Goal: Information Seeking & Learning: Check status

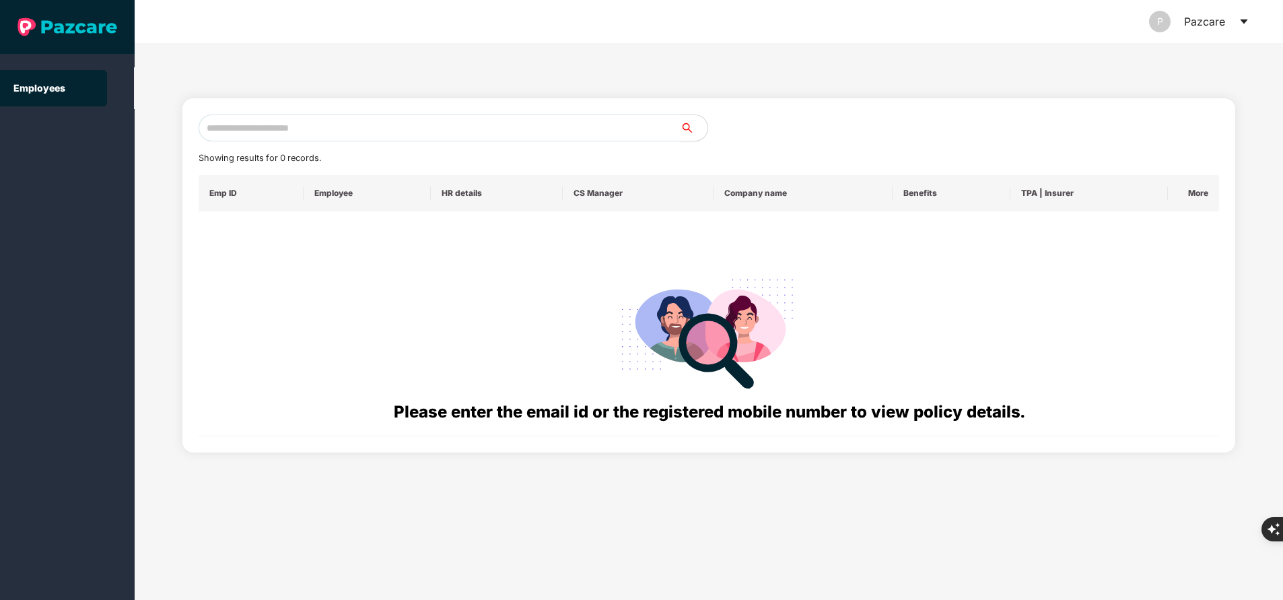
click at [454, 133] on input "text" at bounding box center [440, 127] width 482 height 27
paste input "**********"
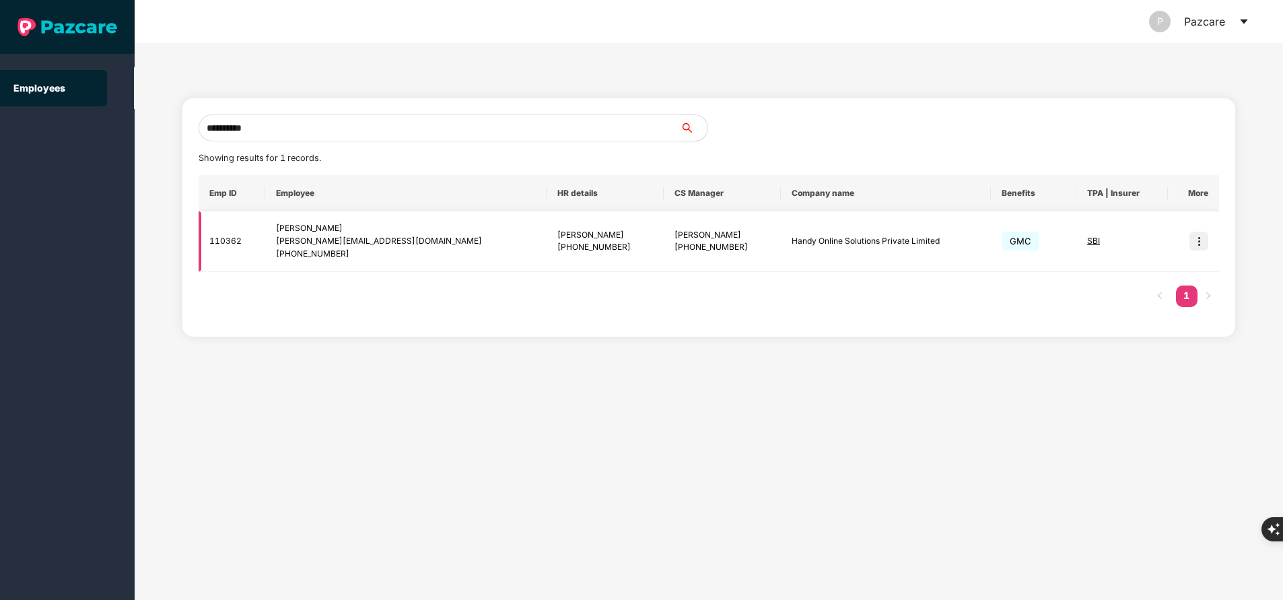
type input "**********"
click at [1201, 242] on img at bounding box center [1199, 241] width 19 height 19
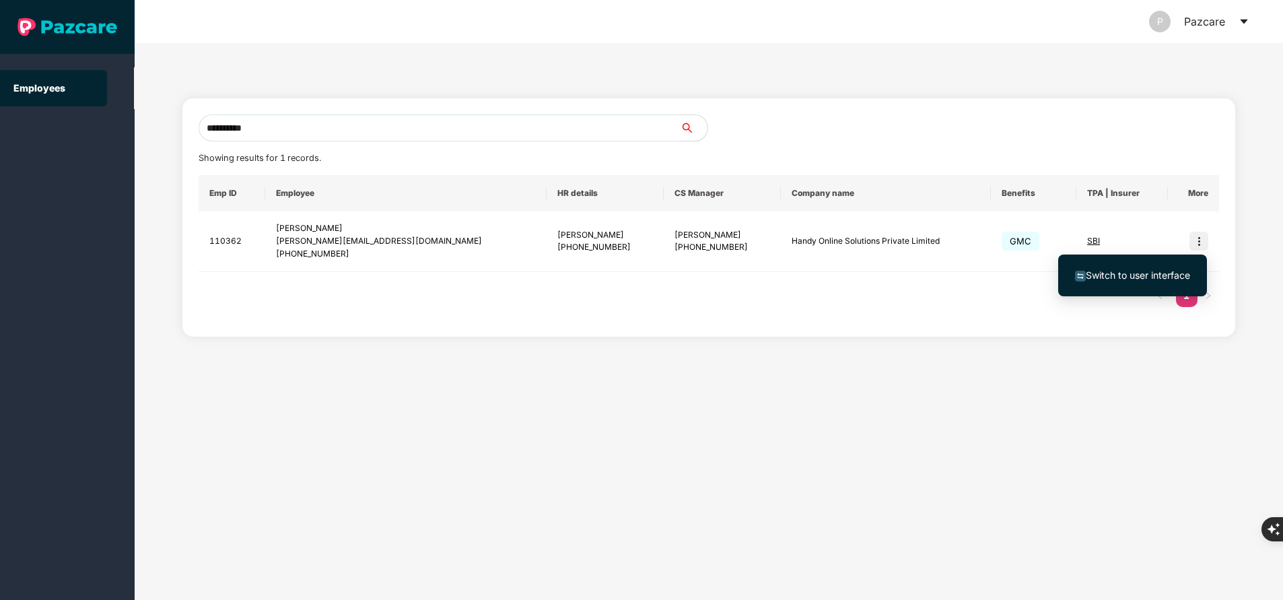
click at [1104, 275] on span "Switch to user interface" at bounding box center [1138, 274] width 104 height 11
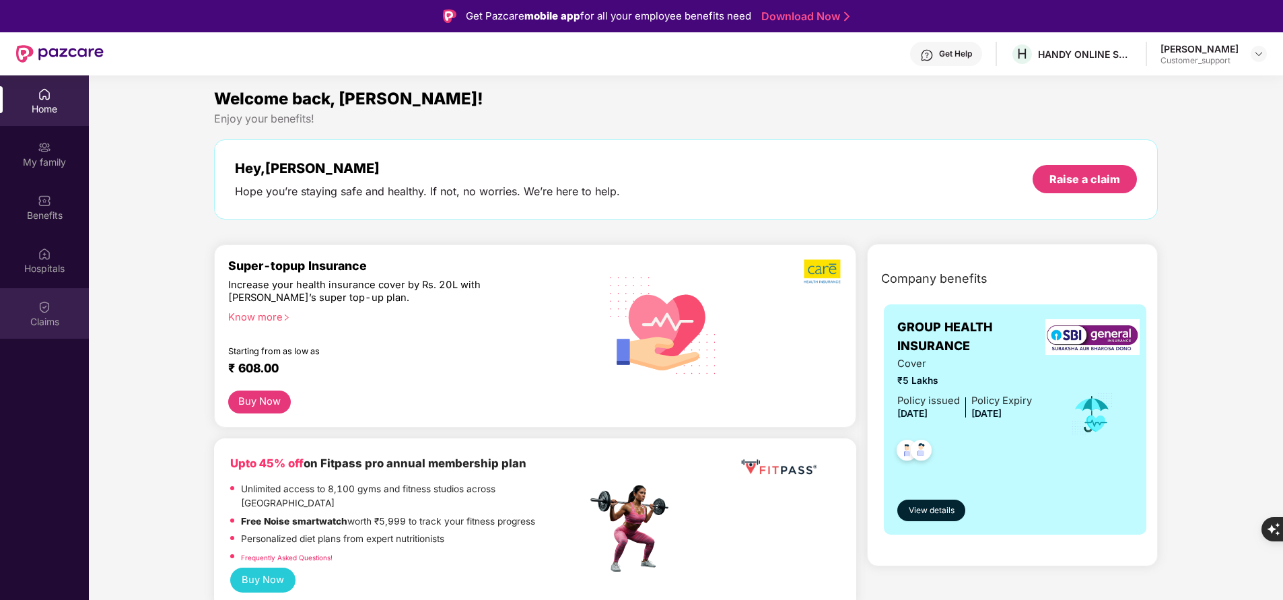
click at [57, 321] on div "Claims" at bounding box center [44, 321] width 89 height 13
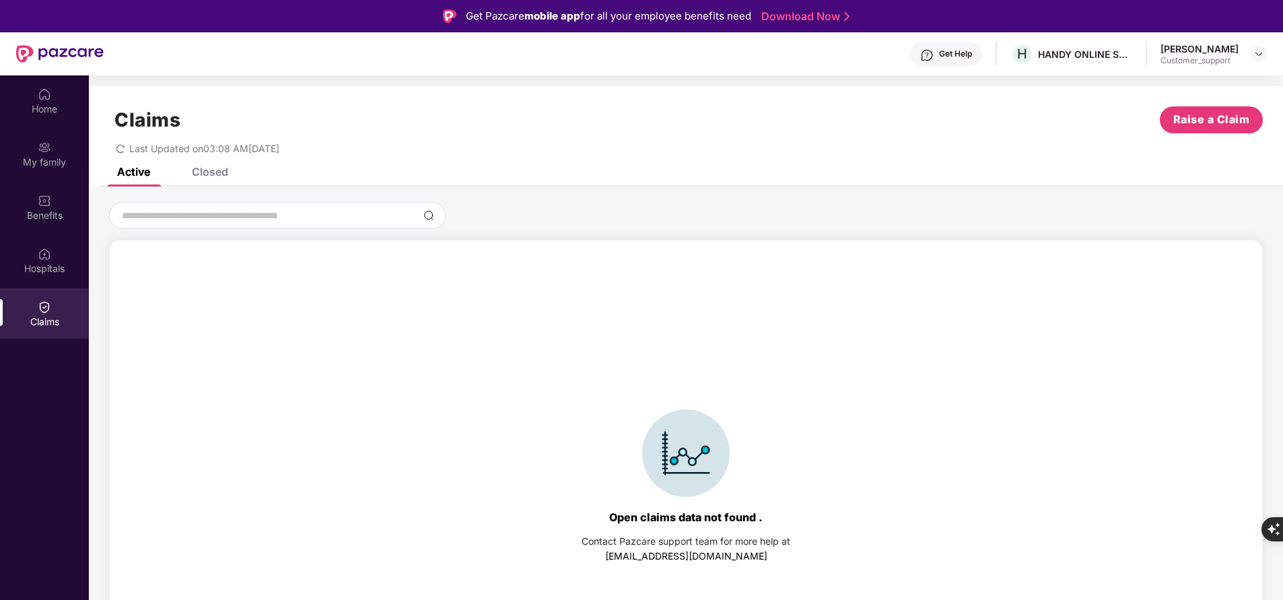
click at [217, 172] on div "Closed" at bounding box center [210, 171] width 36 height 13
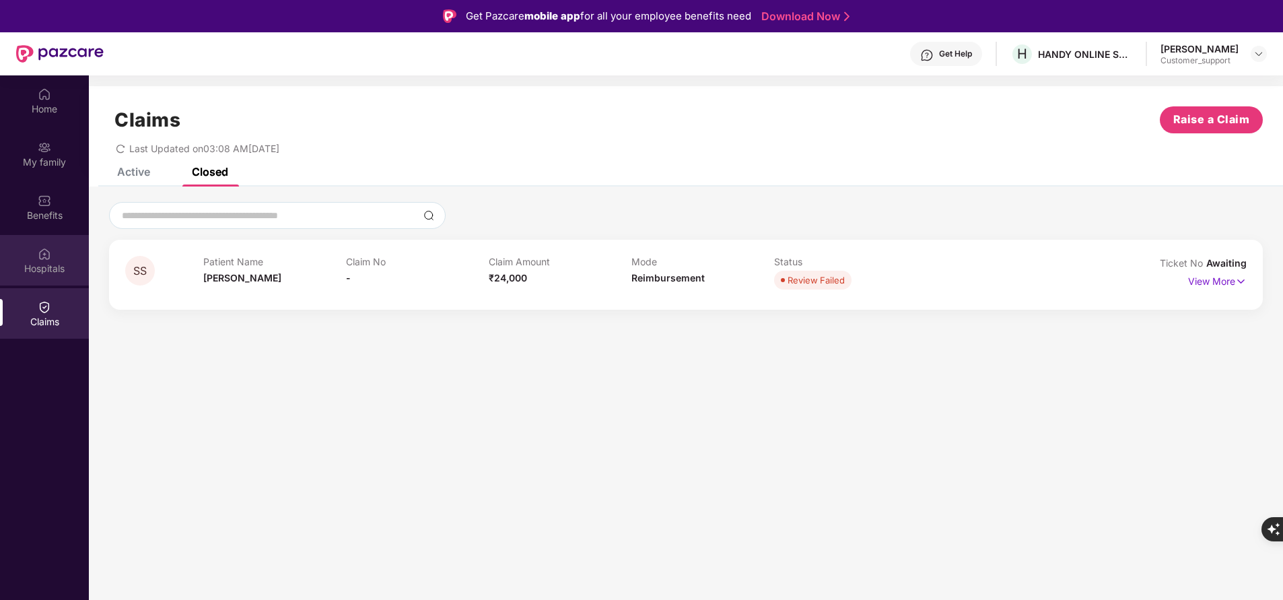
click at [48, 272] on div "Hospitals" at bounding box center [44, 268] width 89 height 13
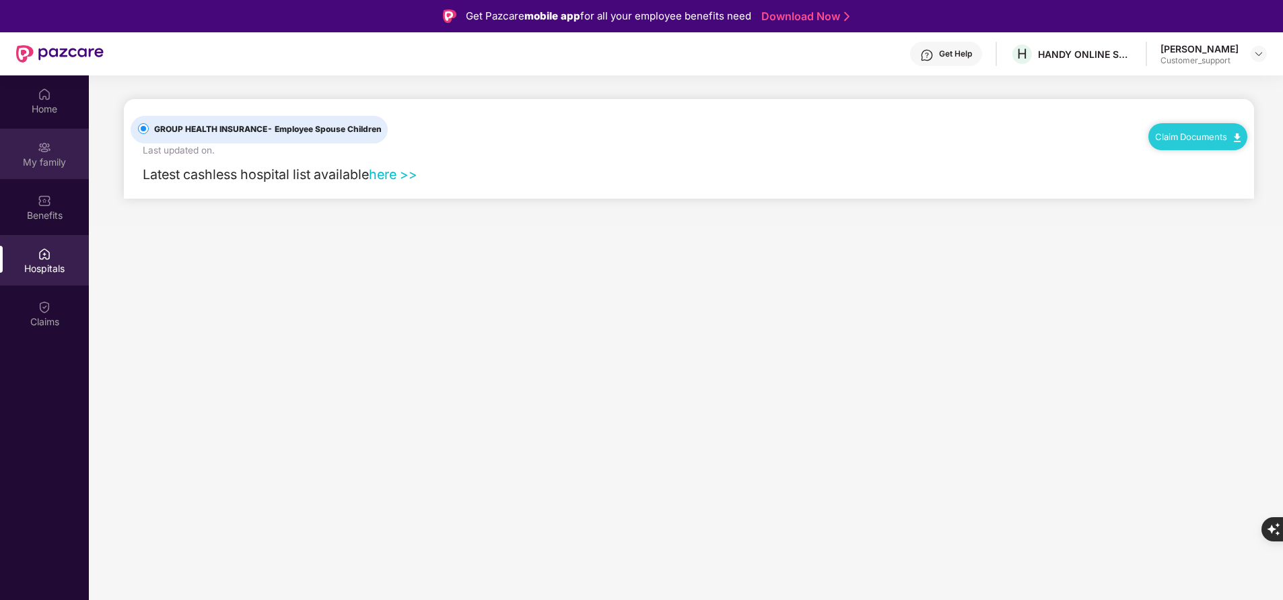
click at [50, 157] on div "My family" at bounding box center [44, 162] width 89 height 13
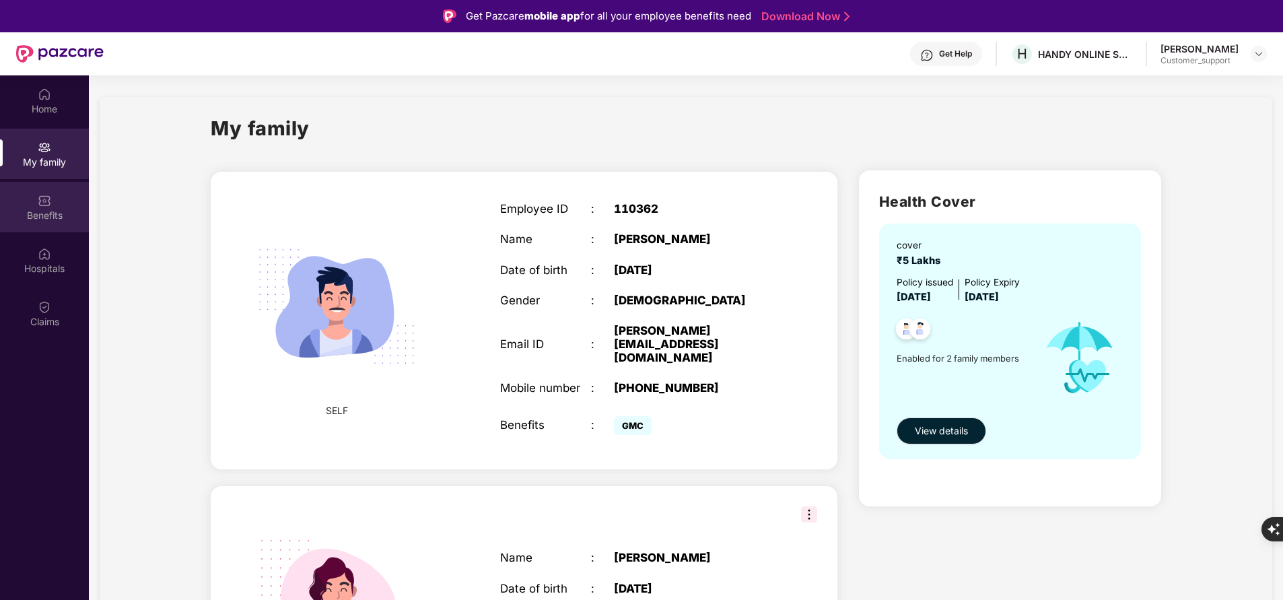
click at [64, 211] on div "Benefits" at bounding box center [44, 215] width 89 height 13
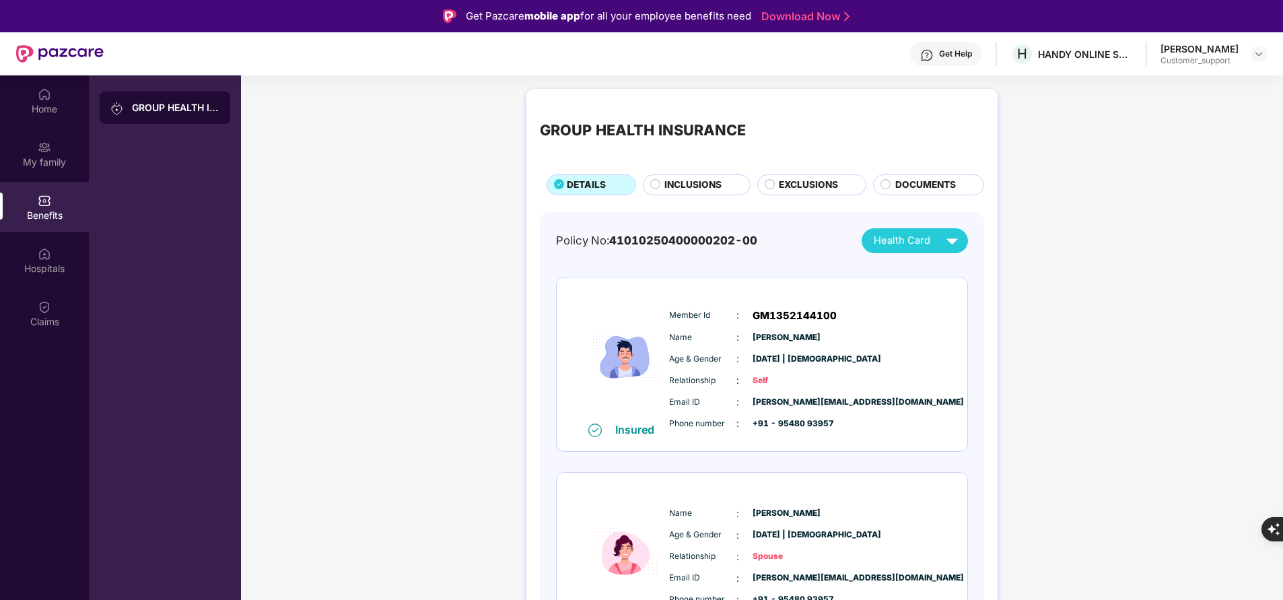
click at [706, 181] on span "INCLUSIONS" at bounding box center [693, 185] width 57 height 14
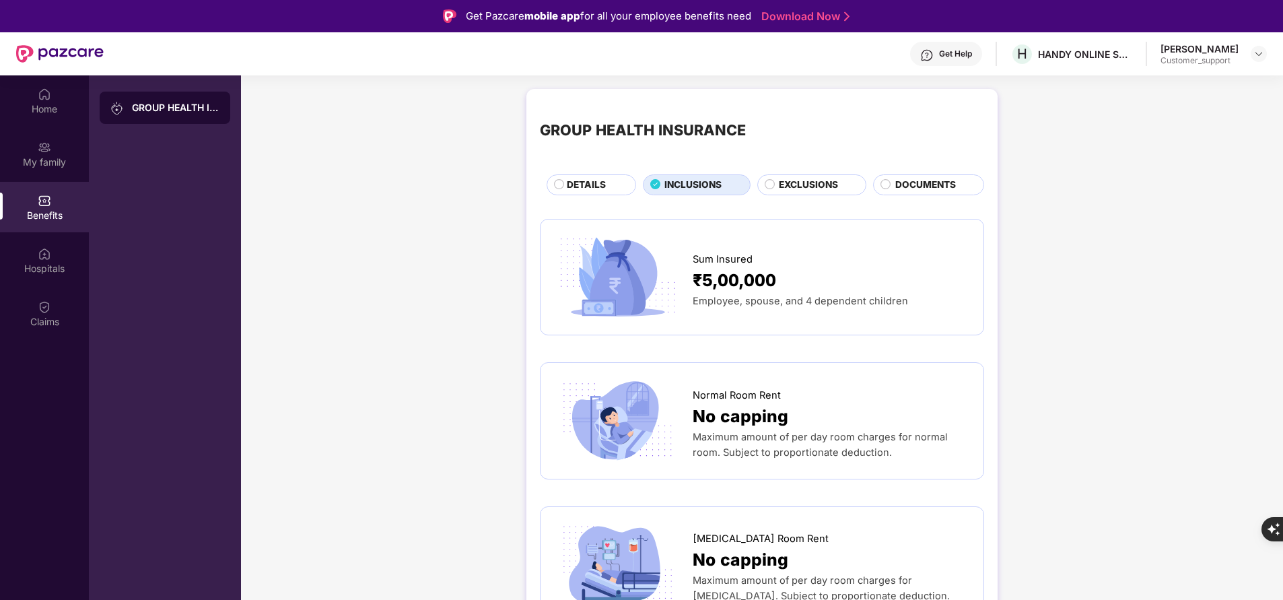
click at [803, 180] on span "EXCLUSIONS" at bounding box center [808, 185] width 59 height 14
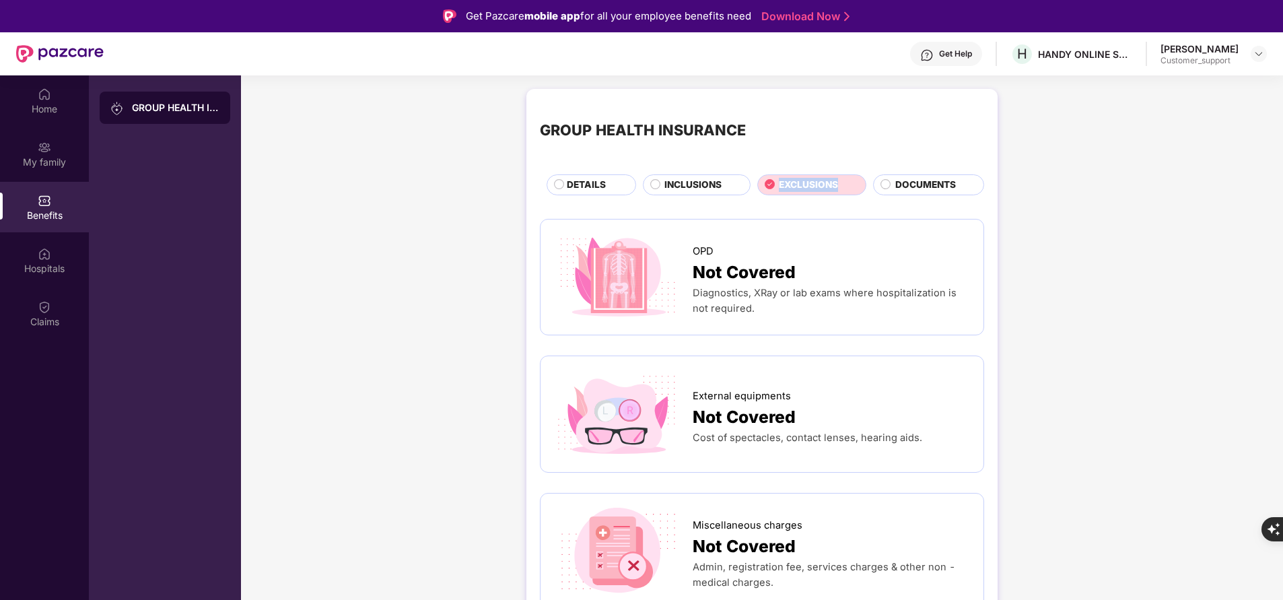
click at [803, 180] on span "EXCLUSIONS" at bounding box center [808, 185] width 59 height 14
click at [901, 182] on span "DOCUMENTS" at bounding box center [926, 185] width 61 height 14
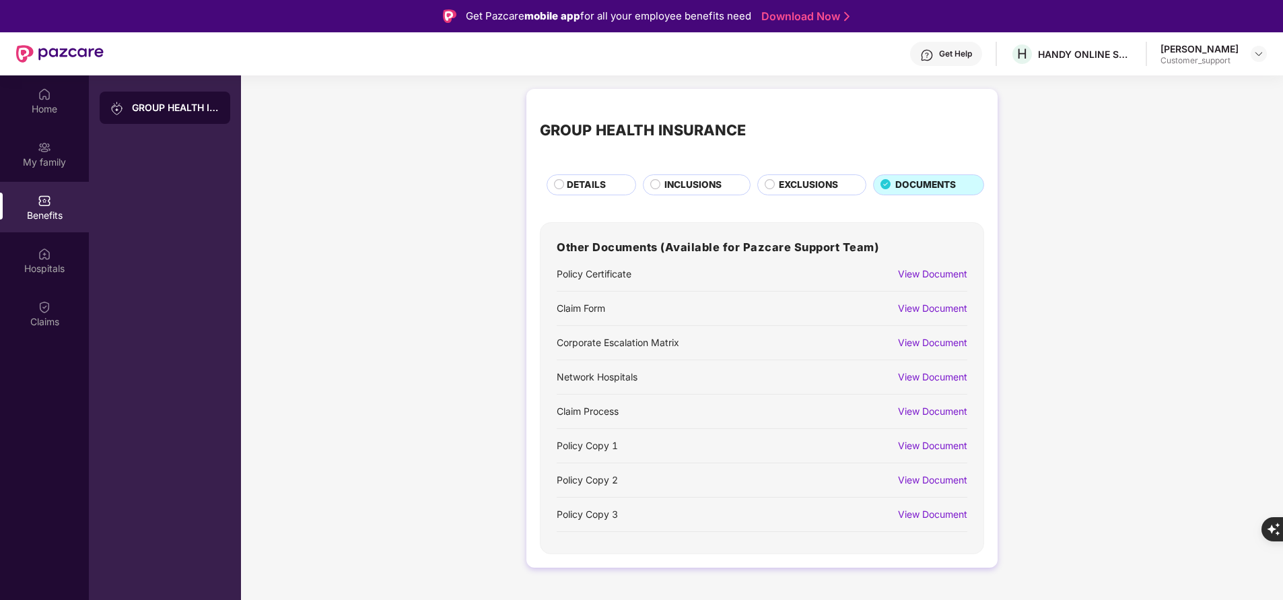
click at [784, 185] on span "EXCLUSIONS" at bounding box center [808, 185] width 59 height 14
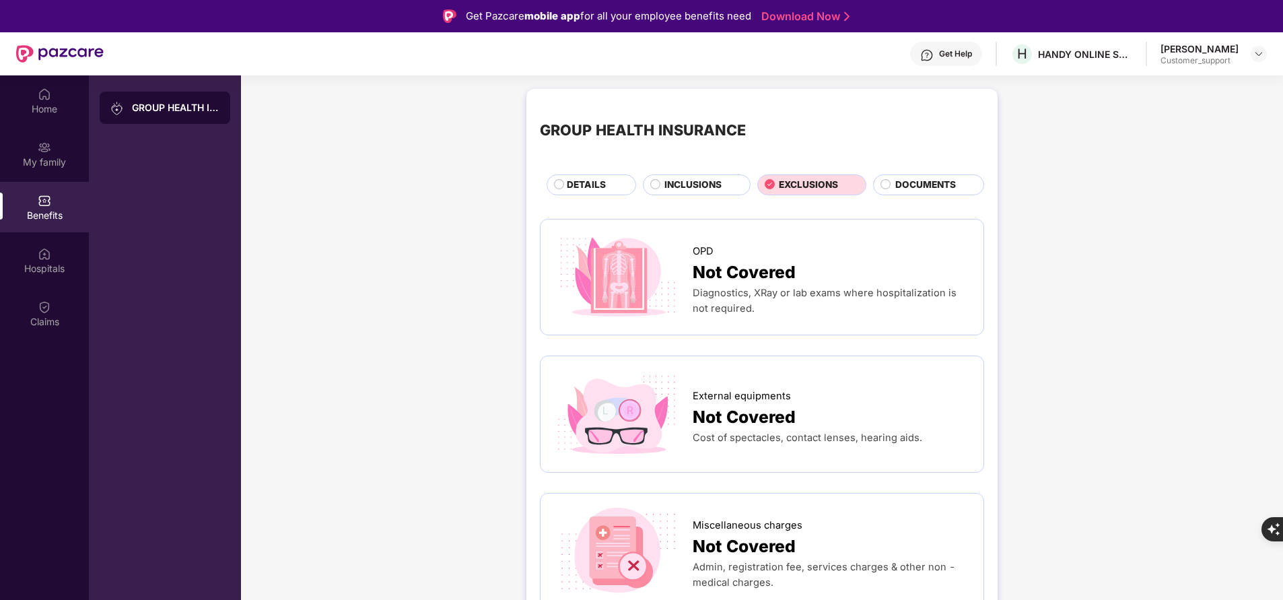
click at [696, 184] on span "INCLUSIONS" at bounding box center [693, 185] width 57 height 14
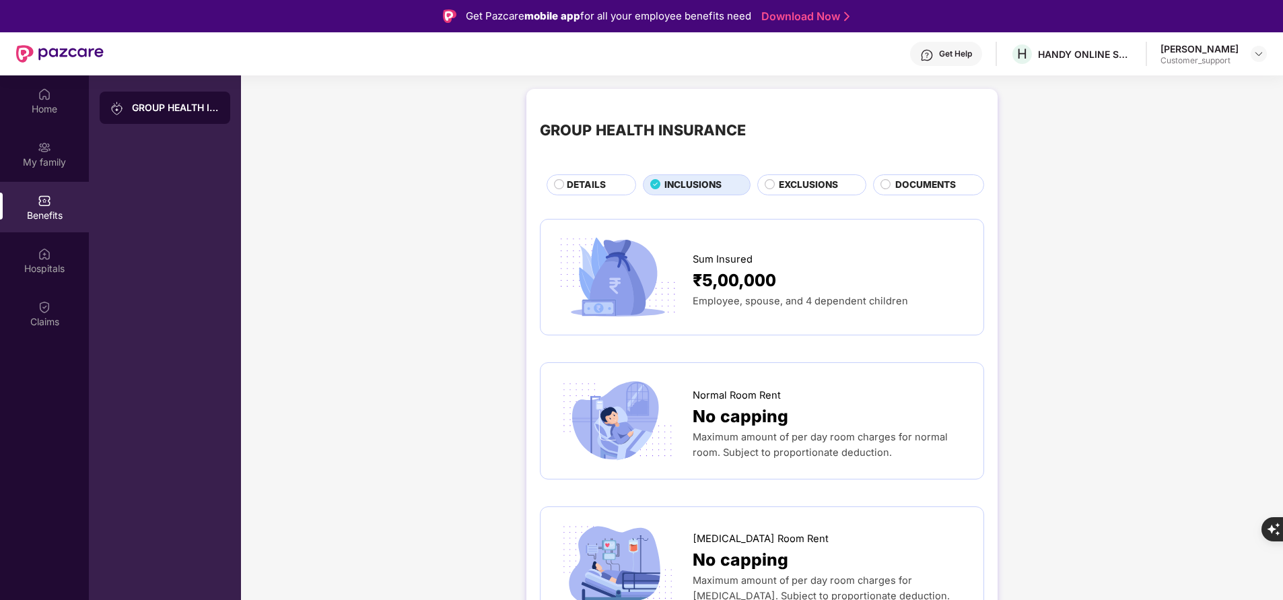
click at [588, 189] on span "DETAILS" at bounding box center [586, 185] width 39 height 14
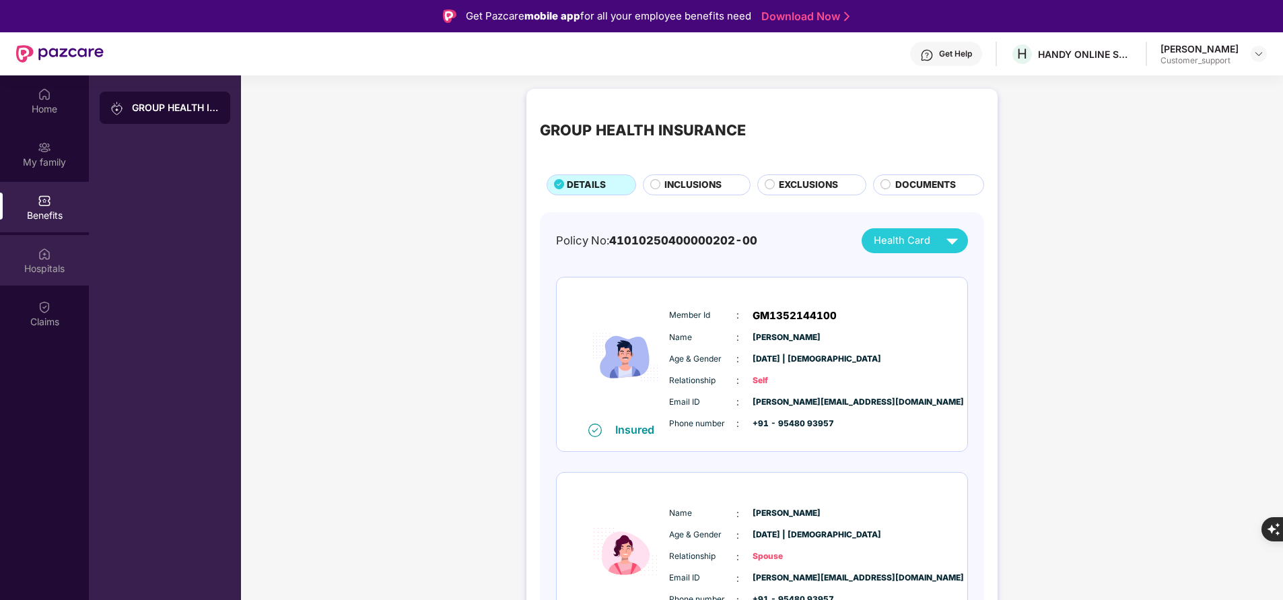
click at [60, 267] on div "Hospitals" at bounding box center [44, 268] width 89 height 13
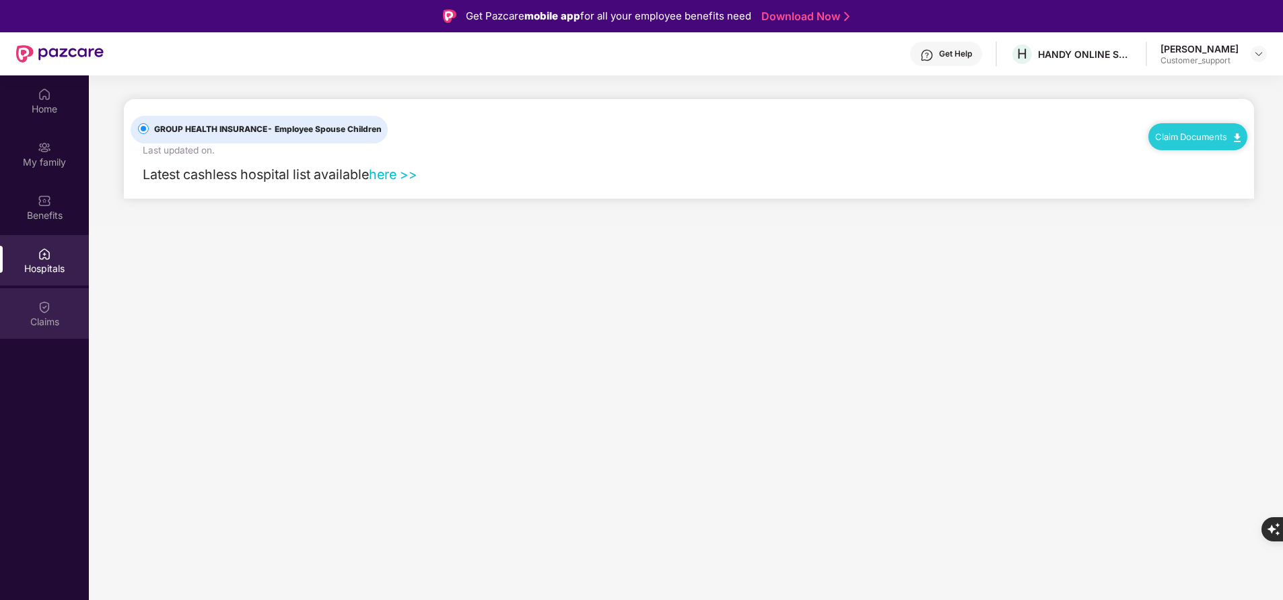
click at [30, 326] on div "Claims" at bounding box center [44, 321] width 89 height 13
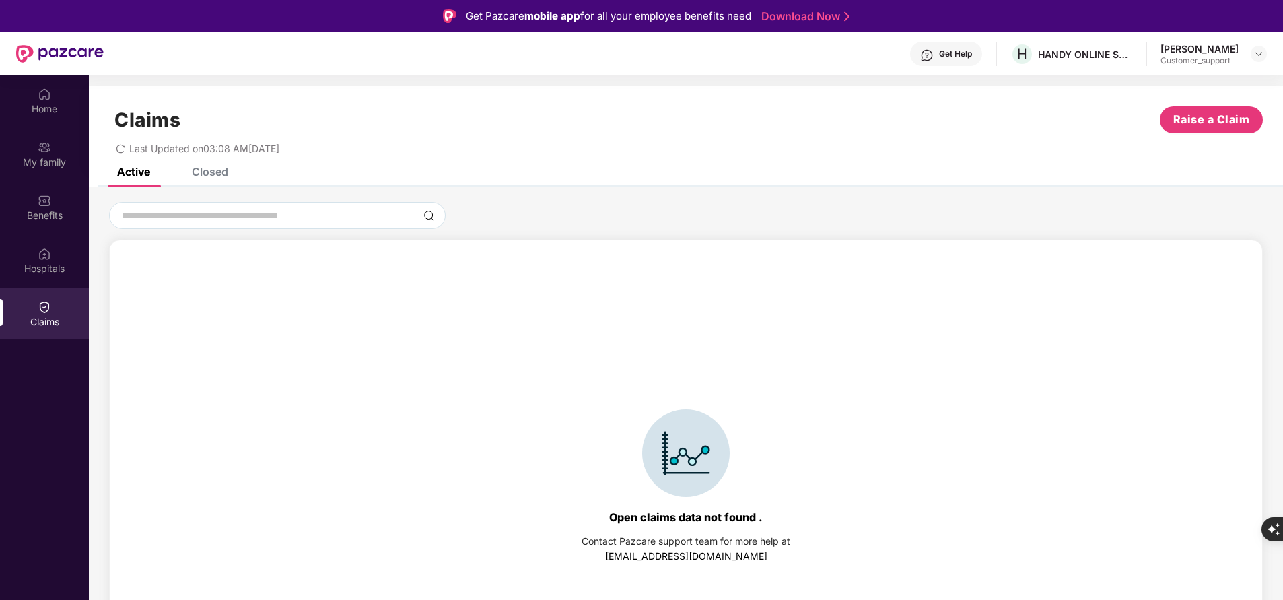
click at [216, 172] on div "Closed" at bounding box center [210, 171] width 36 height 13
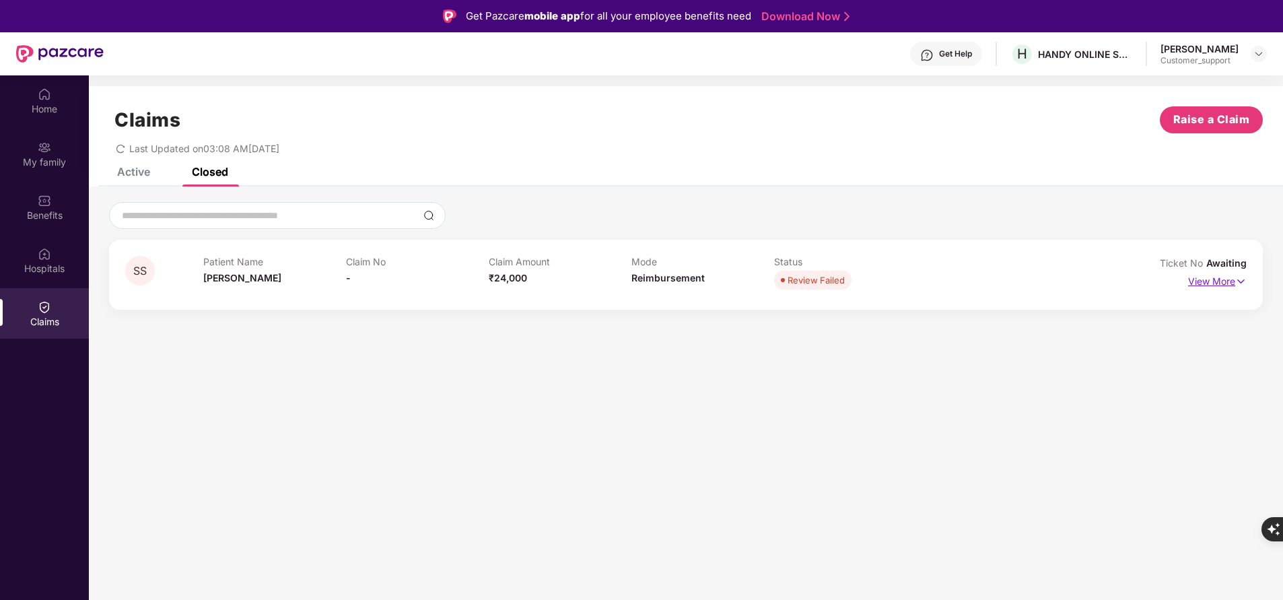
click at [1233, 284] on p "View More" at bounding box center [1217, 280] width 59 height 18
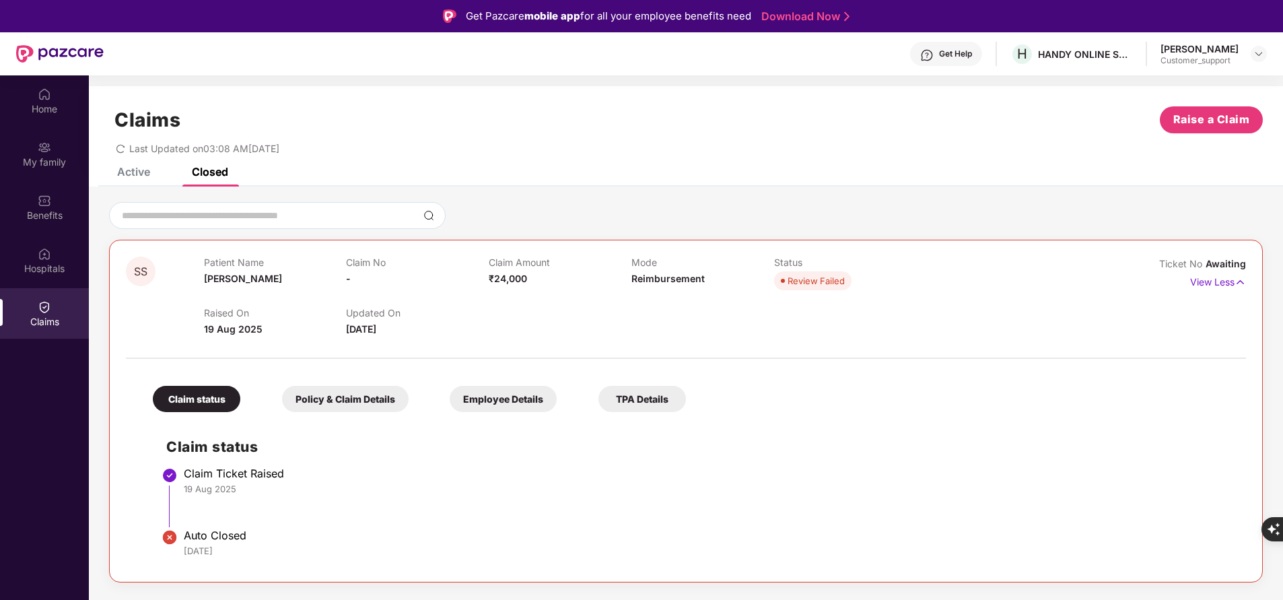
scroll to position [75, 0]
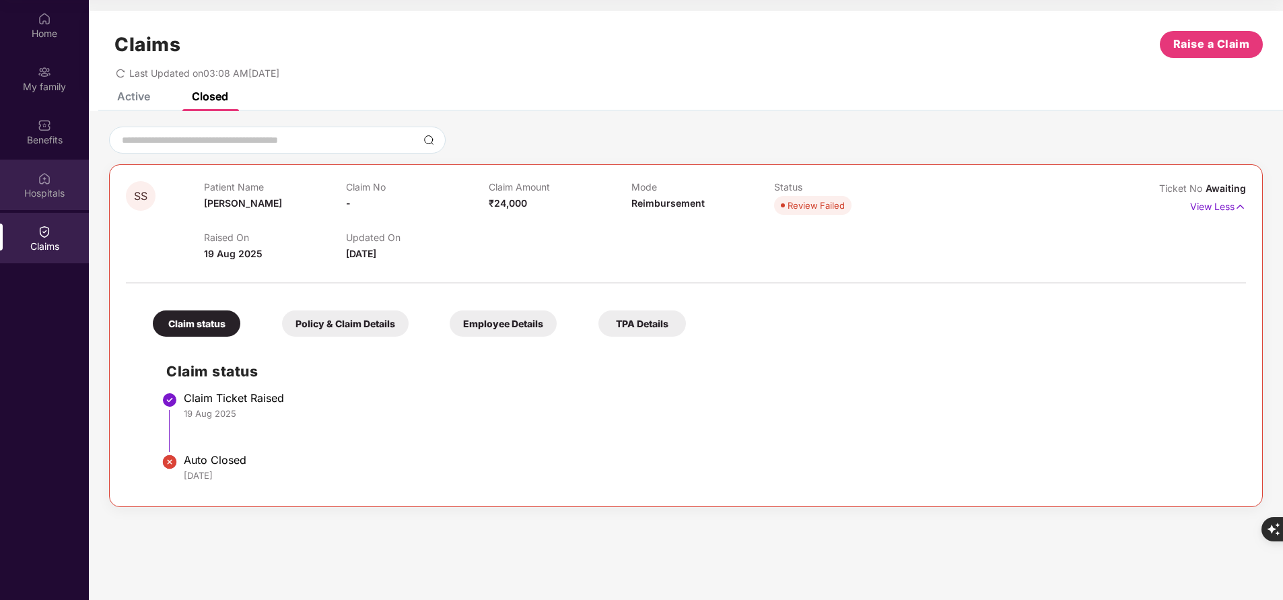
click at [71, 187] on div "Hospitals" at bounding box center [44, 193] width 89 height 13
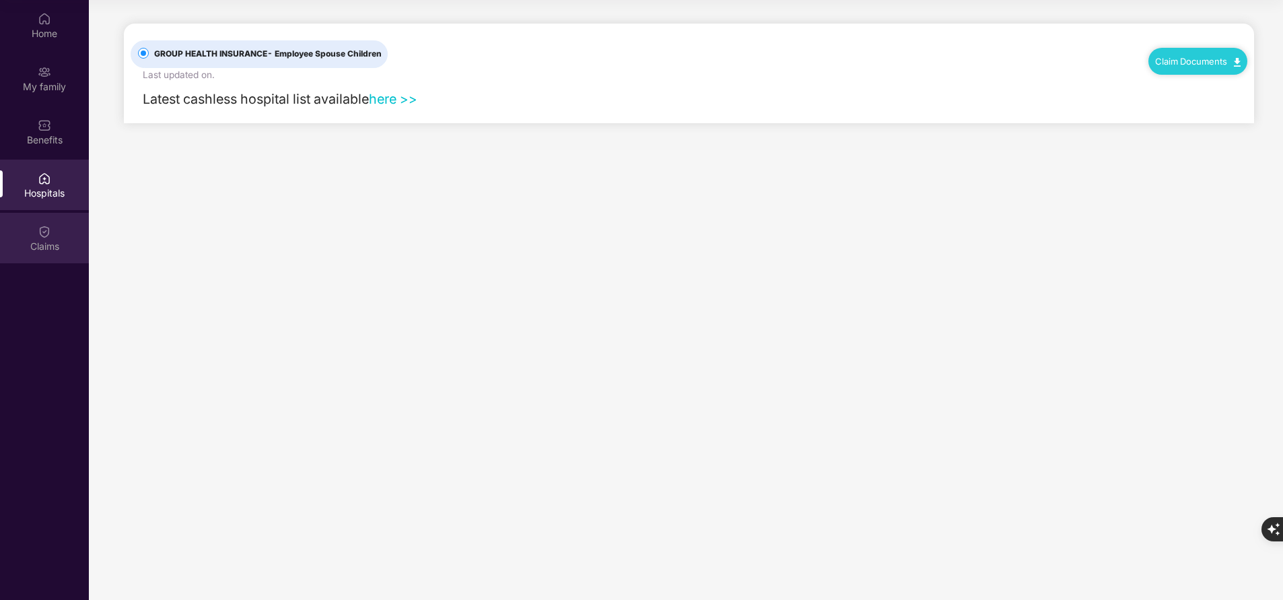
click at [49, 254] on div "Claims" at bounding box center [44, 238] width 89 height 50
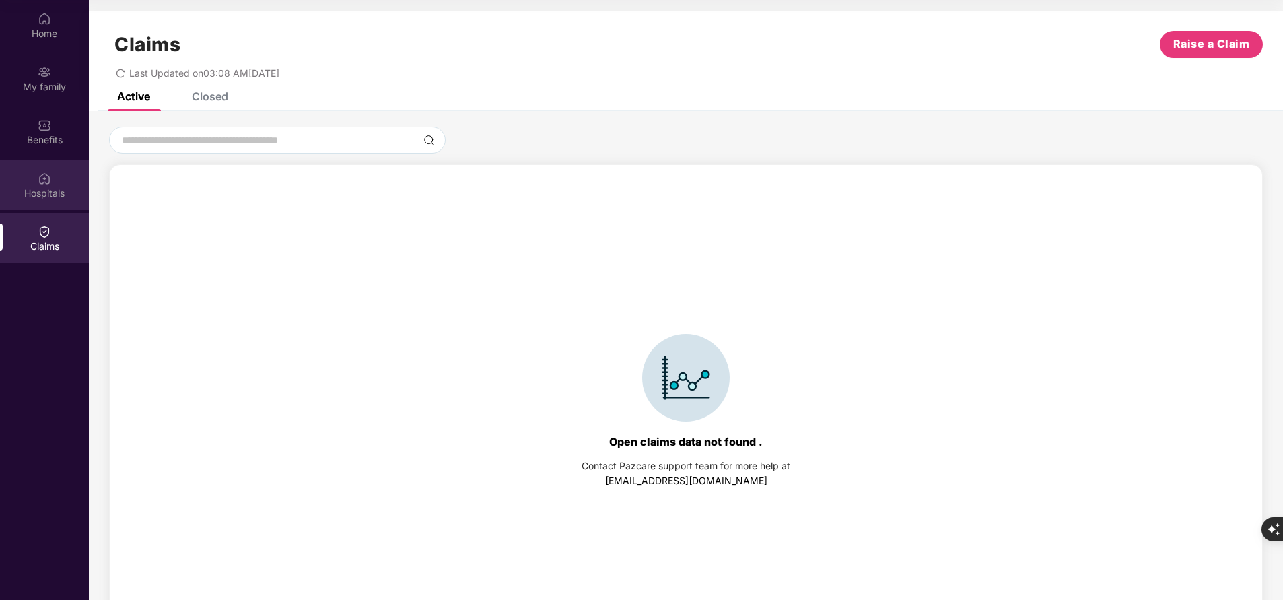
click at [44, 194] on div "Hospitals" at bounding box center [44, 193] width 89 height 13
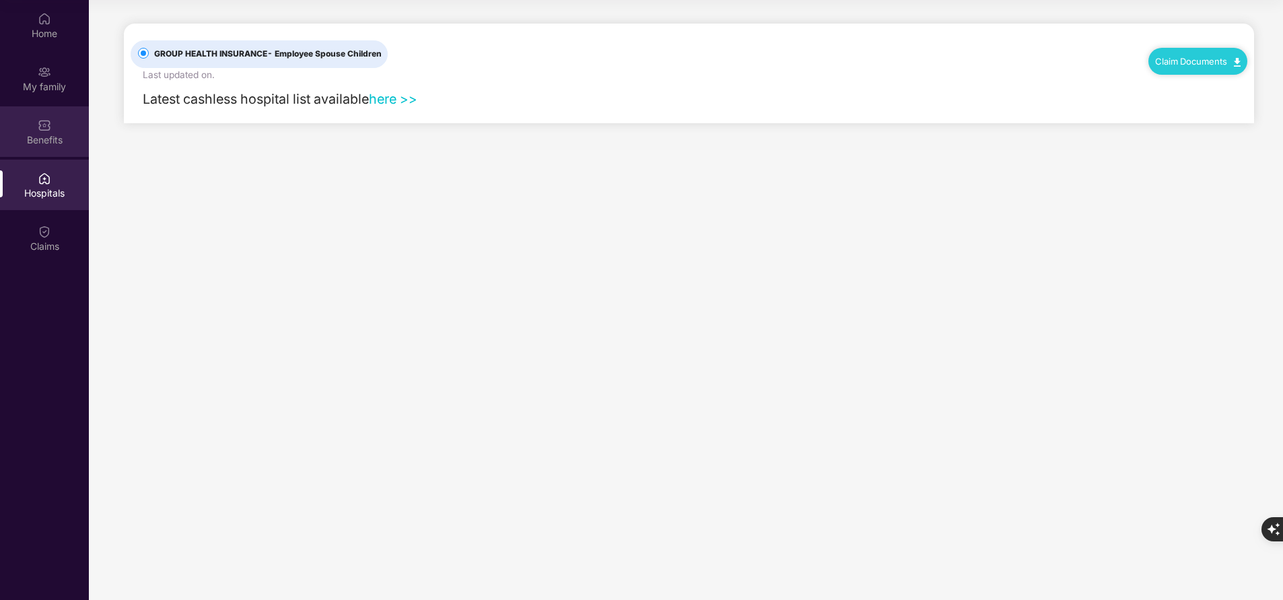
click at [57, 131] on div "Benefits" at bounding box center [44, 131] width 89 height 50
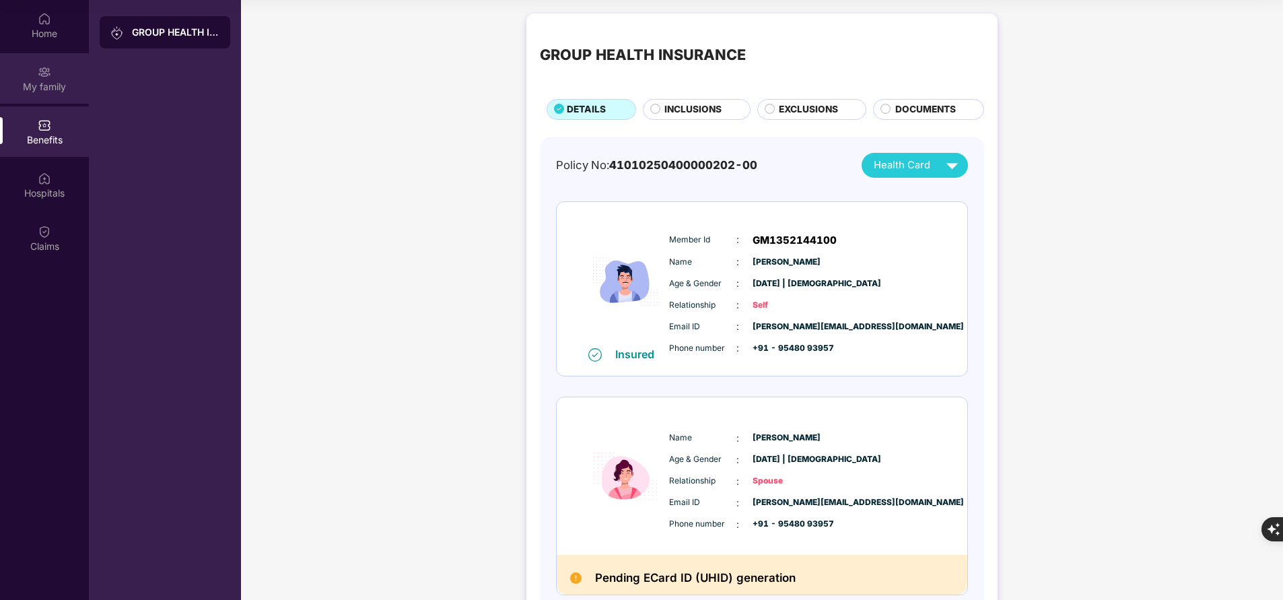
click at [40, 95] on div "My family" at bounding box center [44, 78] width 89 height 50
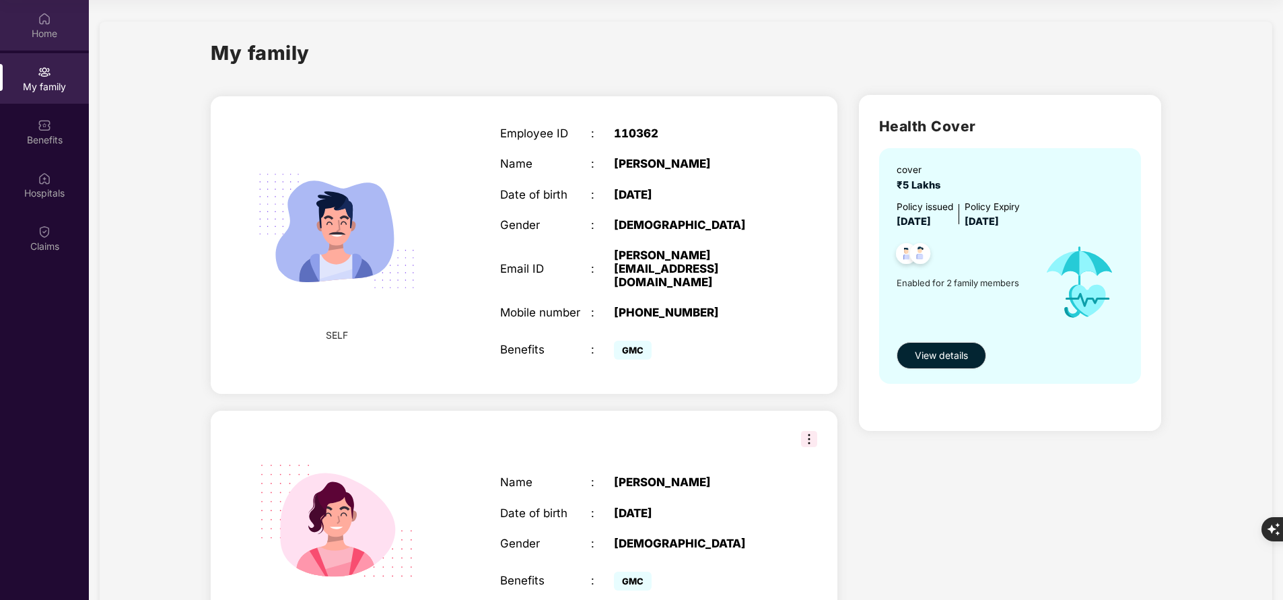
click at [47, 34] on div "Home" at bounding box center [44, 33] width 89 height 13
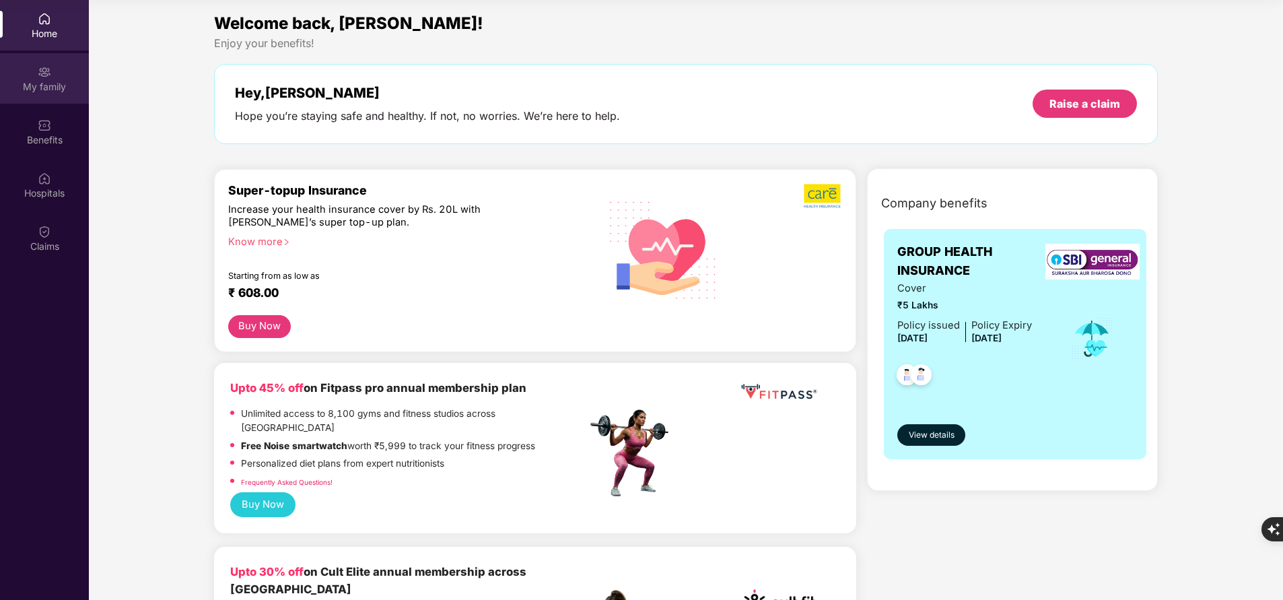
click at [42, 96] on div "My family" at bounding box center [44, 78] width 89 height 50
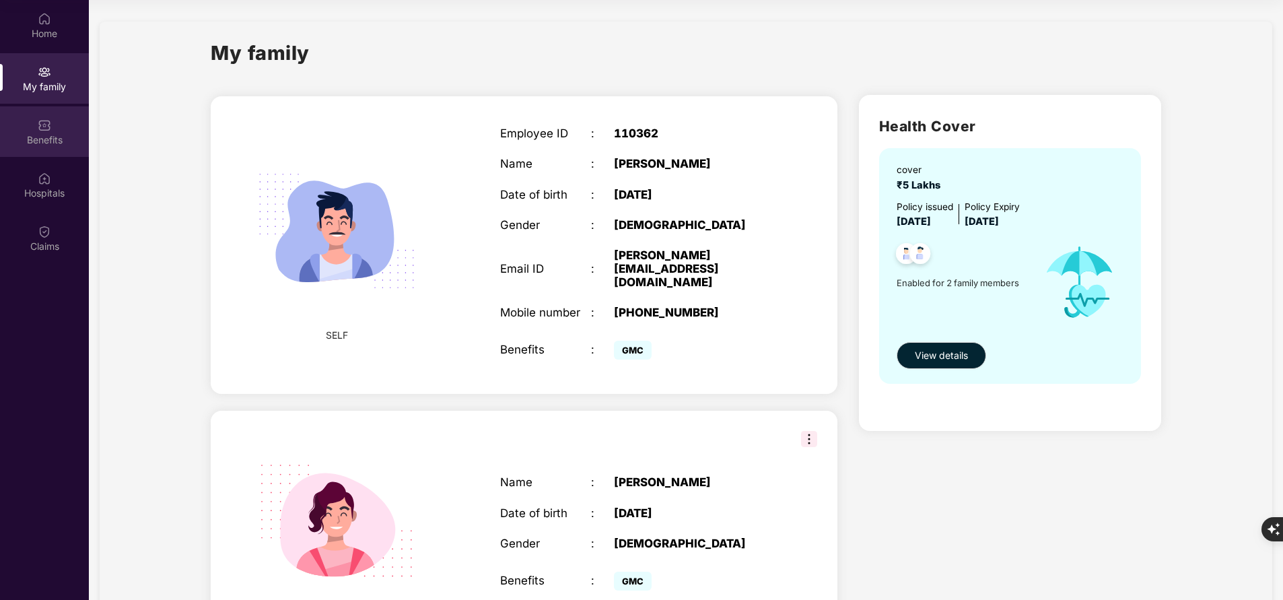
click at [56, 133] on div "Benefits" at bounding box center [44, 139] width 89 height 13
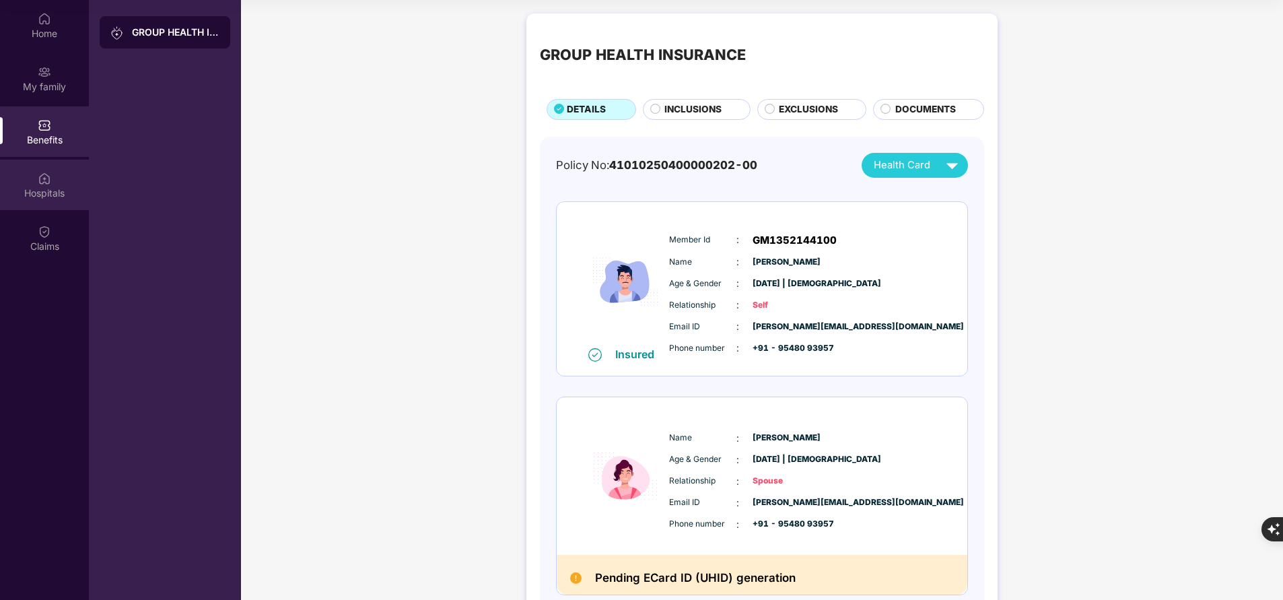
click at [40, 185] on div "Hospitals" at bounding box center [44, 185] width 89 height 50
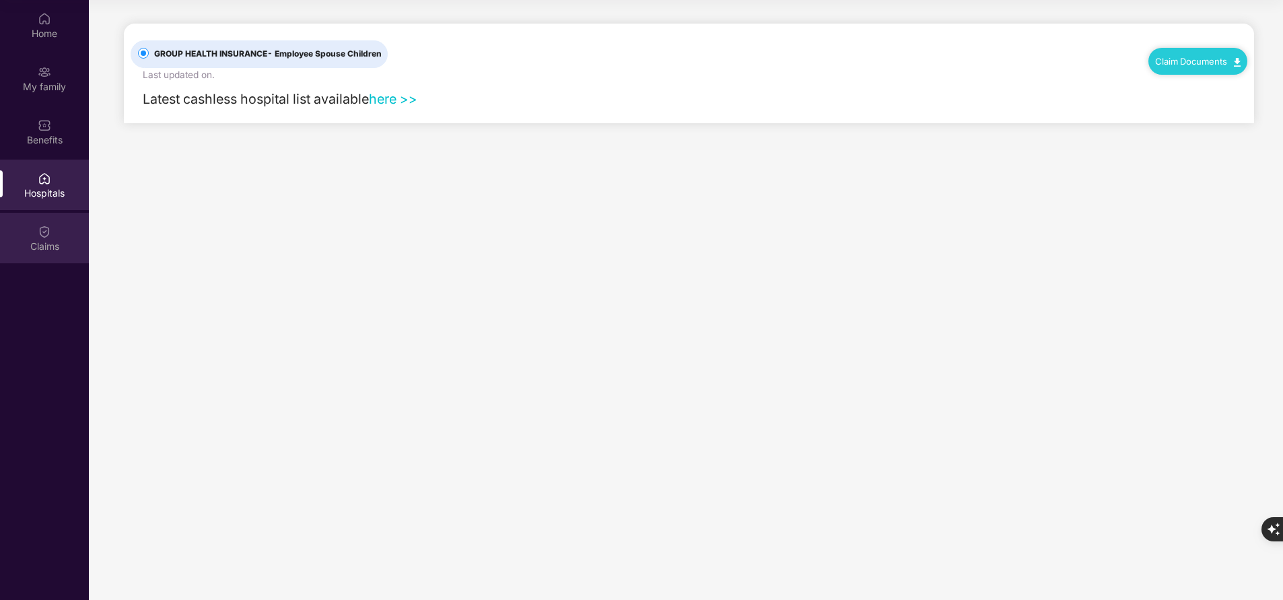
click at [46, 235] on img at bounding box center [44, 231] width 13 height 13
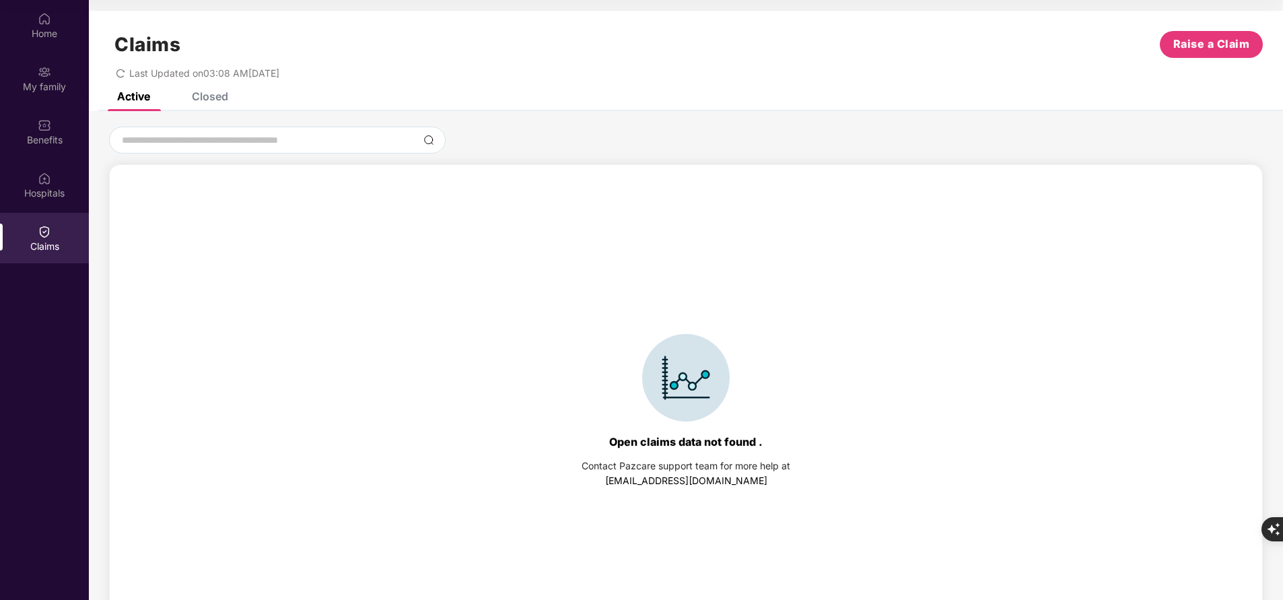
click at [211, 96] on div "Closed" at bounding box center [210, 96] width 36 height 13
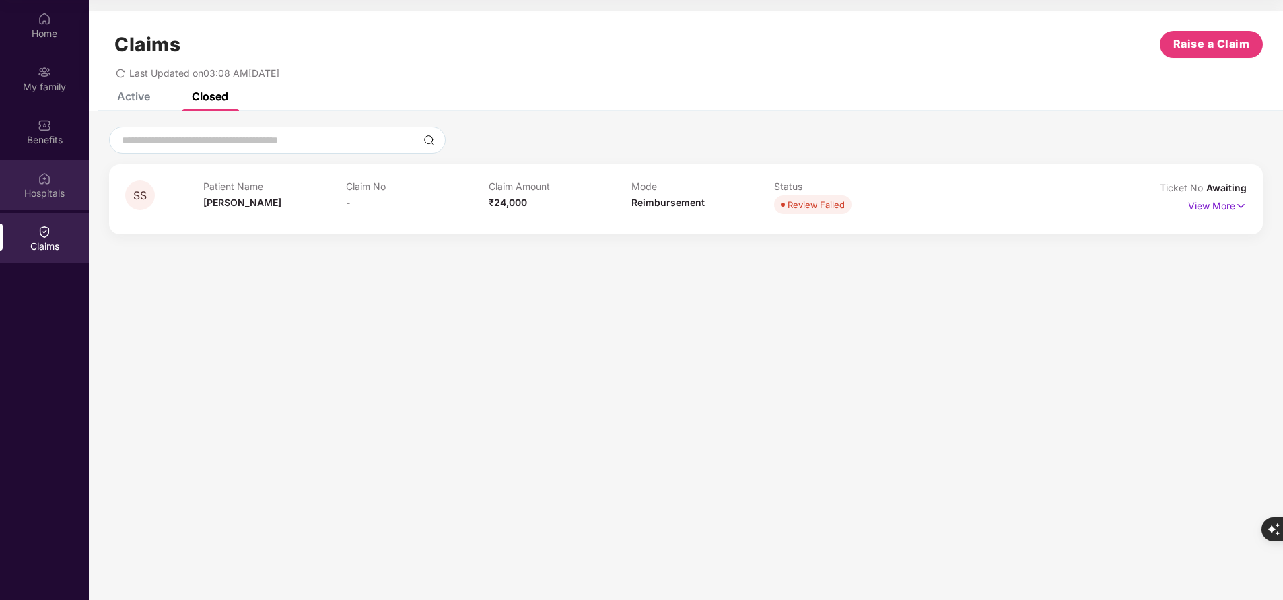
click at [47, 202] on div "Hospitals" at bounding box center [44, 185] width 89 height 50
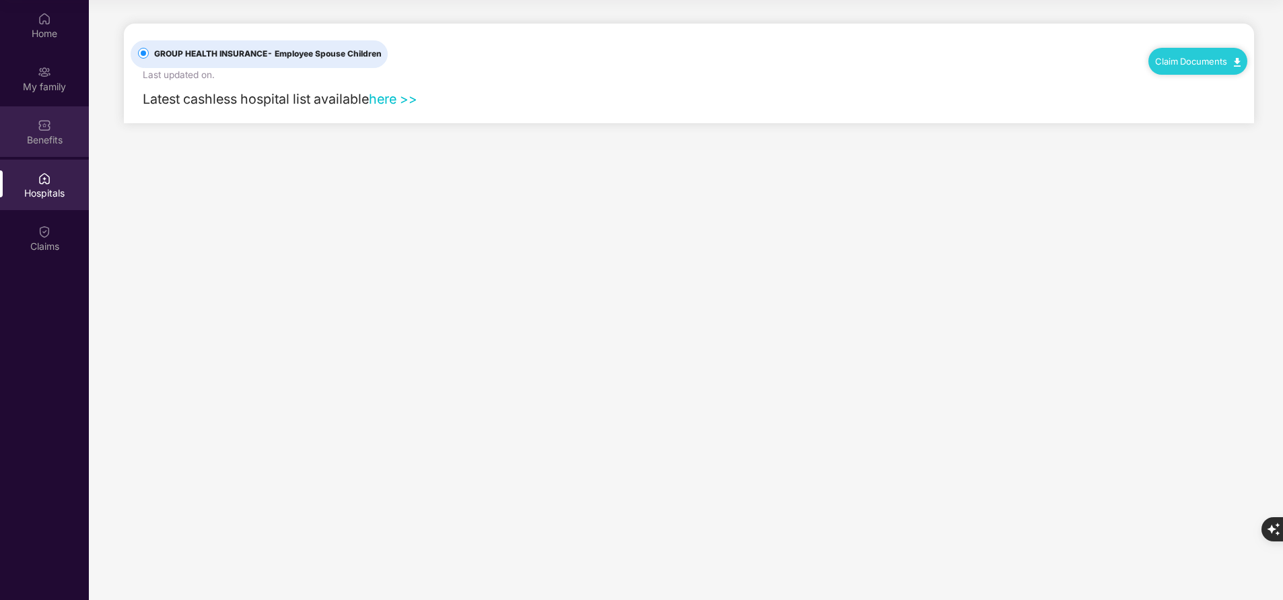
click at [49, 130] on img at bounding box center [44, 125] width 13 height 13
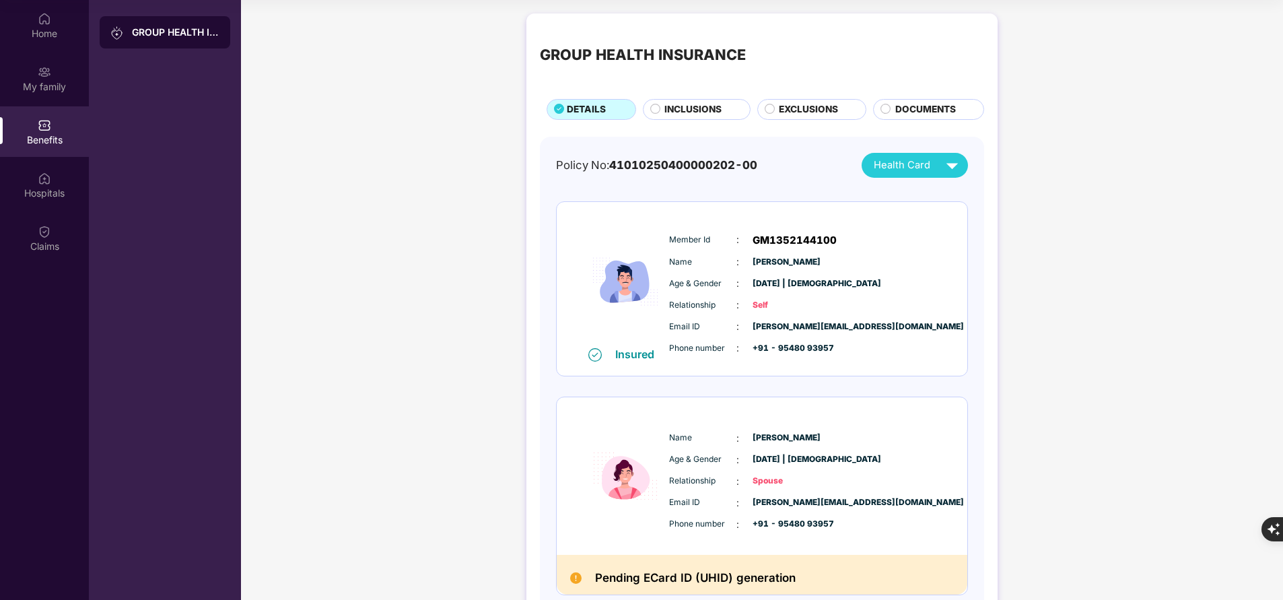
click at [689, 107] on span "INCLUSIONS" at bounding box center [693, 109] width 57 height 14
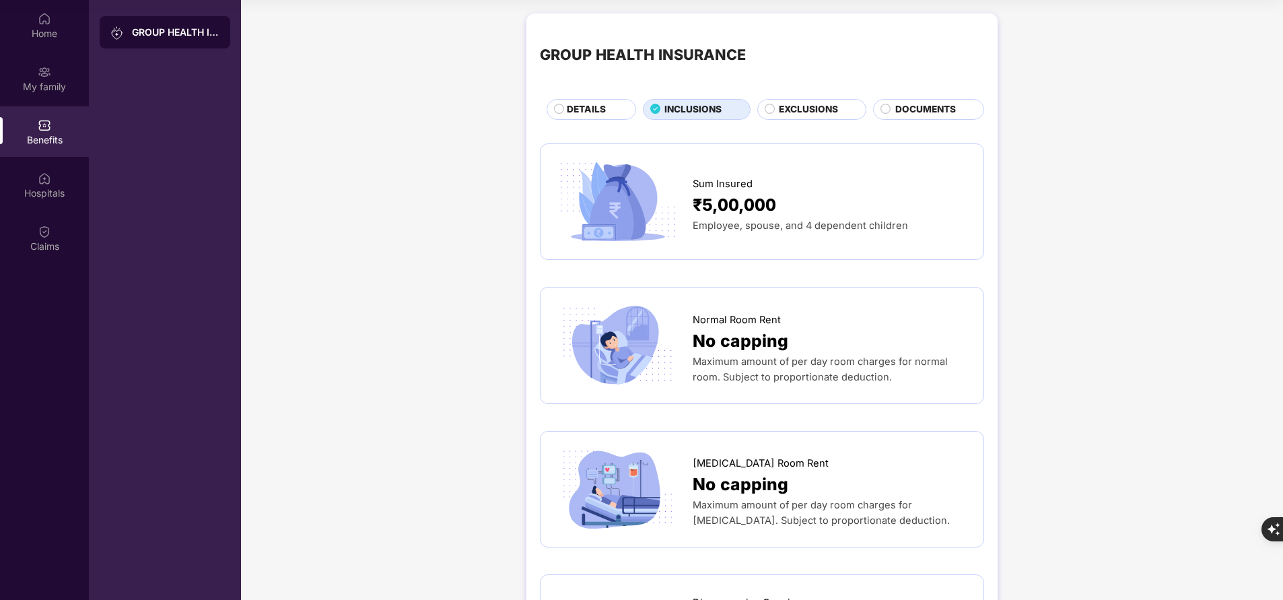
click at [571, 110] on span "DETAILS" at bounding box center [586, 109] width 39 height 14
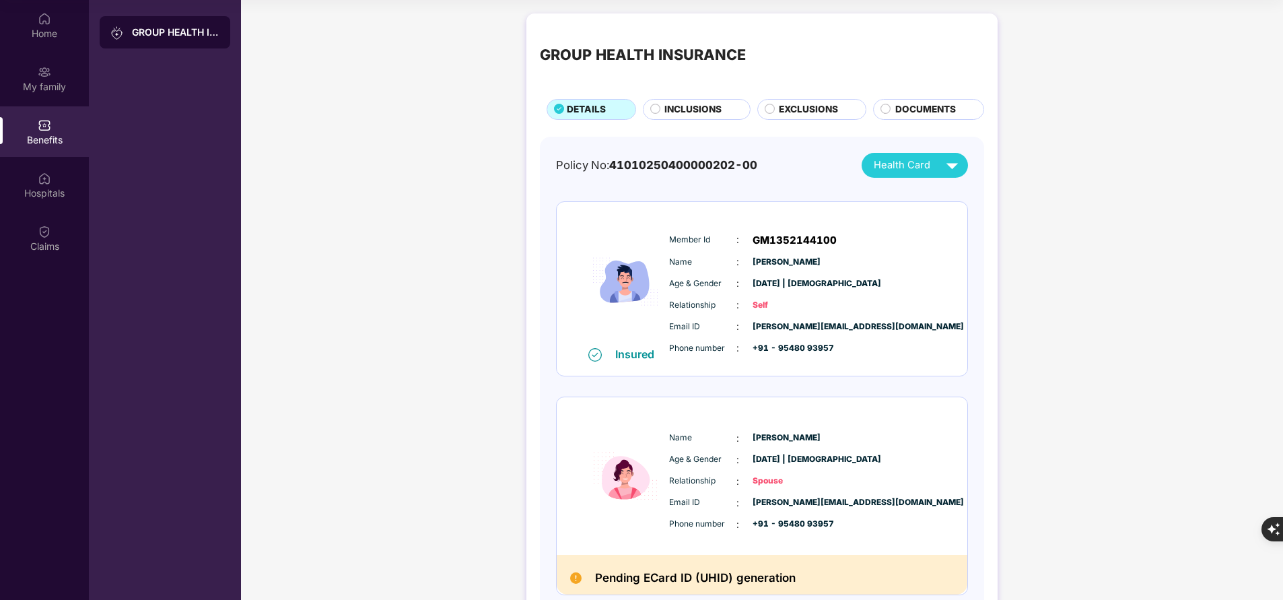
click at [709, 114] on span "INCLUSIONS" at bounding box center [693, 109] width 57 height 14
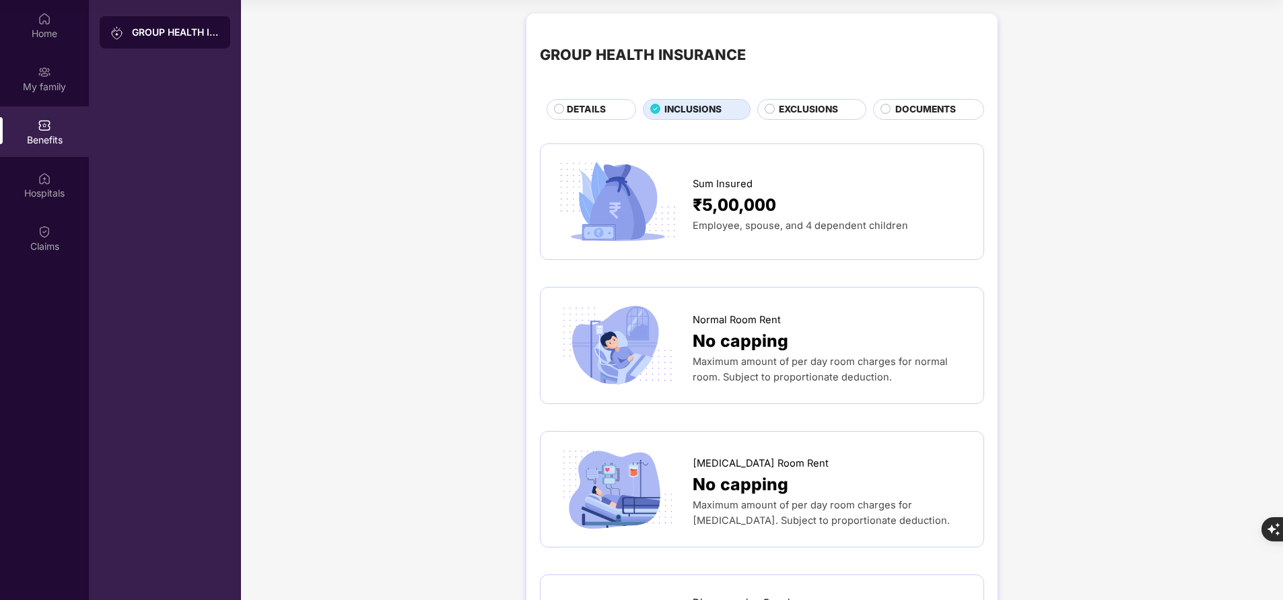
scroll to position [53, 0]
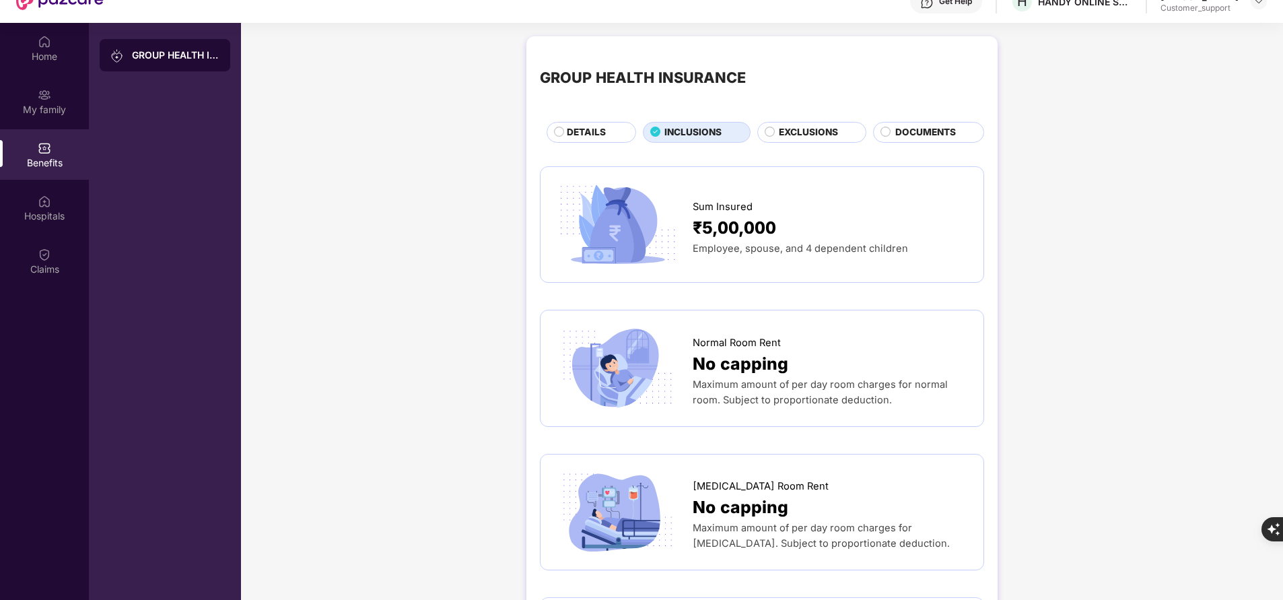
click at [564, 129] on div "DETAILS" at bounding box center [594, 133] width 69 height 16
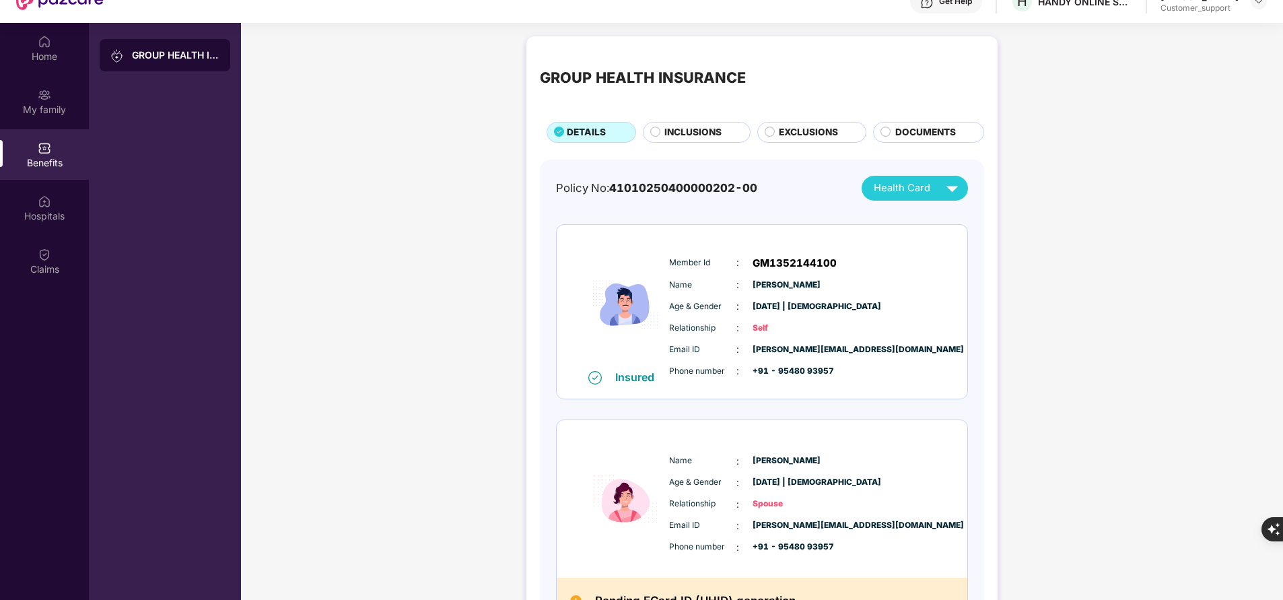
scroll to position [79, 0]
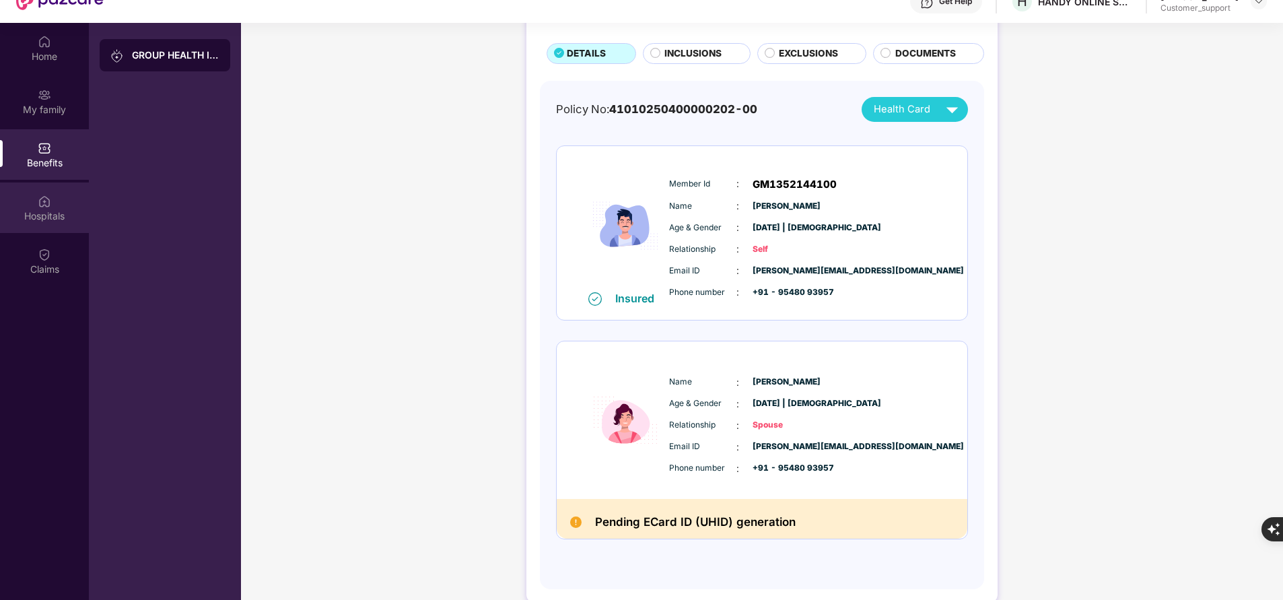
click at [39, 201] on img at bounding box center [44, 201] width 13 height 13
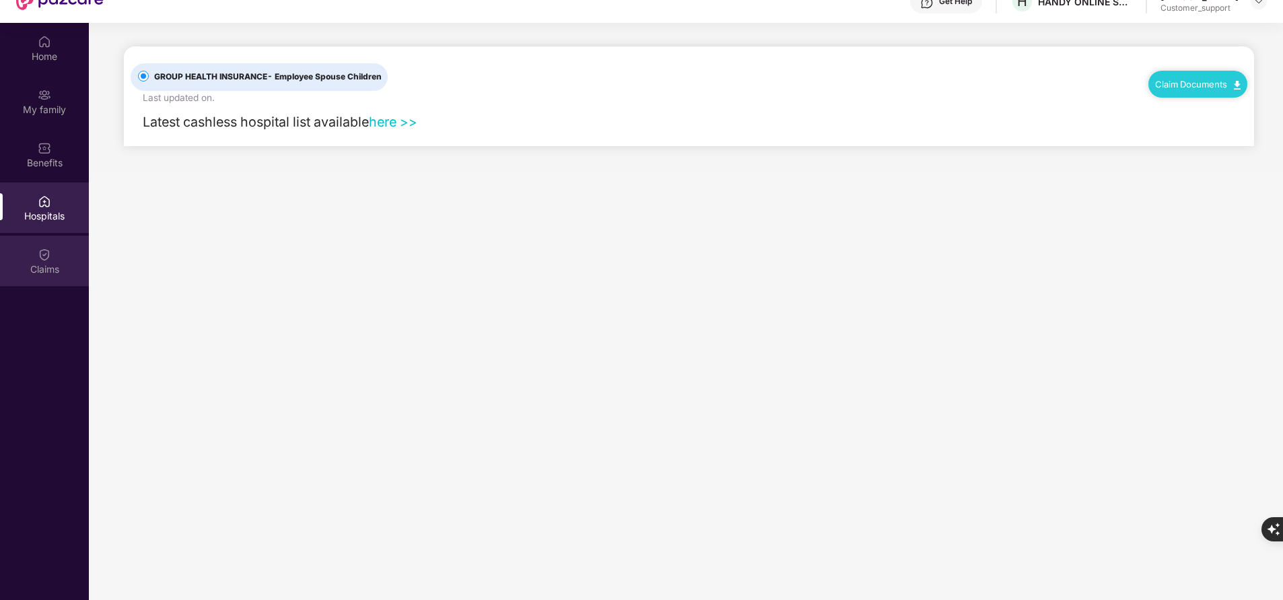
click at [28, 265] on div "Claims" at bounding box center [44, 269] width 89 height 13
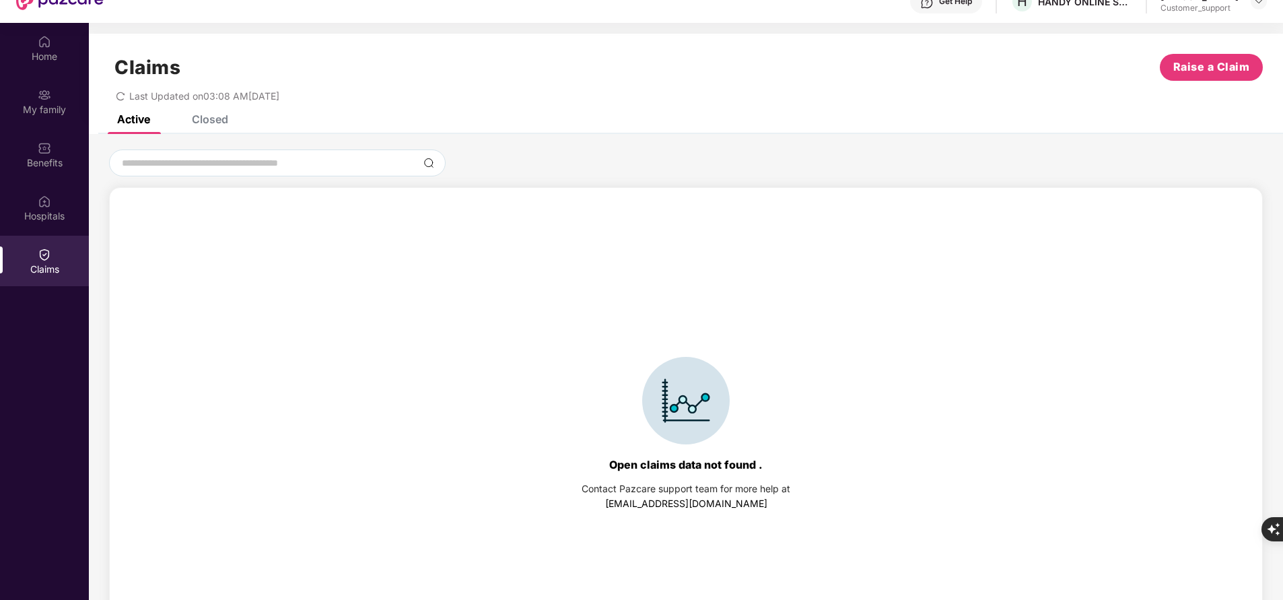
click at [199, 127] on div "Closed" at bounding box center [200, 119] width 57 height 30
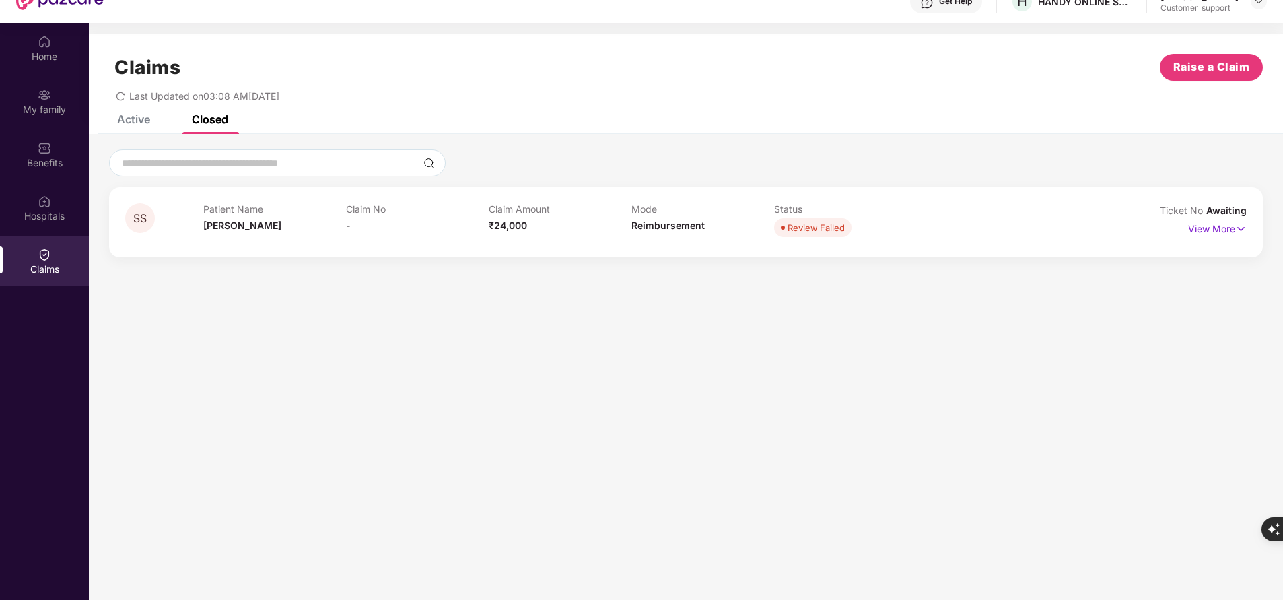
click at [139, 123] on div "Active" at bounding box center [133, 118] width 33 height 13
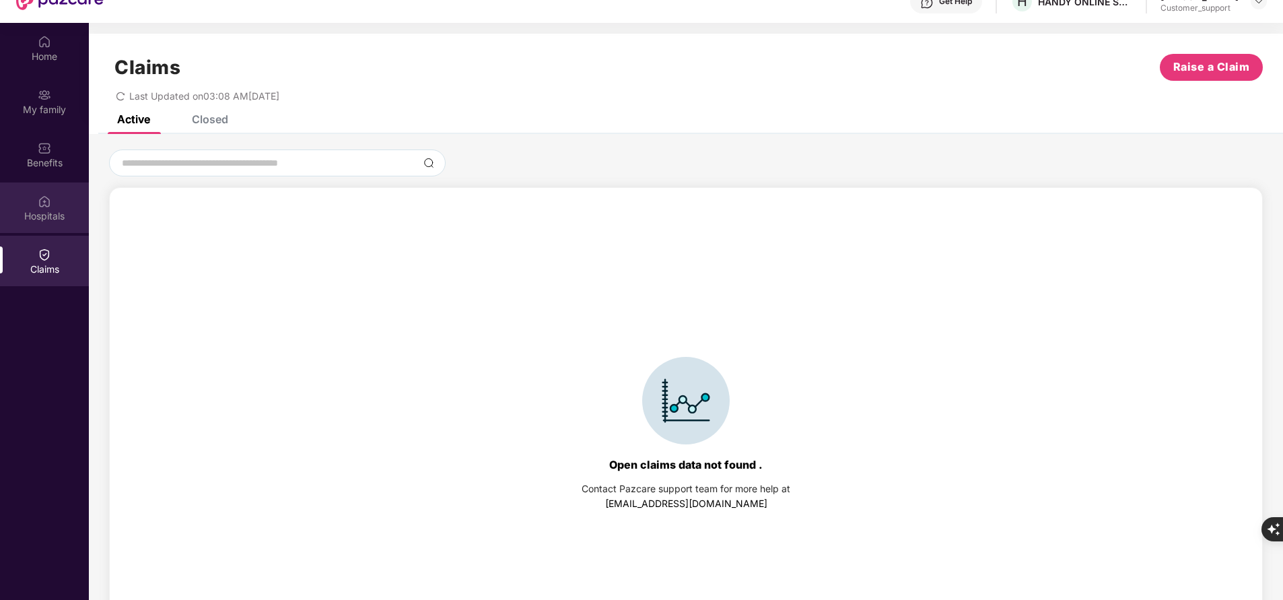
click at [48, 203] on img at bounding box center [44, 201] width 13 height 13
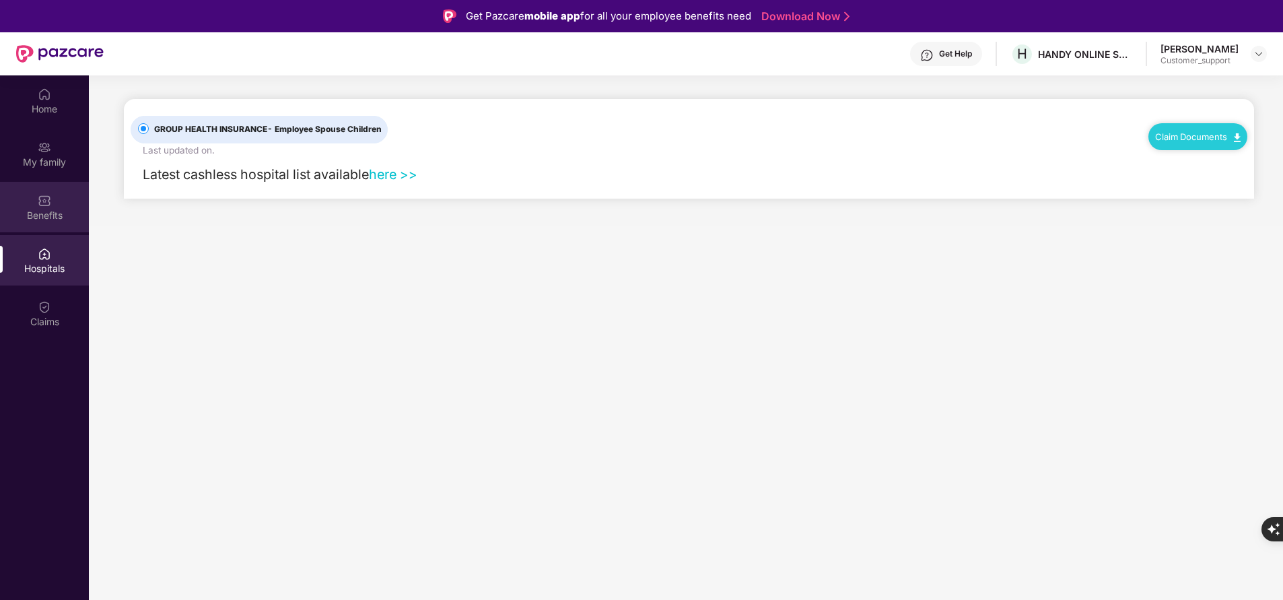
click at [63, 211] on div "Benefits" at bounding box center [44, 215] width 89 height 13
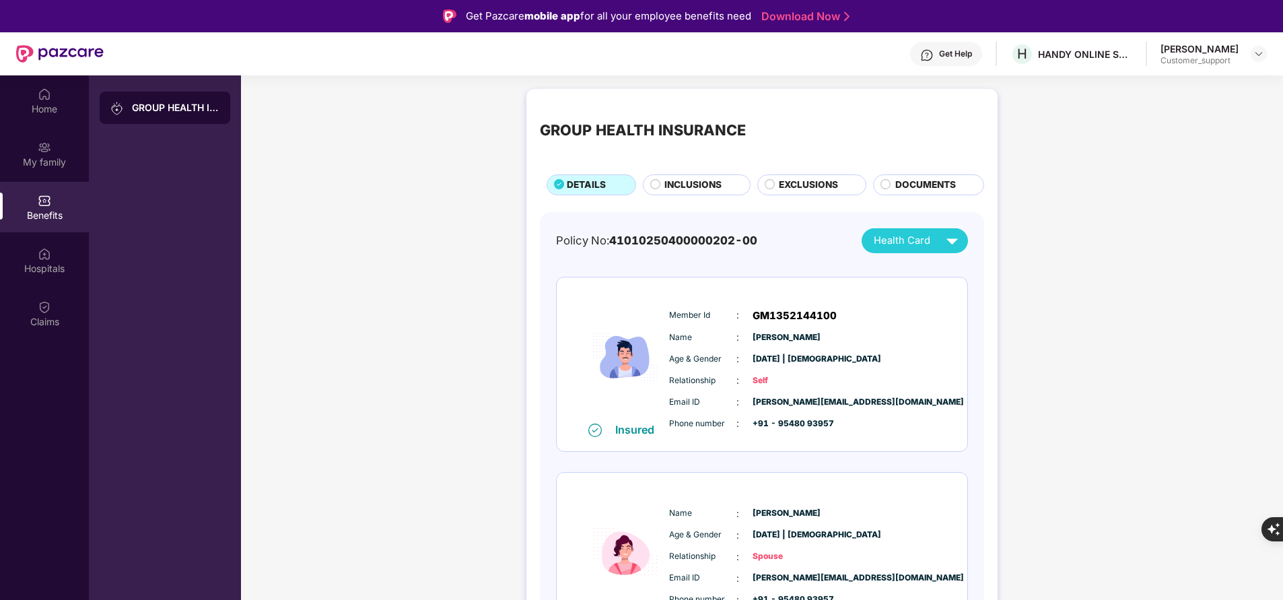
click at [706, 181] on span "INCLUSIONS" at bounding box center [693, 185] width 57 height 14
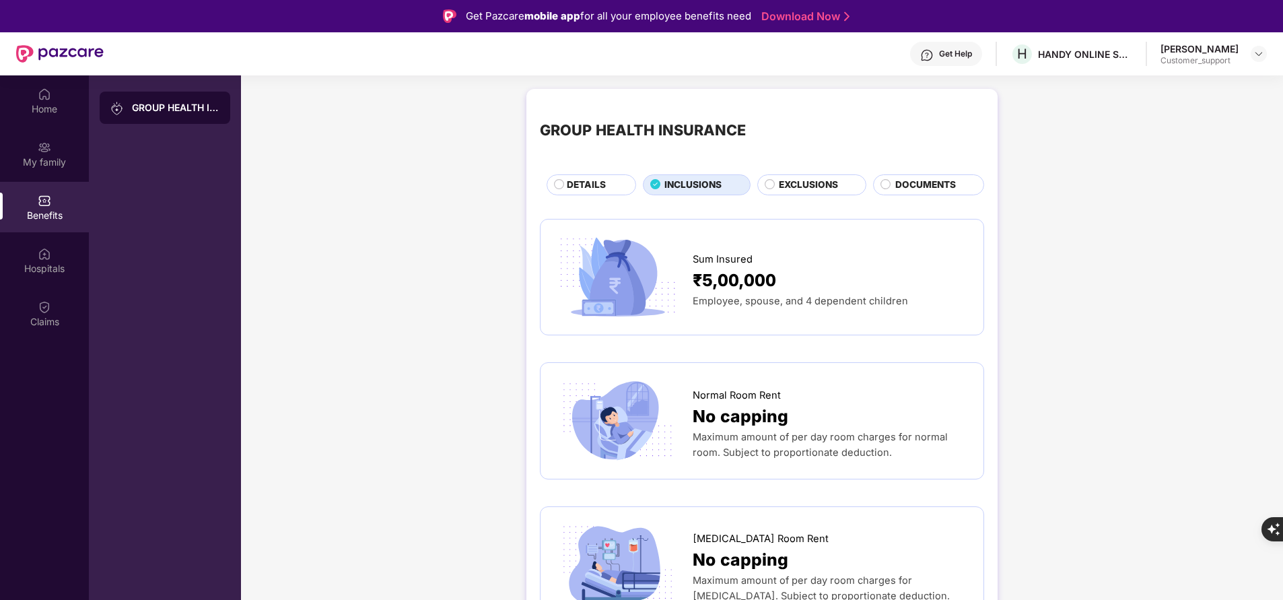
click at [591, 184] on span "DETAILS" at bounding box center [586, 185] width 39 height 14
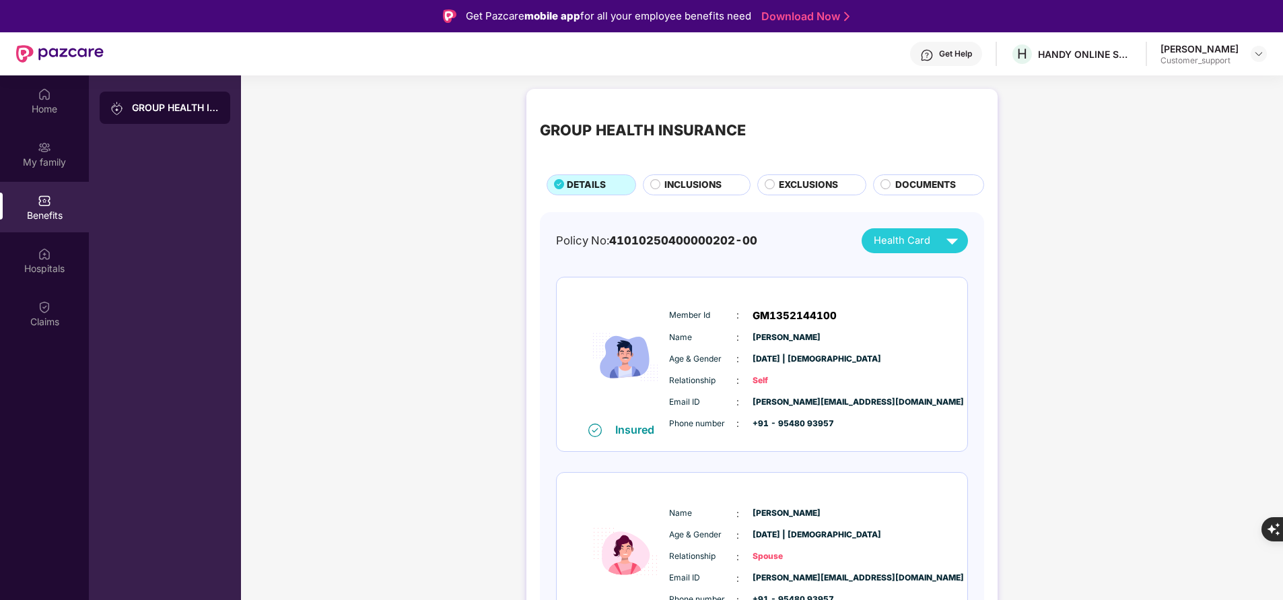
click at [706, 182] on span "INCLUSIONS" at bounding box center [693, 185] width 57 height 14
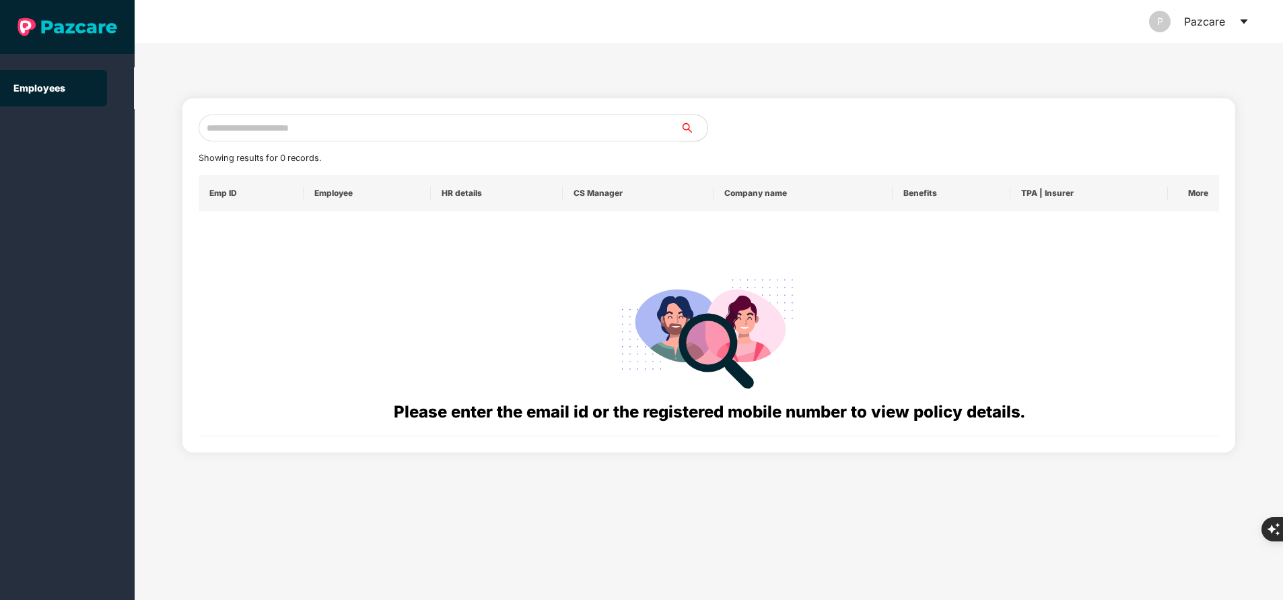
click at [339, 130] on input "text" at bounding box center [440, 127] width 482 height 27
paste input "**********"
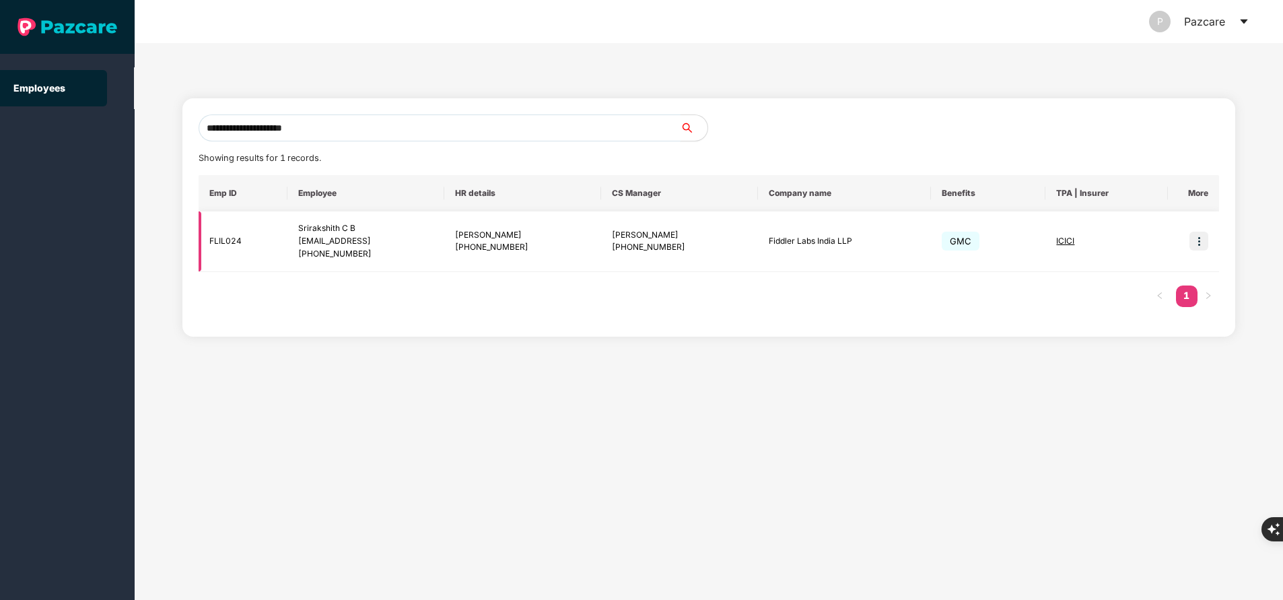
type input "**********"
click at [1203, 240] on img at bounding box center [1199, 241] width 19 height 19
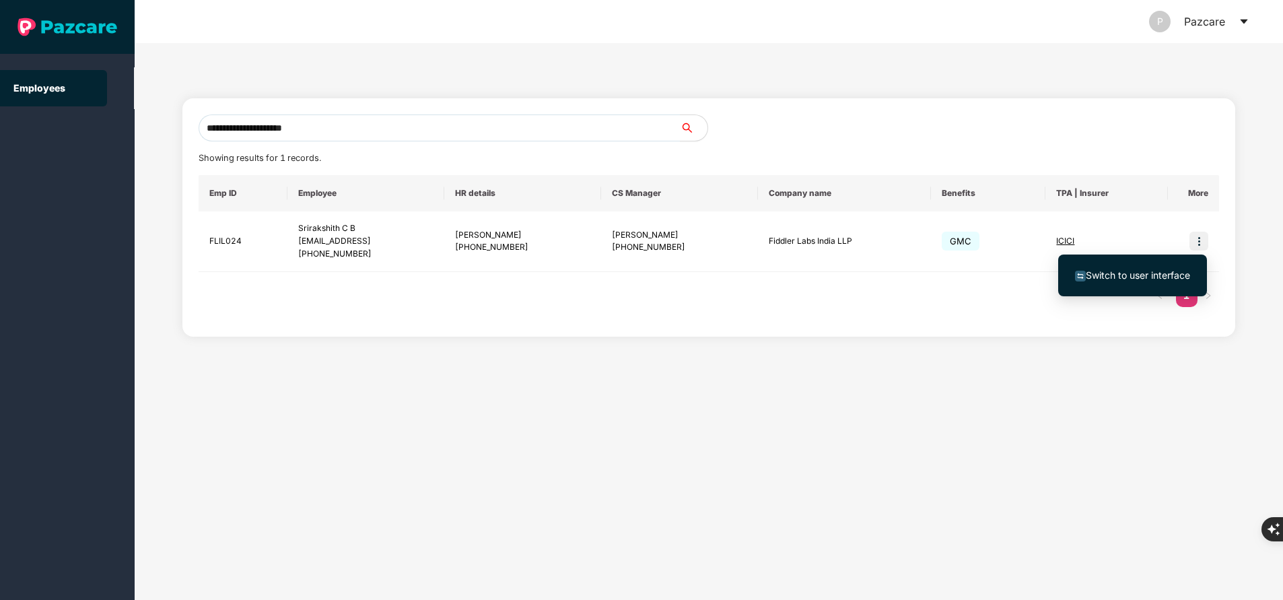
click at [1168, 271] on span "Switch to user interface" at bounding box center [1138, 274] width 104 height 11
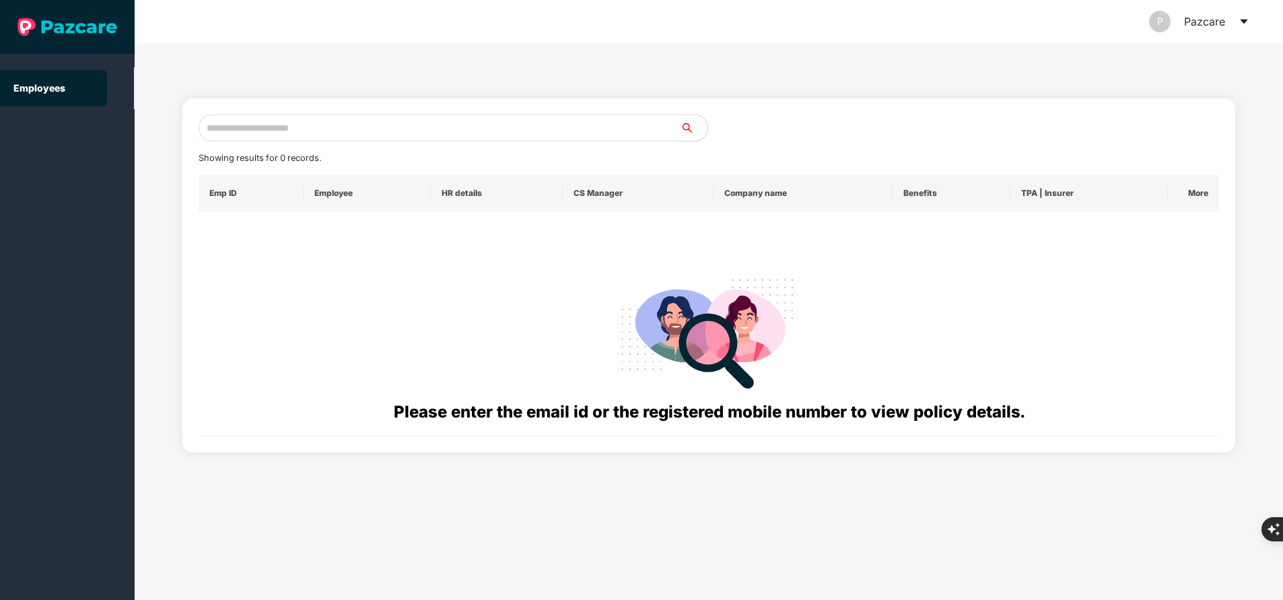
click at [333, 125] on input "text" at bounding box center [440, 127] width 482 height 27
paste input "**********"
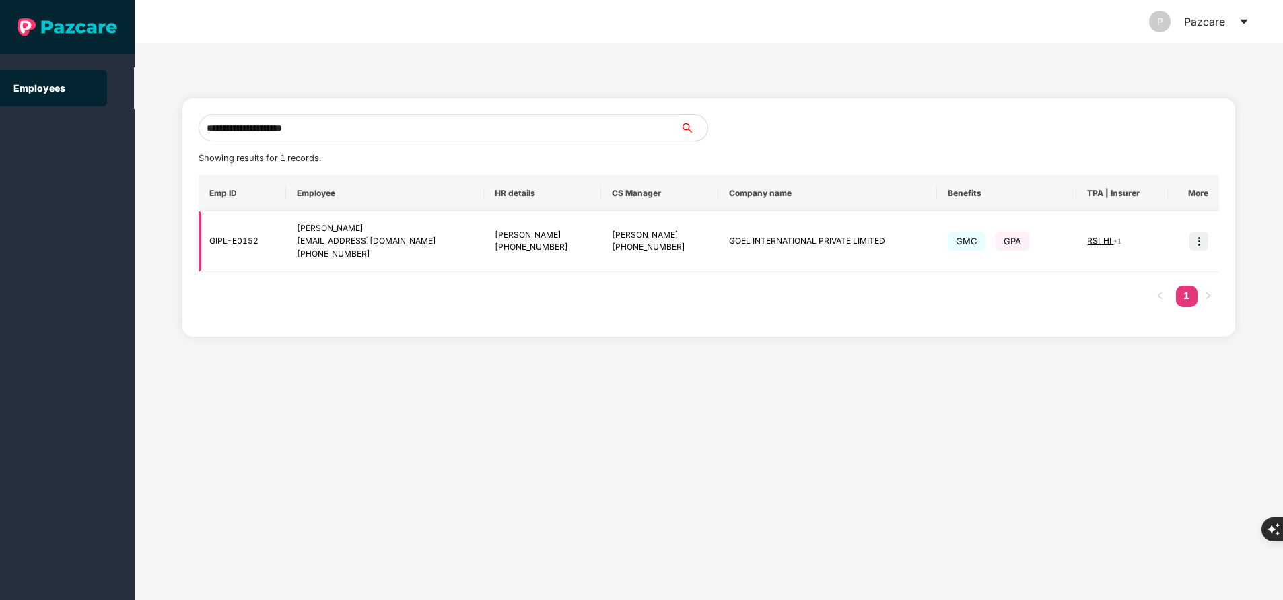
type input "**********"
click at [1201, 235] on img at bounding box center [1199, 241] width 19 height 19
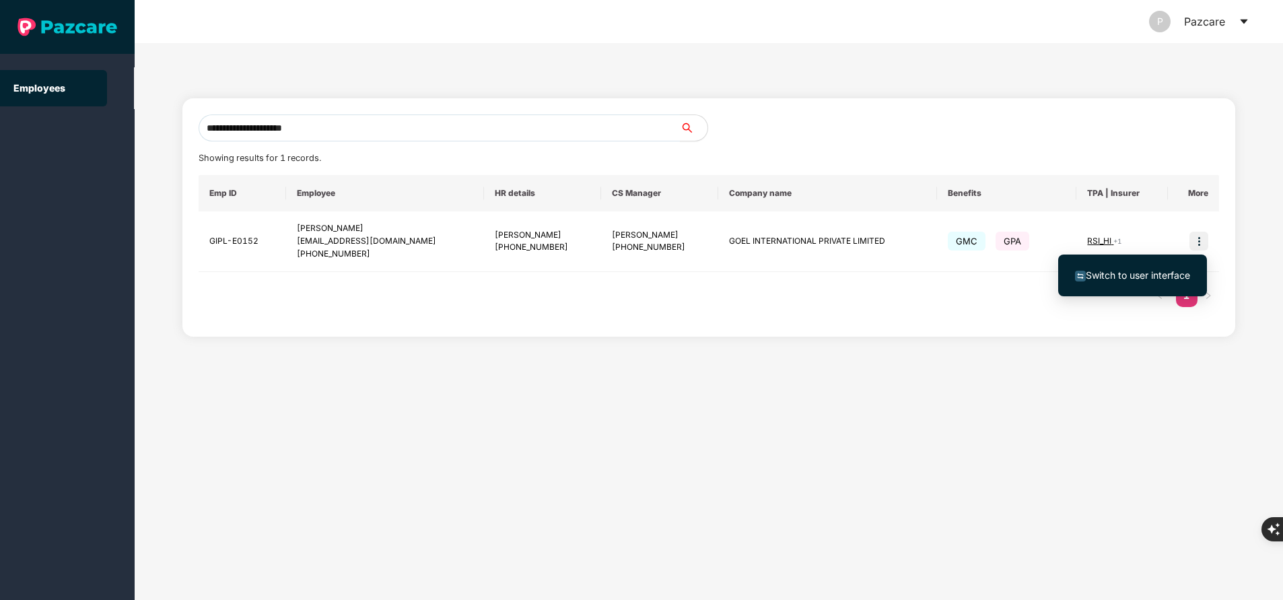
click at [1164, 272] on span "Switch to user interface" at bounding box center [1138, 274] width 104 height 11
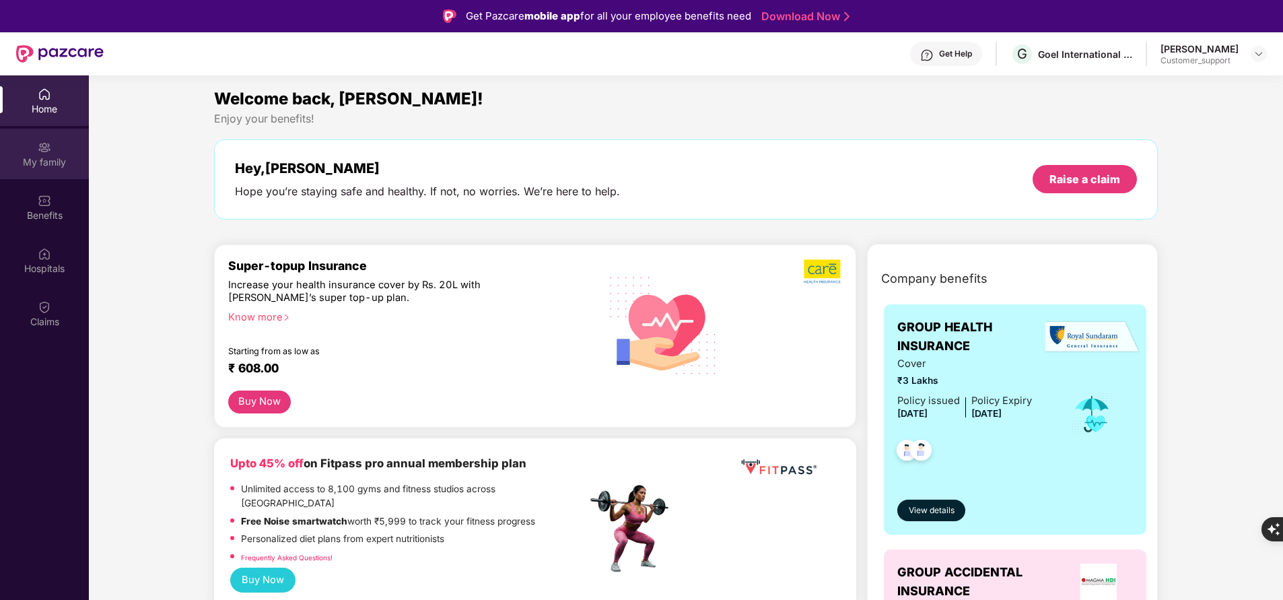
click at [58, 157] on div "My family" at bounding box center [44, 162] width 89 height 13
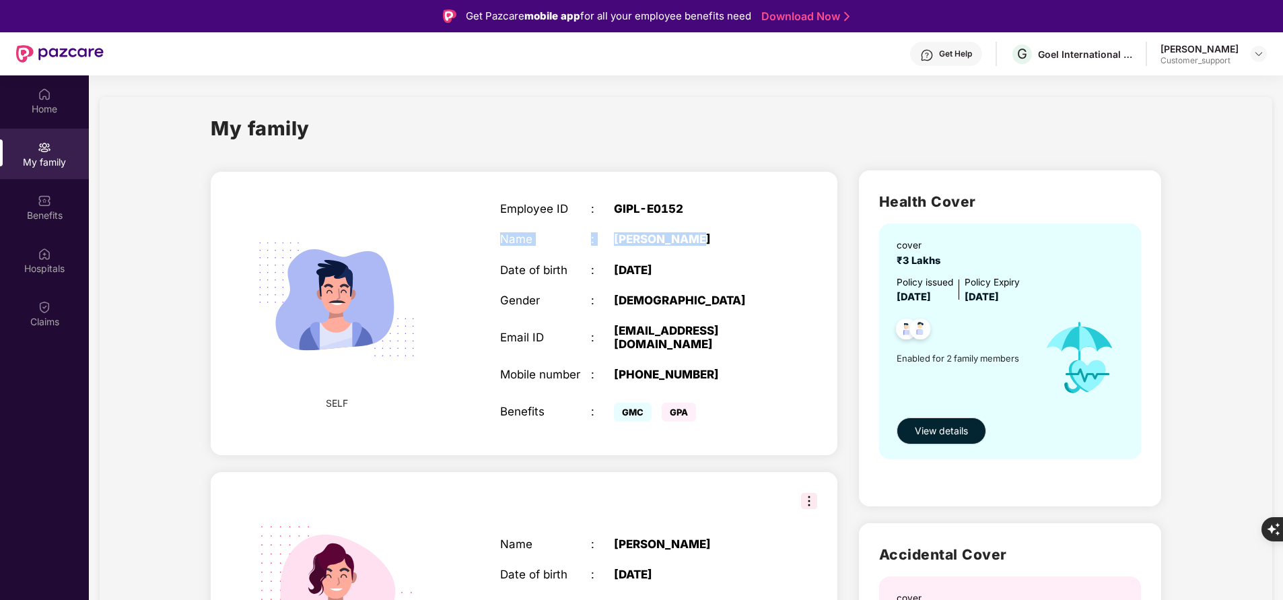
drag, startPoint x: 502, startPoint y: 236, endPoint x: 716, endPoint y: 232, distance: 213.5
click at [716, 232] on div "Employee ID : GIPL-E0152 Name : [PERSON_NAME] Date of birth : [DEMOGRAPHIC_DATA…" at bounding box center [637, 313] width 300 height 257
copy div "Name : [PERSON_NAME]"
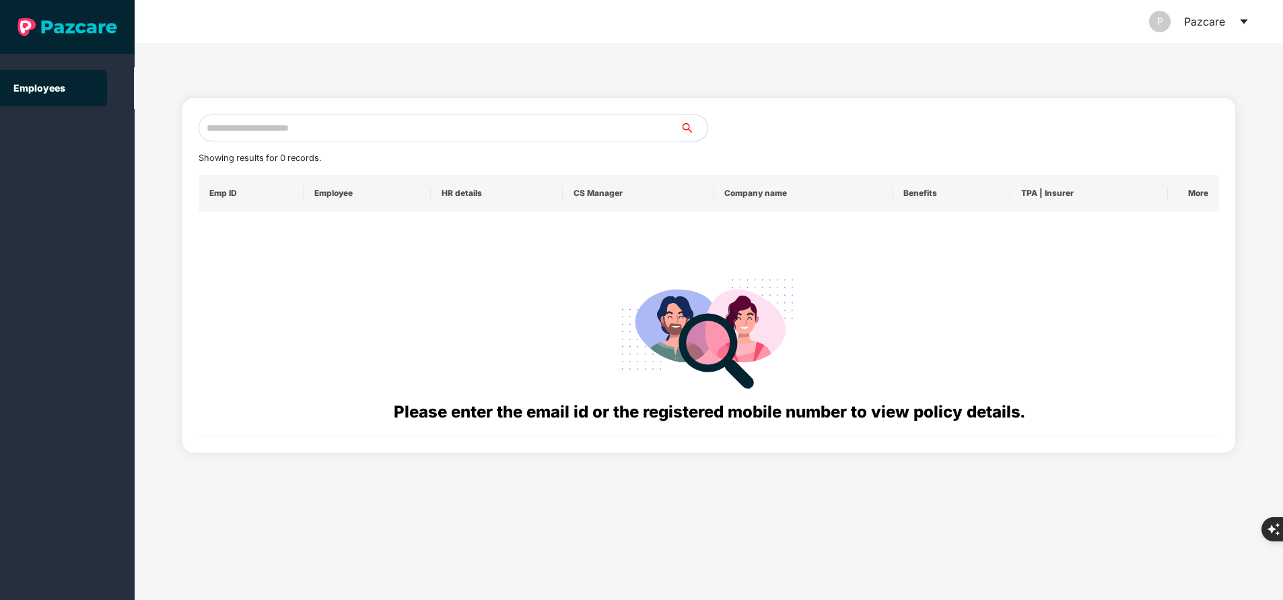
click at [419, 116] on input "text" at bounding box center [440, 127] width 482 height 27
paste input "**********"
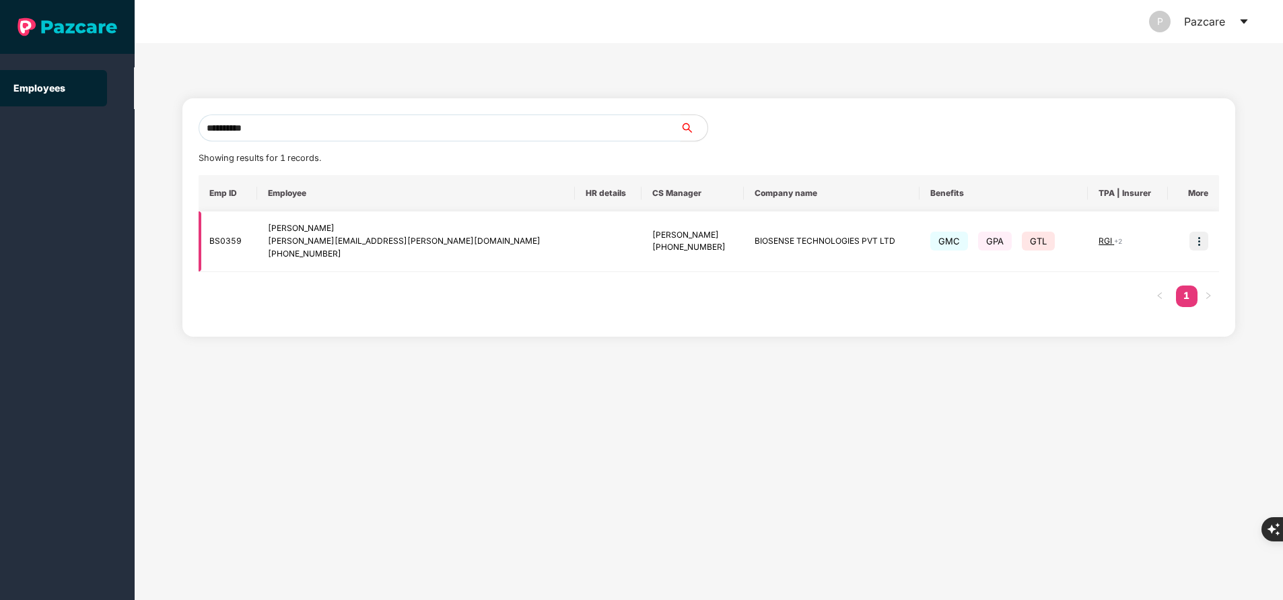
type input "**********"
click at [1099, 244] on span "RGI" at bounding box center [1106, 241] width 15 height 10
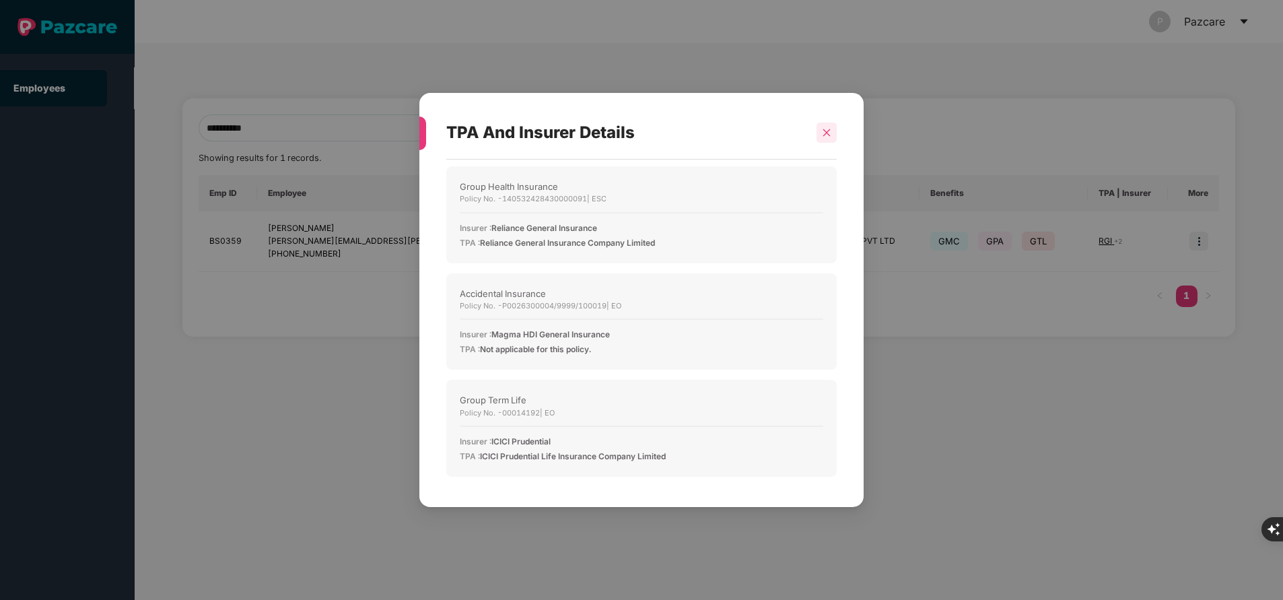
click at [824, 134] on icon "close" at bounding box center [826, 132] width 9 height 9
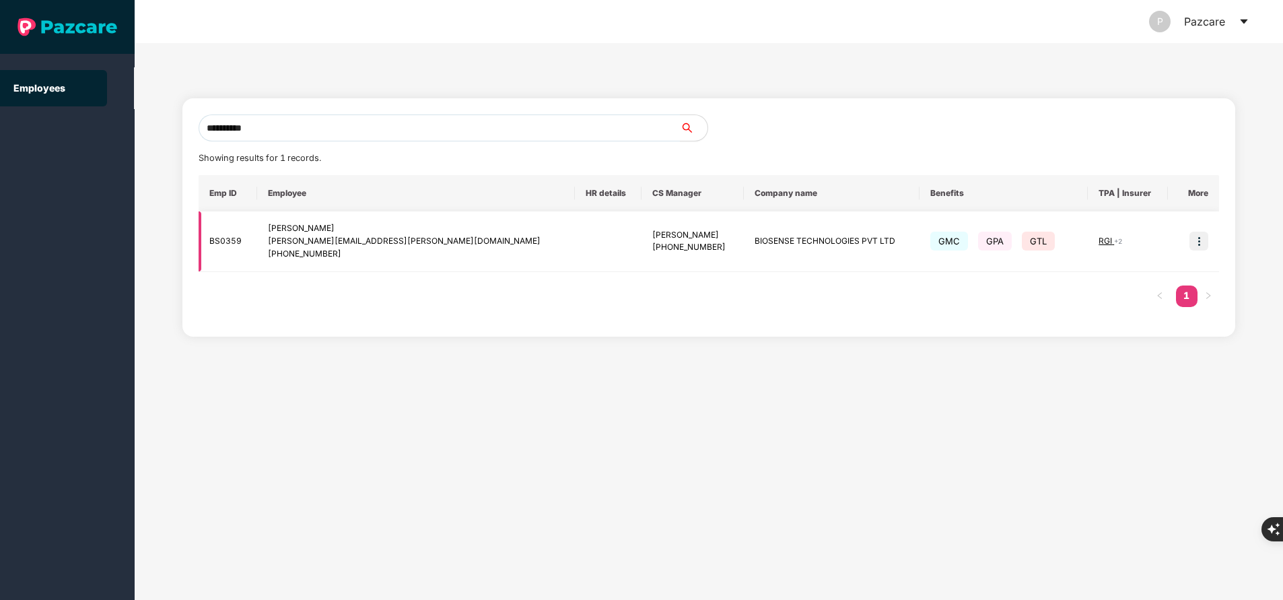
click at [1203, 239] on img at bounding box center [1199, 241] width 19 height 19
click at [1099, 240] on span "RGI" at bounding box center [1106, 241] width 15 height 10
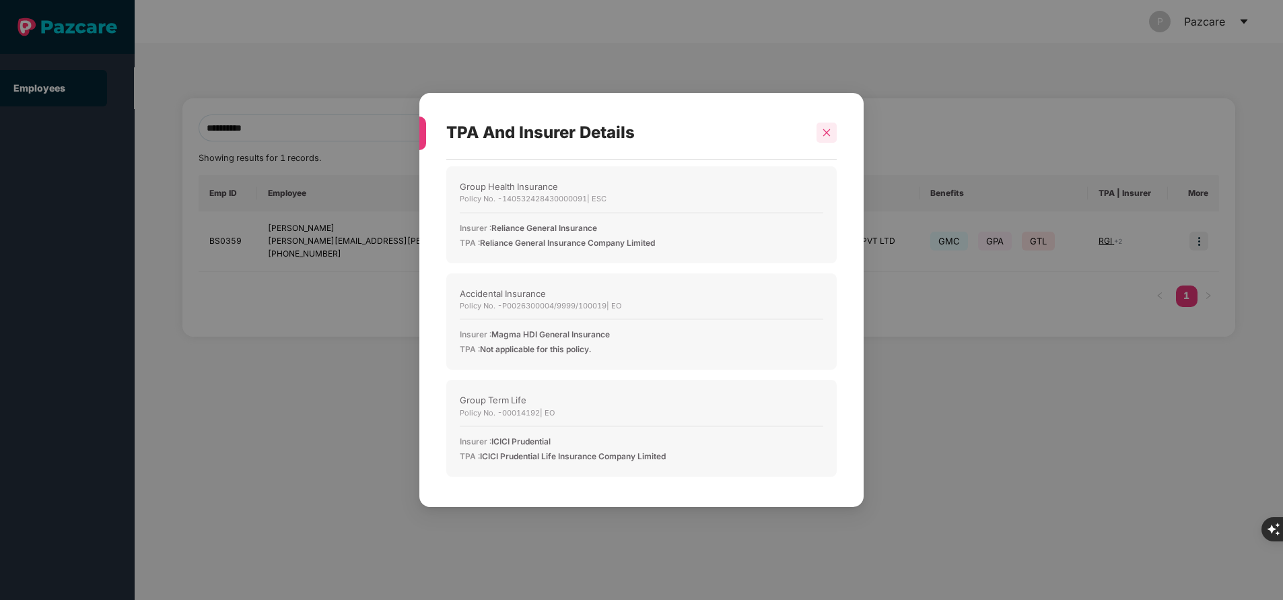
click at [829, 139] on div at bounding box center [827, 133] width 20 height 20
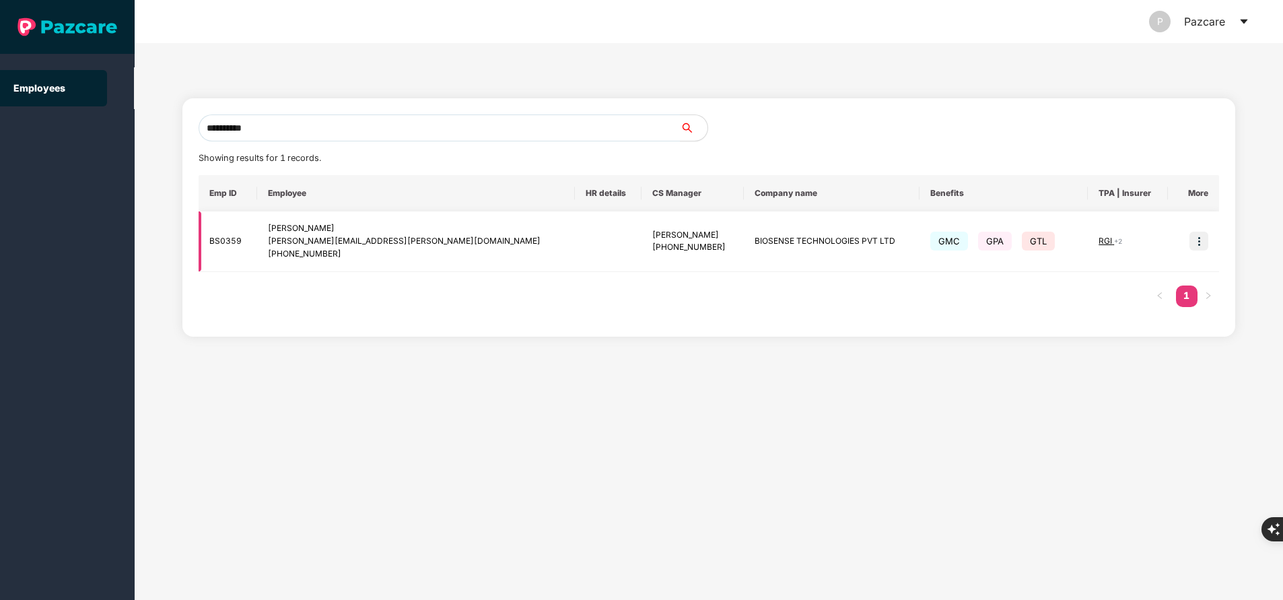
click at [1201, 244] on img at bounding box center [1199, 241] width 19 height 19
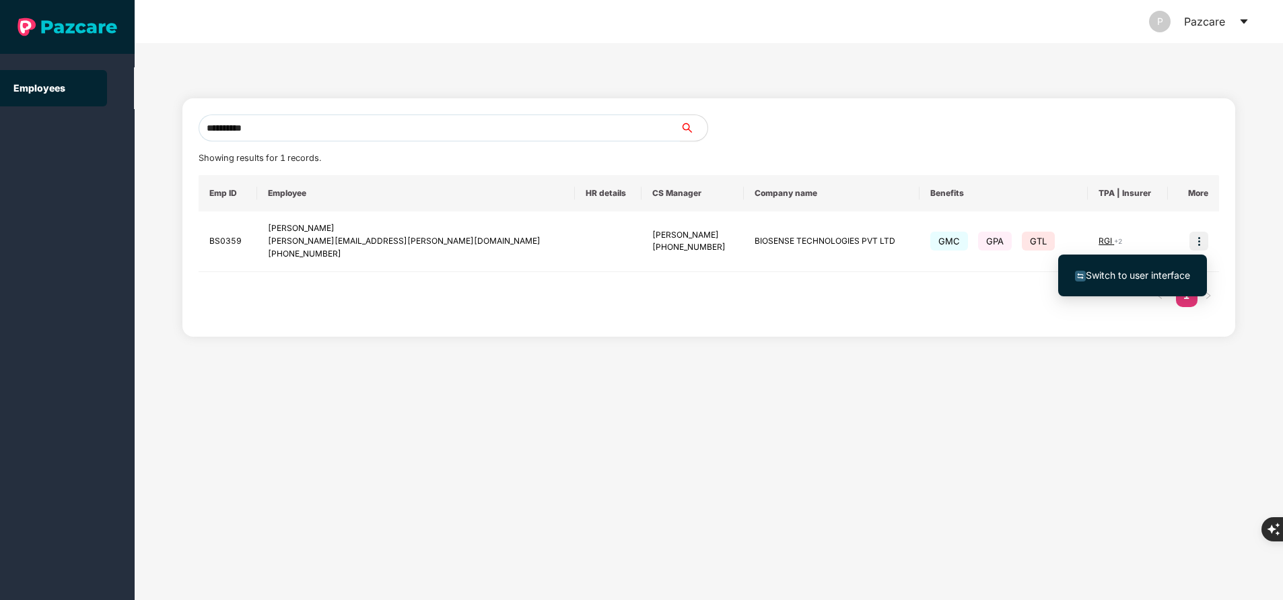
click at [1110, 277] on span "Switch to user interface" at bounding box center [1138, 274] width 104 height 11
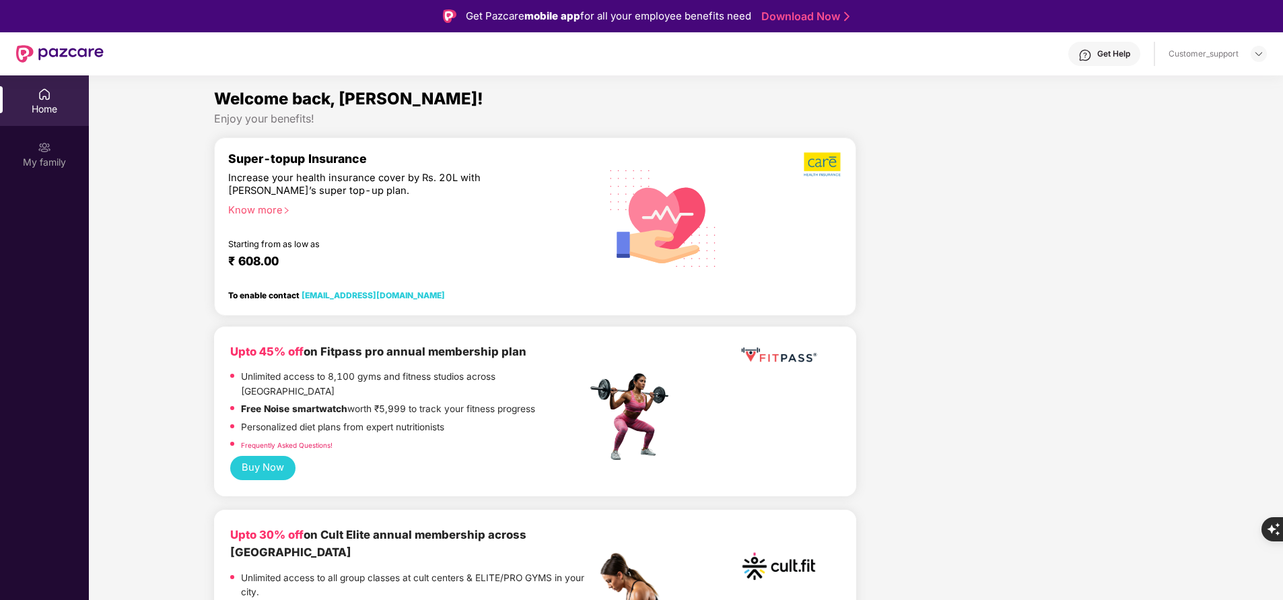
click at [40, 166] on div "My family" at bounding box center [44, 162] width 89 height 13
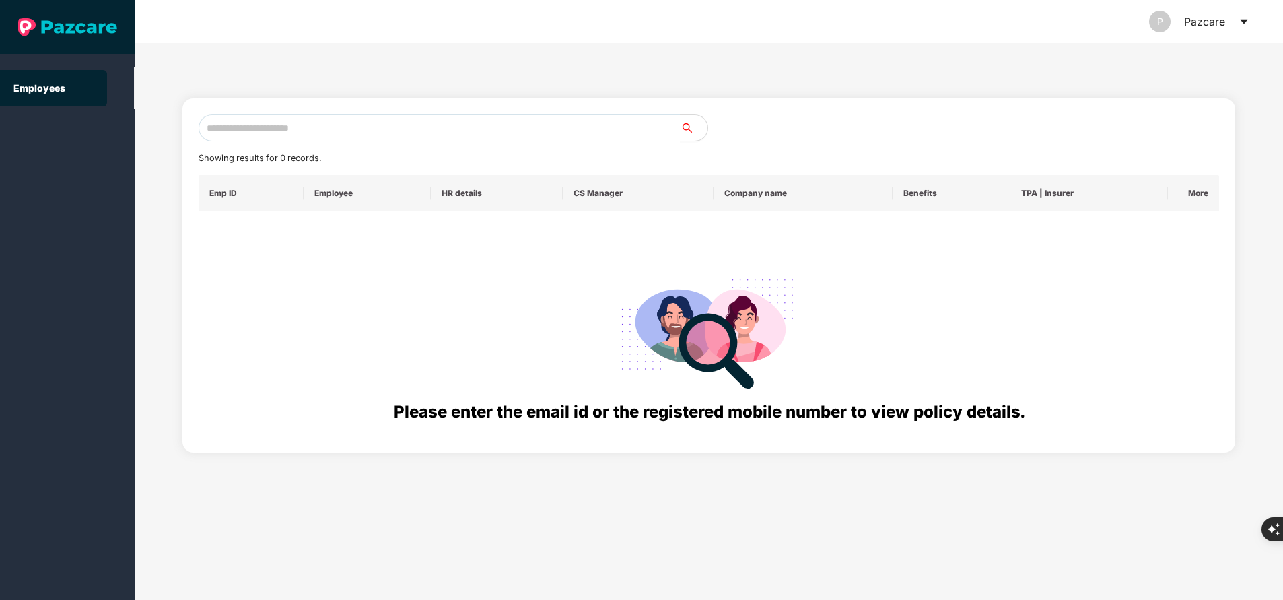
click at [276, 141] on div "Showing results for 0 records. Emp ID Employee HR details CS Manager Company na…" at bounding box center [709, 275] width 1021 height 322
click at [280, 119] on input "text" at bounding box center [440, 127] width 482 height 27
paste input "**********"
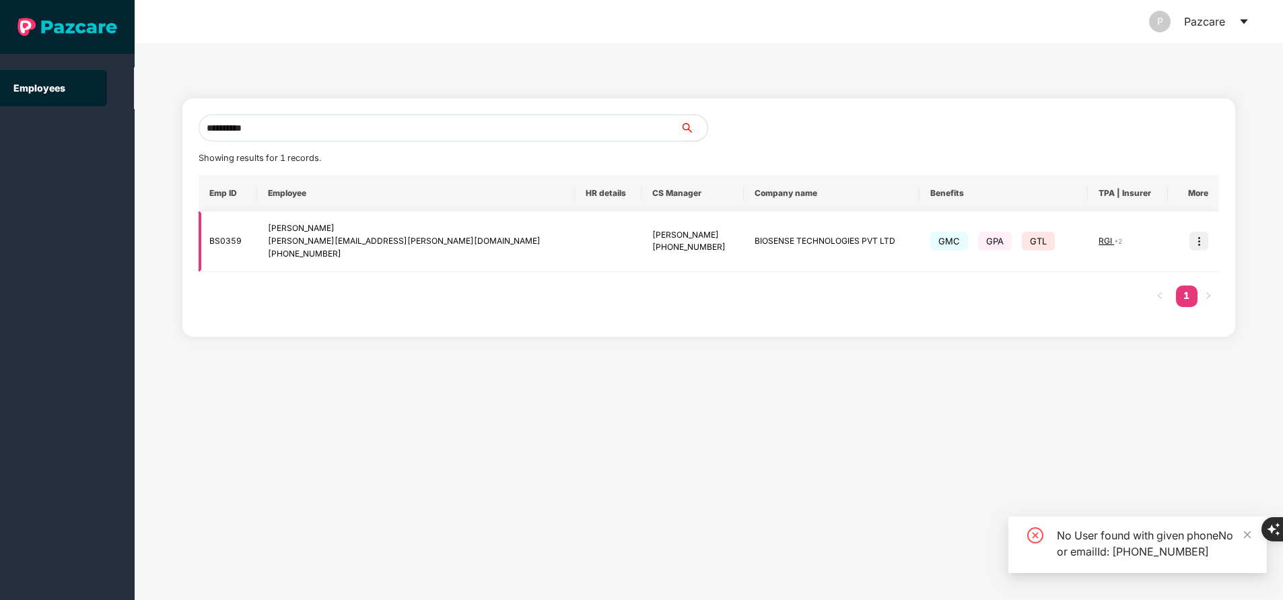
type input "**********"
click at [1099, 244] on span "RGI" at bounding box center [1106, 241] width 15 height 10
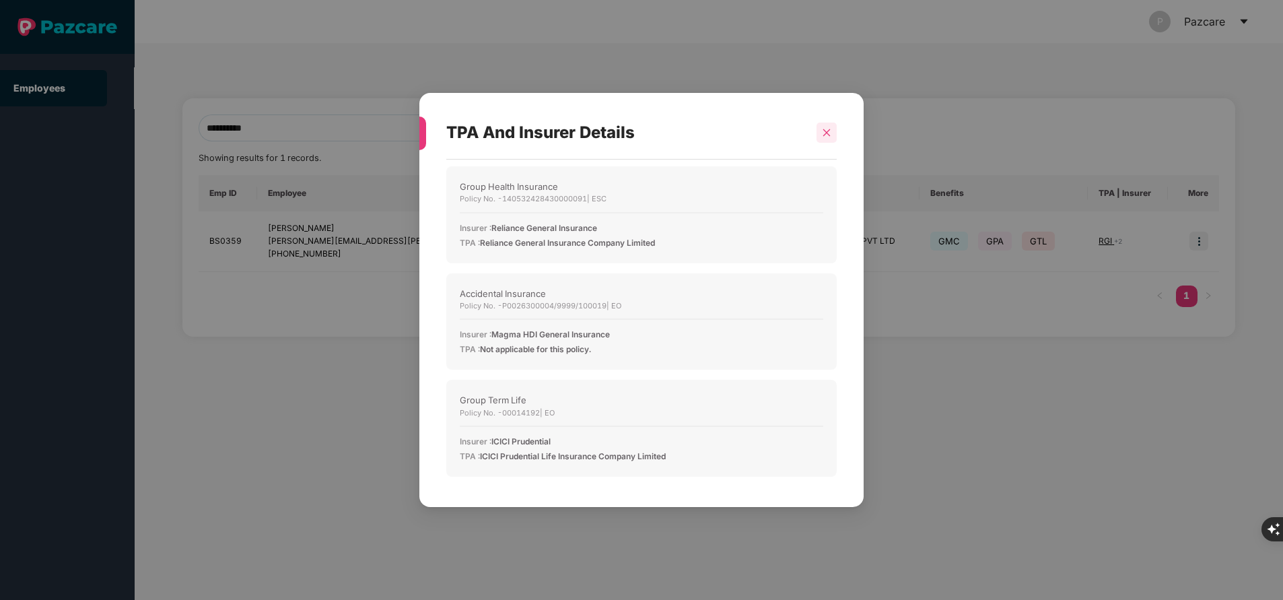
click at [827, 128] on icon "close" at bounding box center [826, 132] width 9 height 9
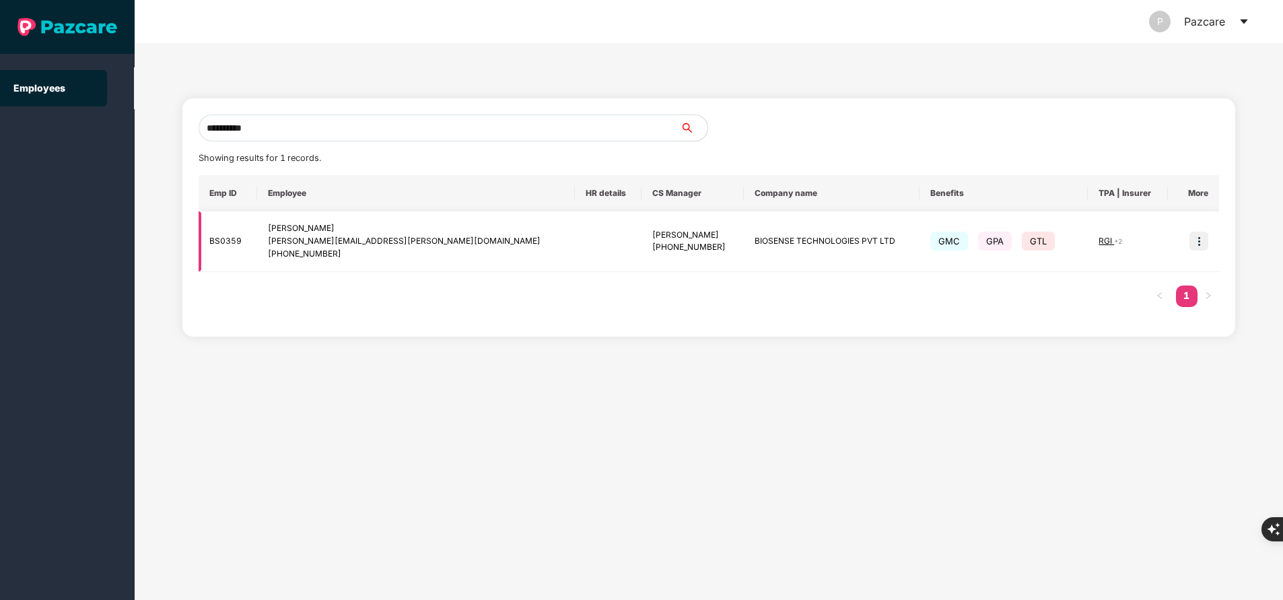
click at [1099, 244] on span "RGI" at bounding box center [1106, 241] width 15 height 10
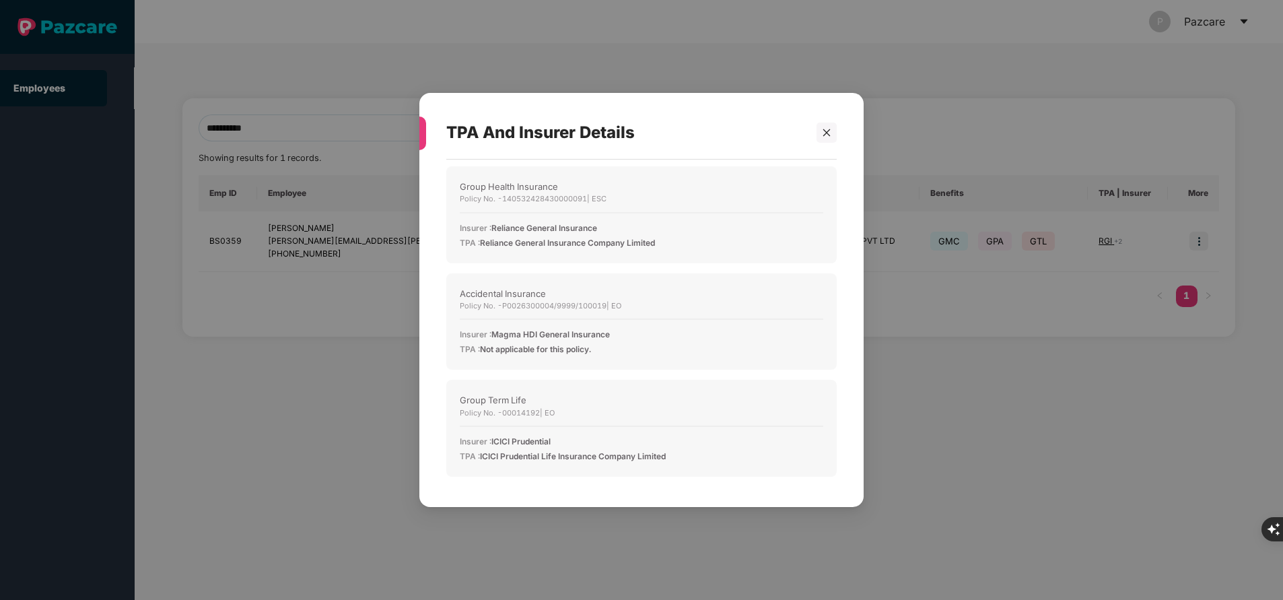
click at [769, 562] on div "TPA And Insurer Details Group Health Insurance Policy No. - 140532428430000091 …" at bounding box center [641, 300] width 1283 height 600
click at [826, 130] on icon "close" at bounding box center [826, 132] width 9 height 9
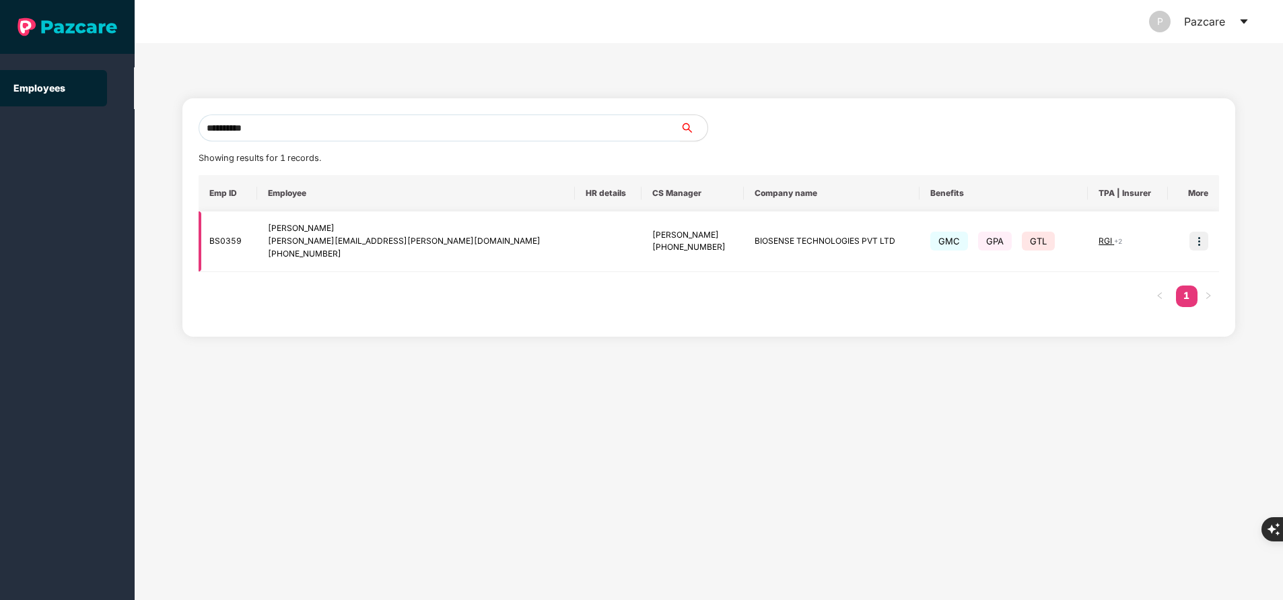
click at [1200, 243] on img at bounding box center [1199, 241] width 19 height 19
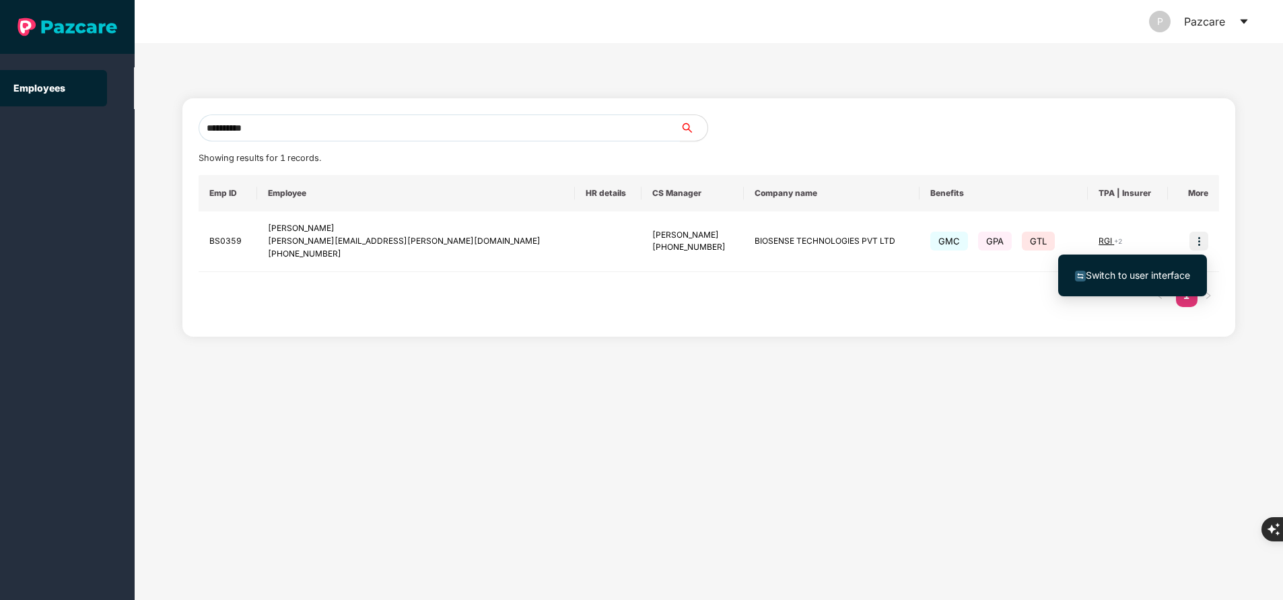
click at [1164, 274] on span "Switch to user interface" at bounding box center [1138, 274] width 104 height 11
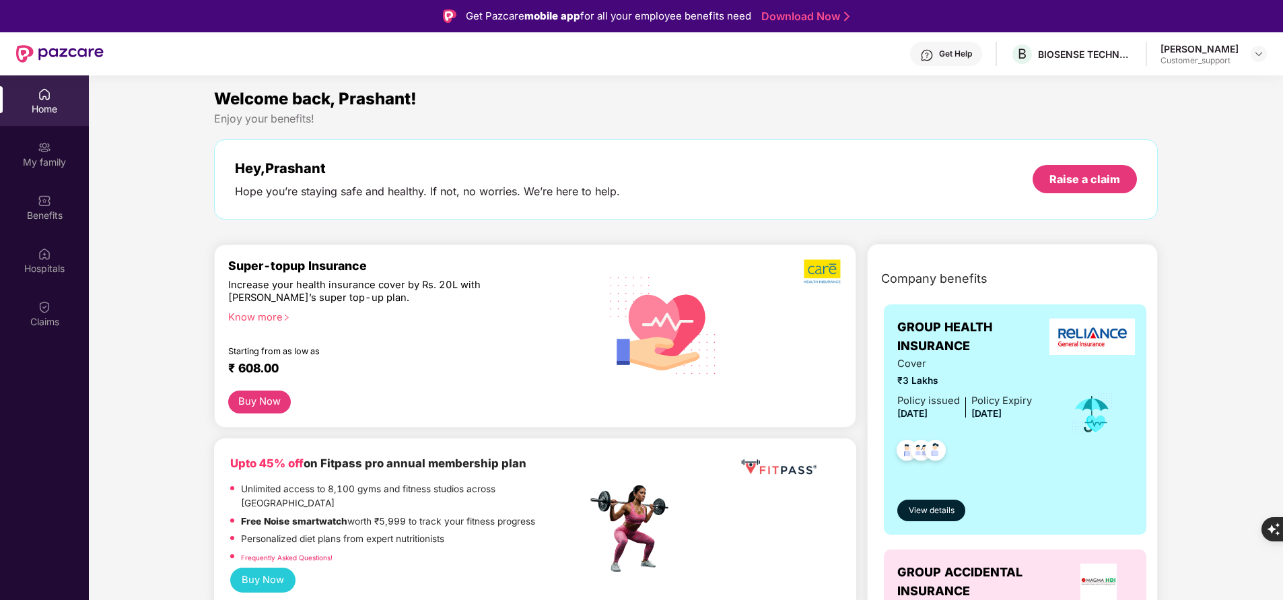
click at [43, 156] on div "My family" at bounding box center [44, 162] width 89 height 13
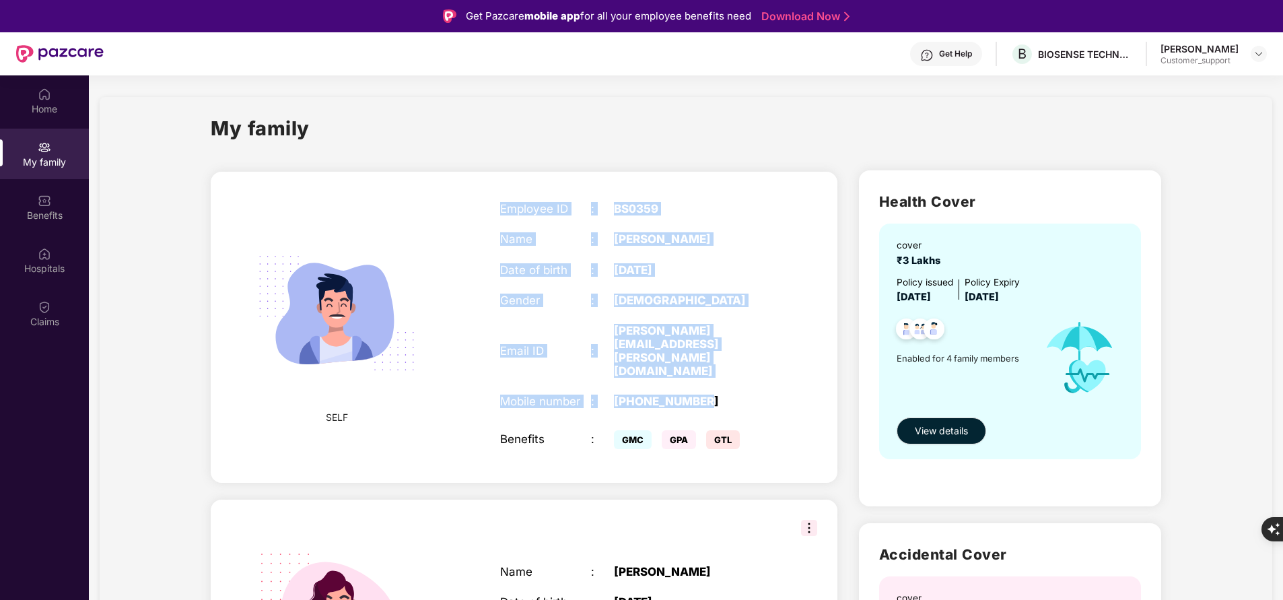
drag, startPoint x: 502, startPoint y: 208, endPoint x: 732, endPoint y: 376, distance: 284.7
click at [732, 376] on div "Employee ID : BS0359 Name : [PERSON_NAME] Date of birth : [DEMOGRAPHIC_DATA] Ge…" at bounding box center [637, 326] width 300 height 283
copy div "Employee ID : BS0359 Name : [PERSON_NAME] Date of birth : [DEMOGRAPHIC_DATA] Ge…"
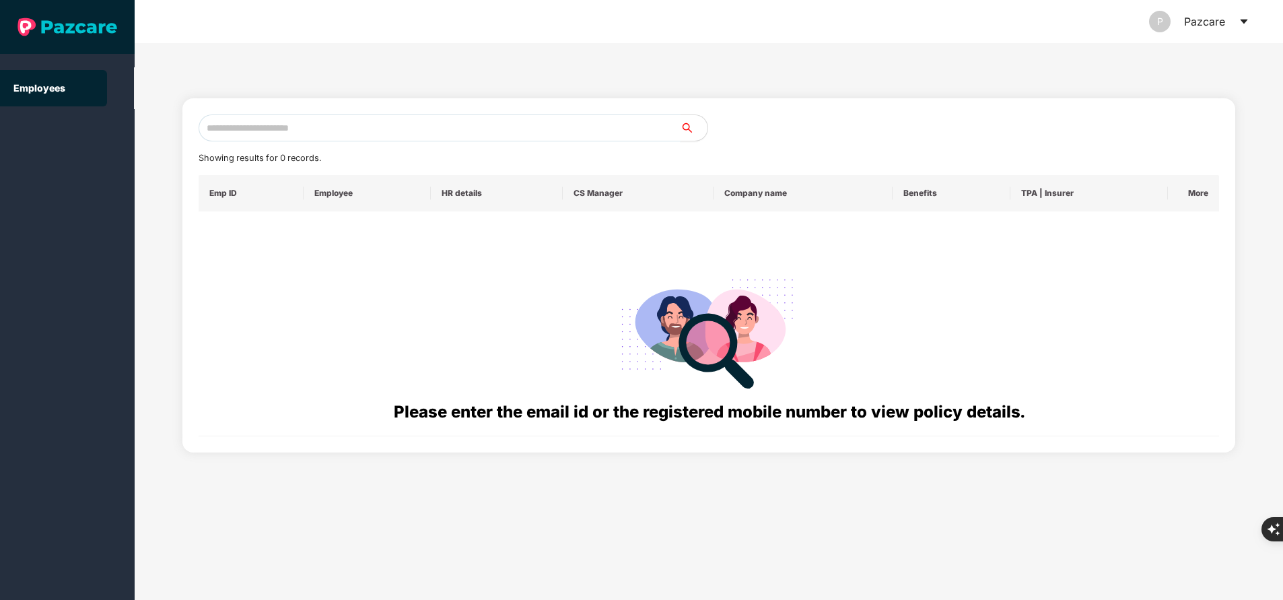
click at [417, 127] on input "text" at bounding box center [440, 127] width 482 height 27
paste input "**********"
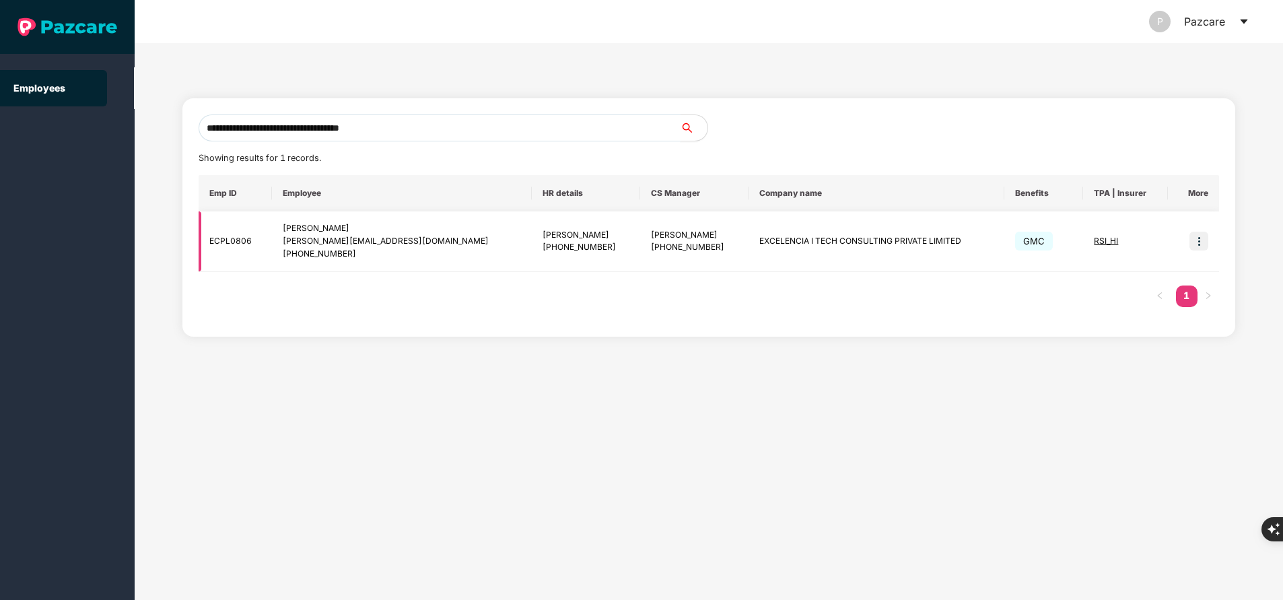
type input "**********"
click at [1196, 237] on img at bounding box center [1199, 241] width 19 height 19
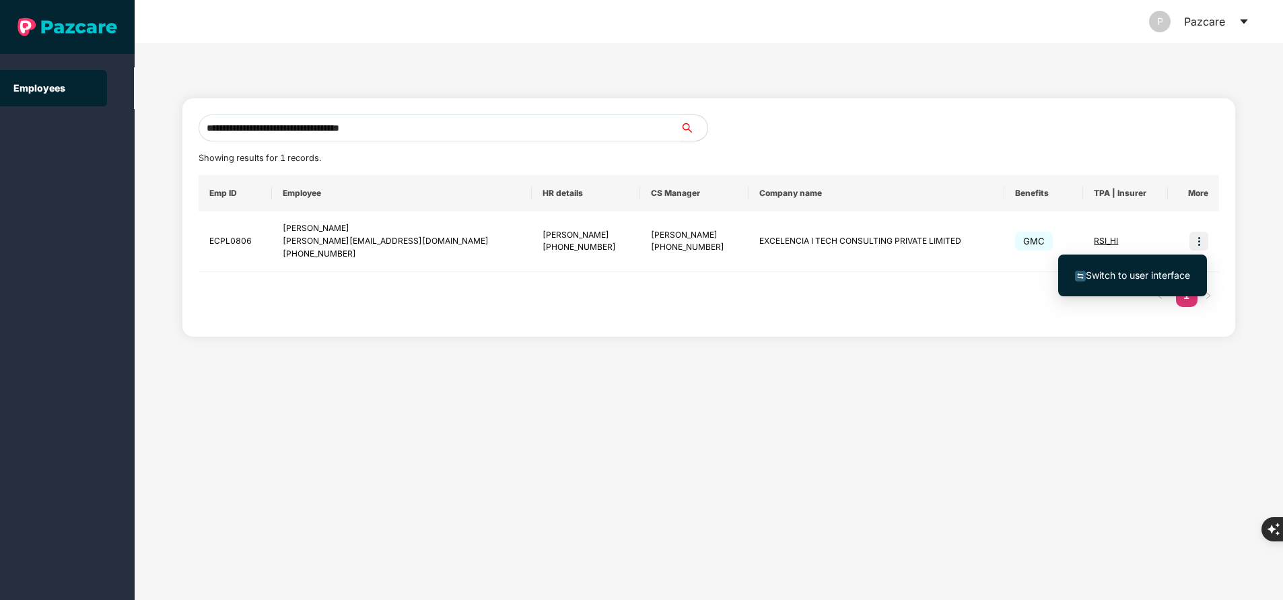
click at [1133, 271] on span "Switch to user interface" at bounding box center [1138, 274] width 104 height 11
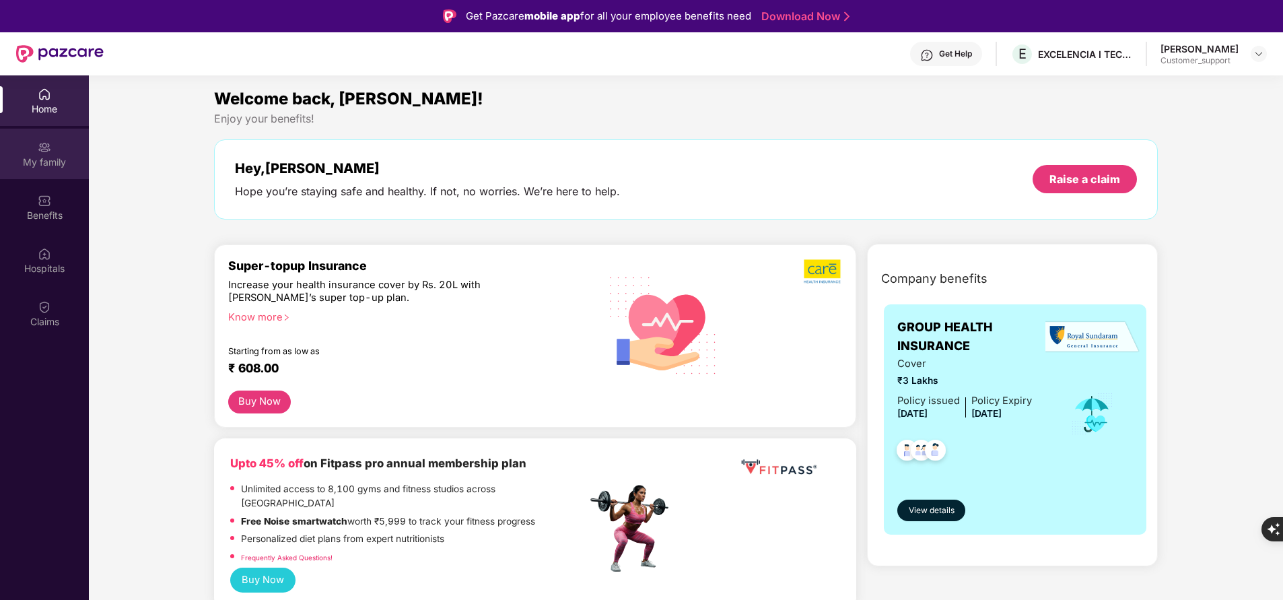
click at [70, 158] on div "My family" at bounding box center [44, 162] width 89 height 13
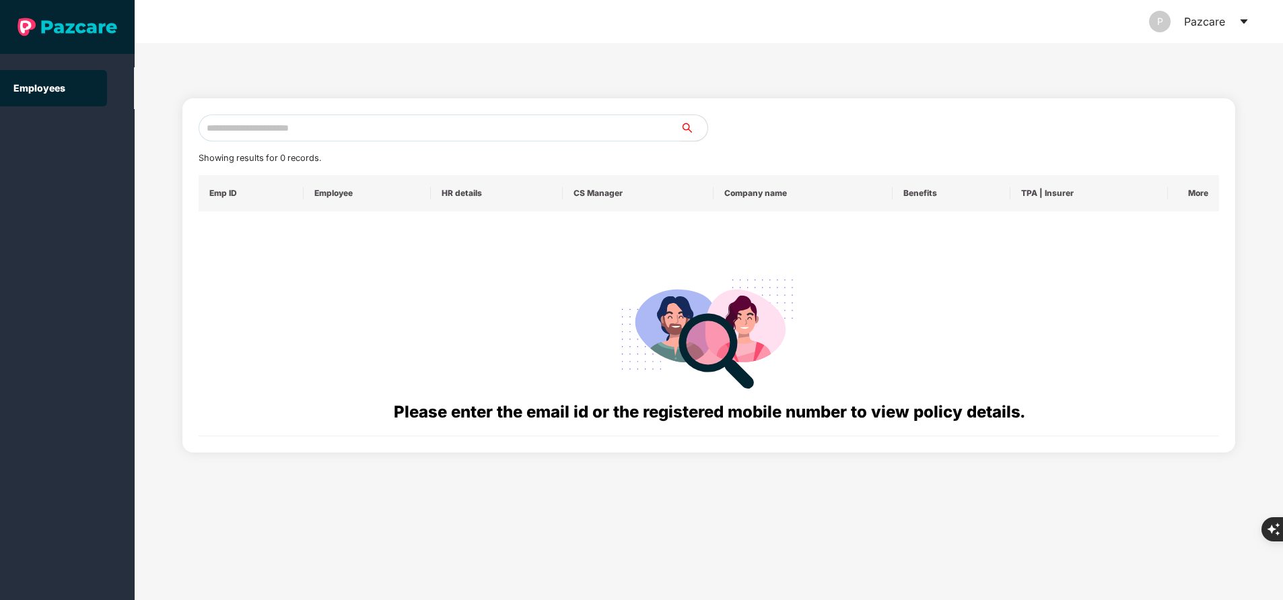
click at [371, 122] on input "text" at bounding box center [440, 127] width 482 height 27
paste input "**********"
type input "*"
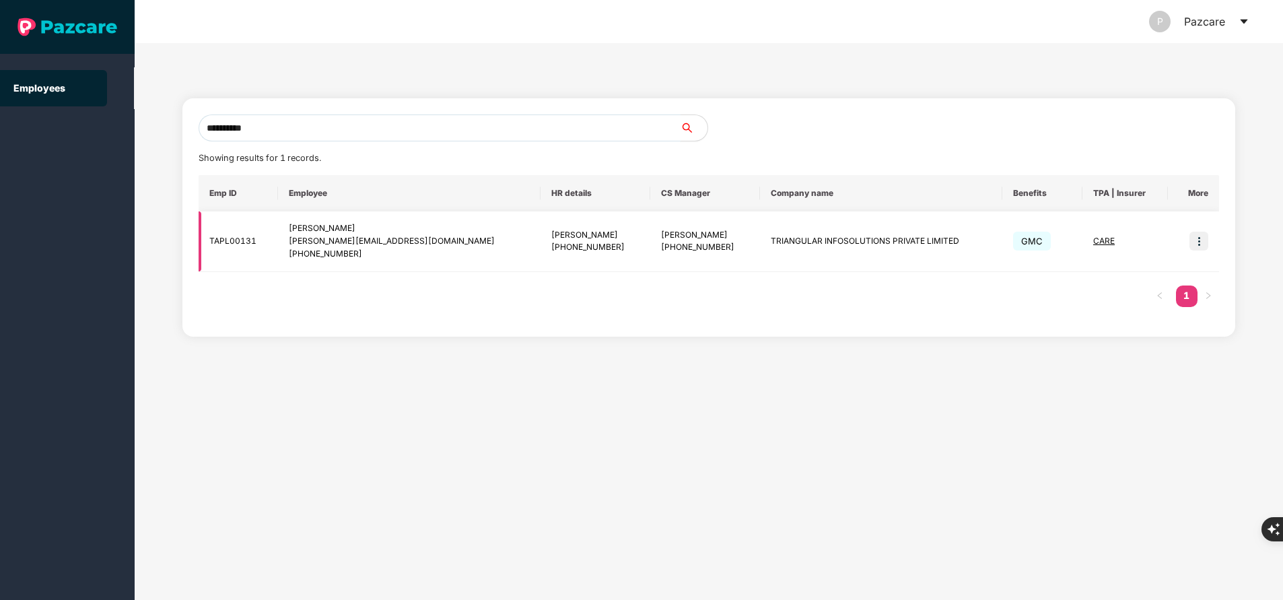
type input "**********"
click at [1201, 238] on img at bounding box center [1199, 241] width 19 height 19
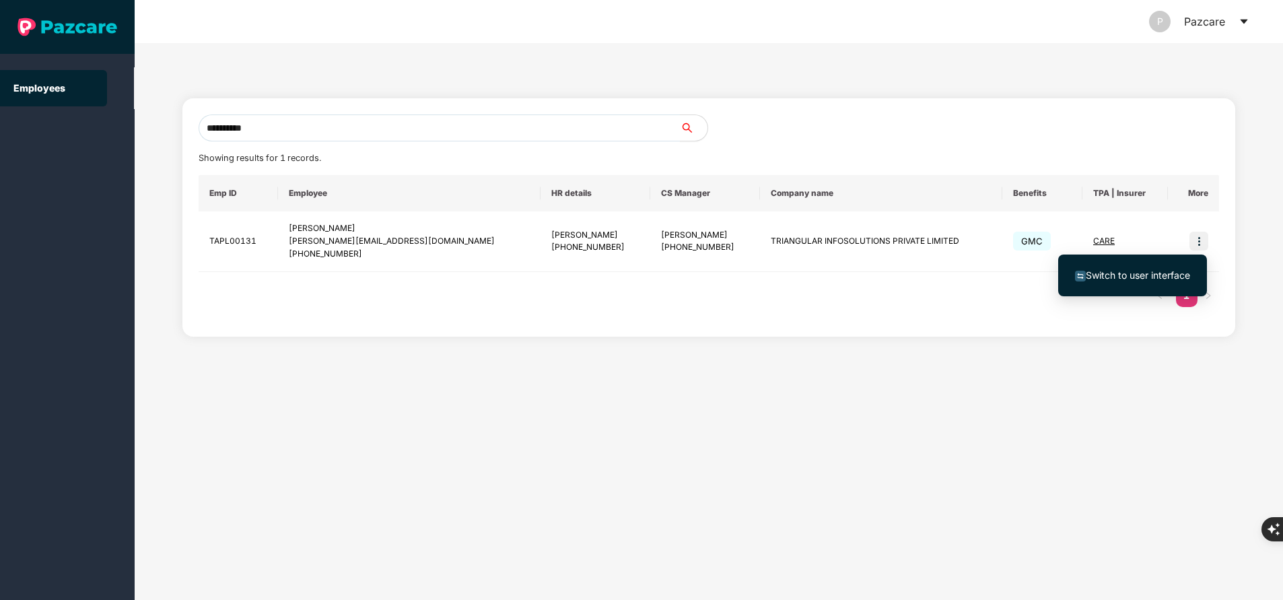
click at [1159, 270] on span "Switch to user interface" at bounding box center [1138, 274] width 104 height 11
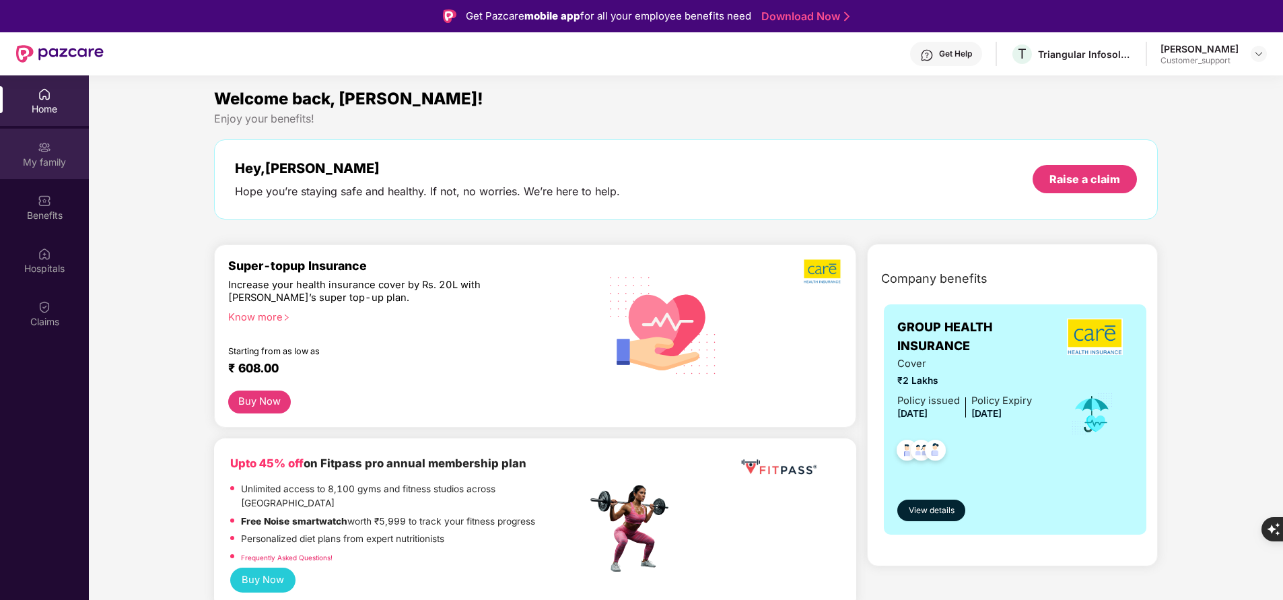
click at [61, 168] on div "My family" at bounding box center [44, 162] width 89 height 13
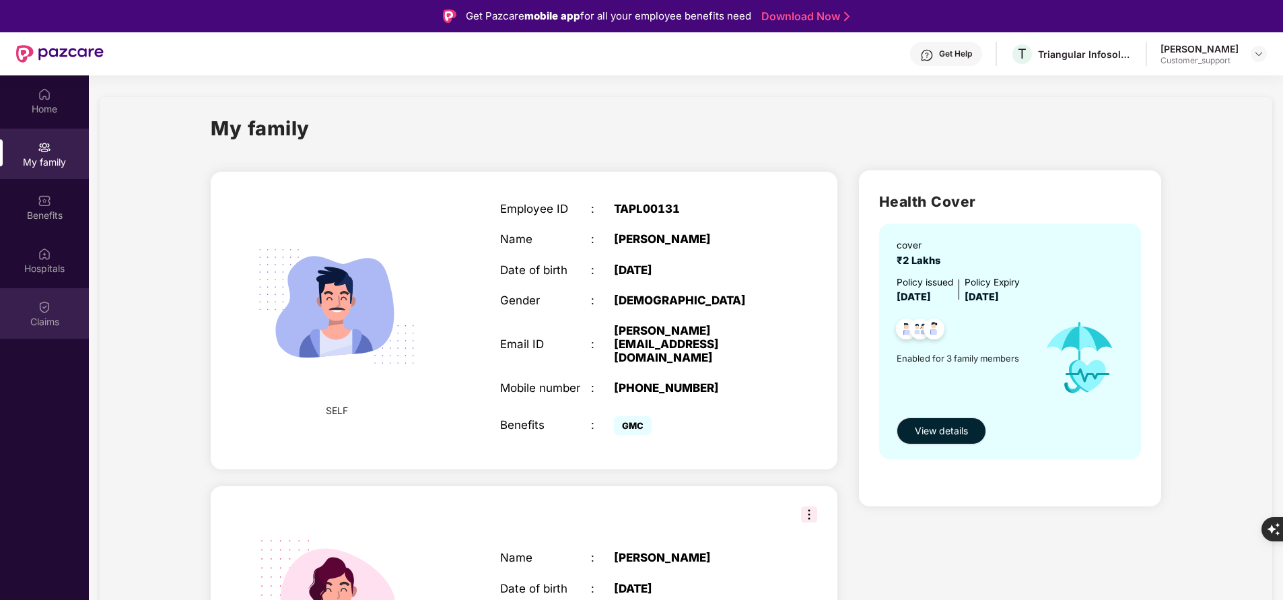
click at [51, 323] on div "Claims" at bounding box center [44, 321] width 89 height 13
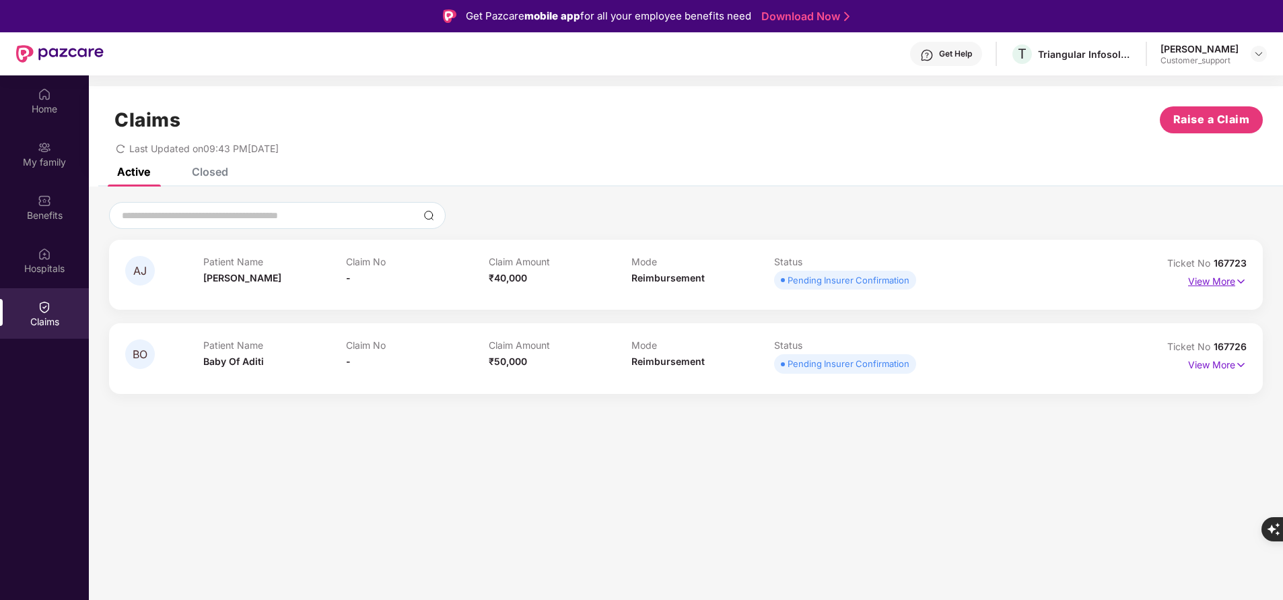
click at [1217, 279] on p "View More" at bounding box center [1217, 280] width 59 height 18
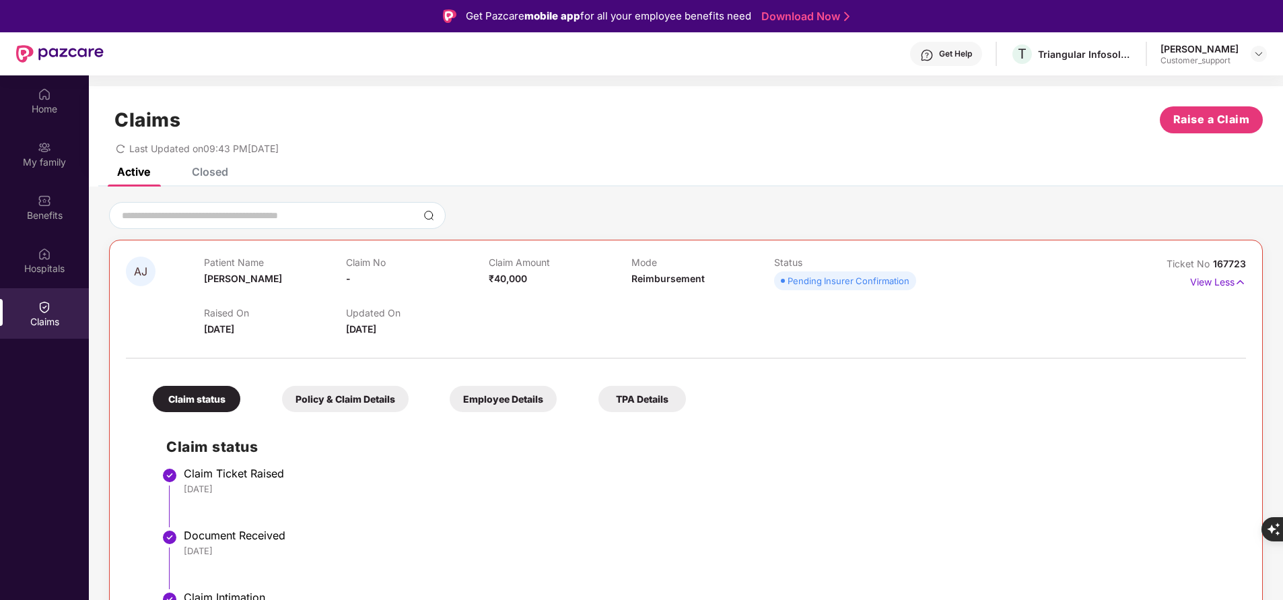
scroll to position [129, 0]
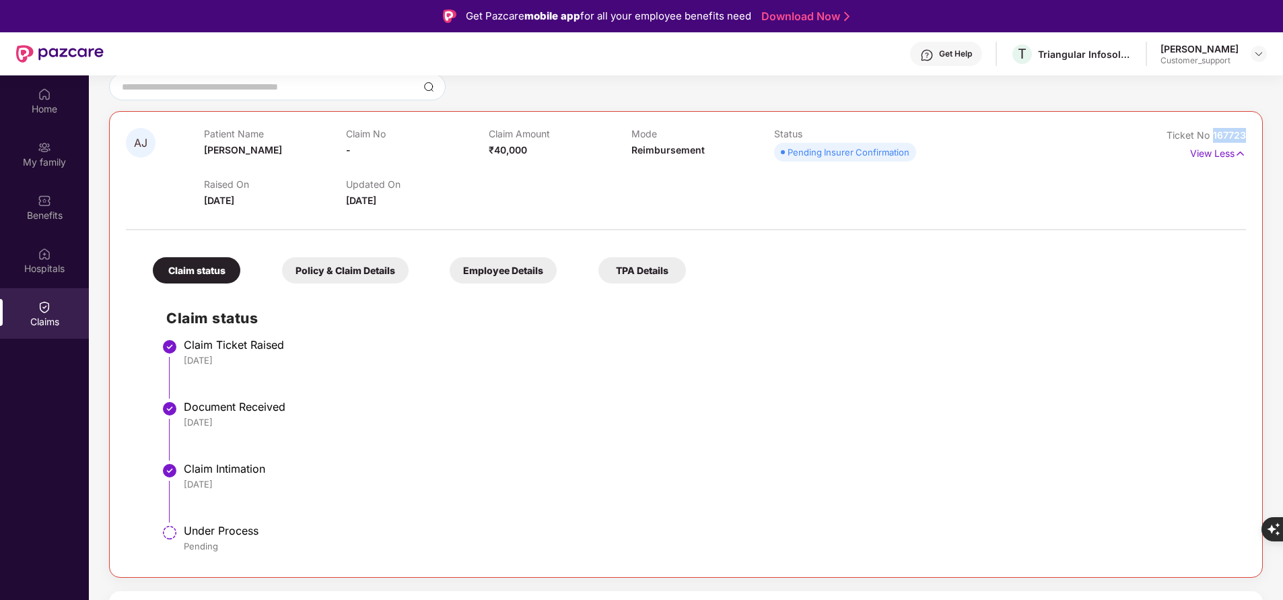
drag, startPoint x: 1209, startPoint y: 136, endPoint x: 1264, endPoint y: 142, distance: 55.5
click at [1264, 142] on div "AJ Patient Name [PERSON_NAME] Claim No - Claim Amount ₹40,000 Mode Reimbursemen…" at bounding box center [686, 367] width 1194 height 588
copy span "167723"
click at [36, 211] on div "Benefits" at bounding box center [44, 214] width 89 height 13
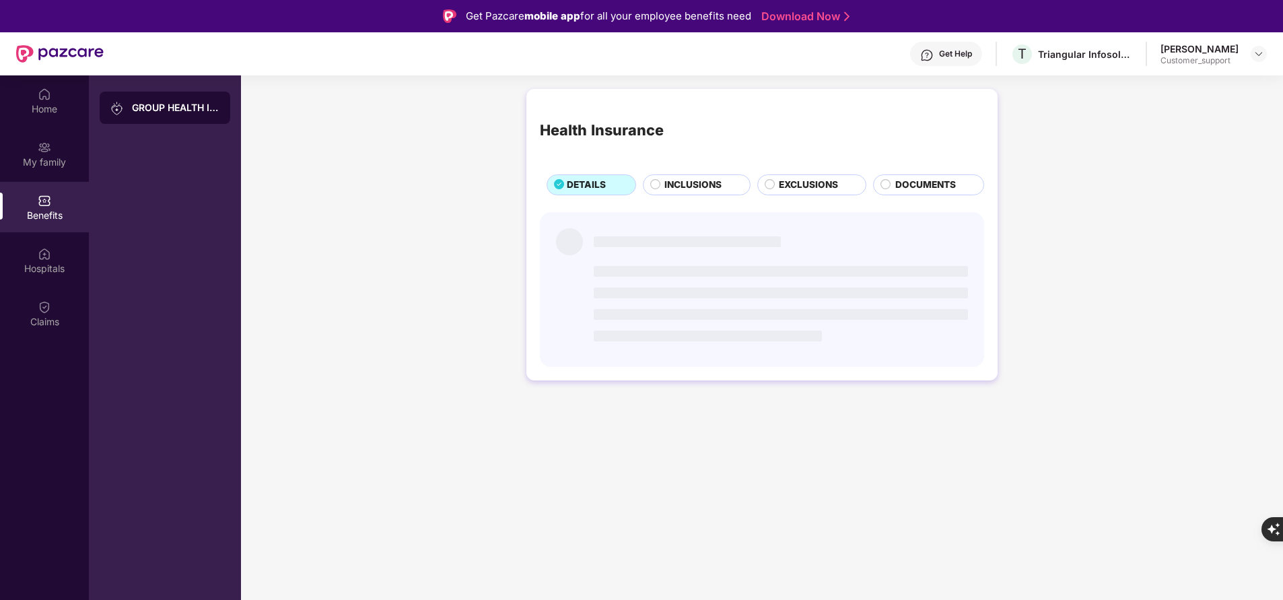
scroll to position [0, 0]
click at [46, 285] on div "Hospitals" at bounding box center [44, 260] width 89 height 50
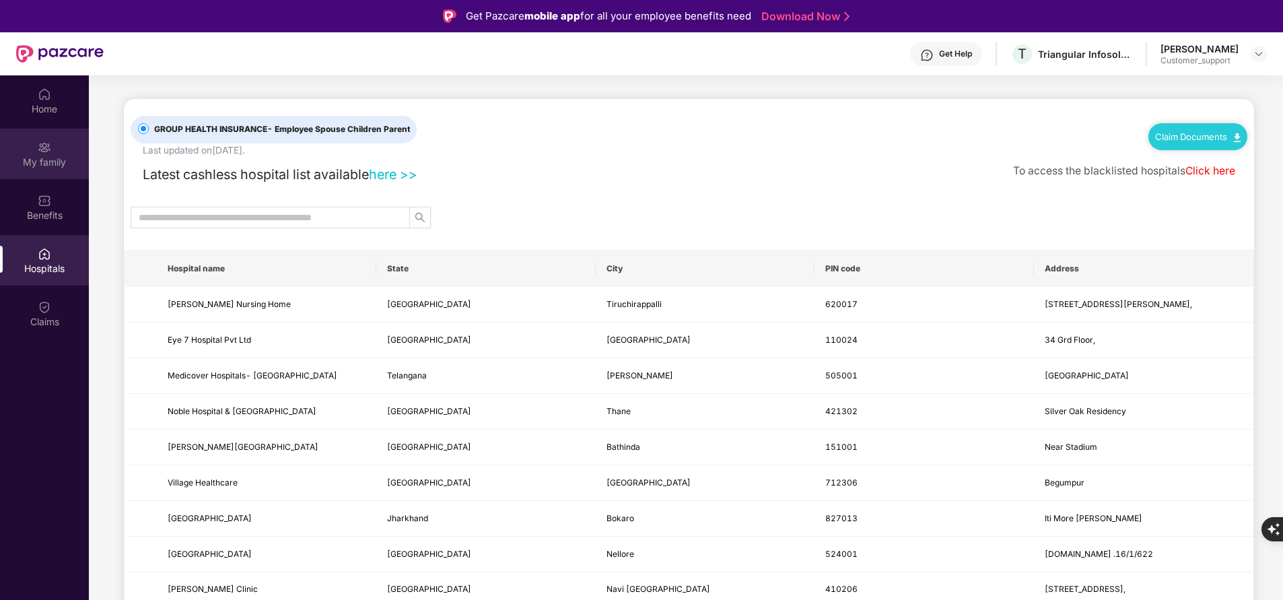
click at [46, 156] on div "My family" at bounding box center [44, 162] width 89 height 13
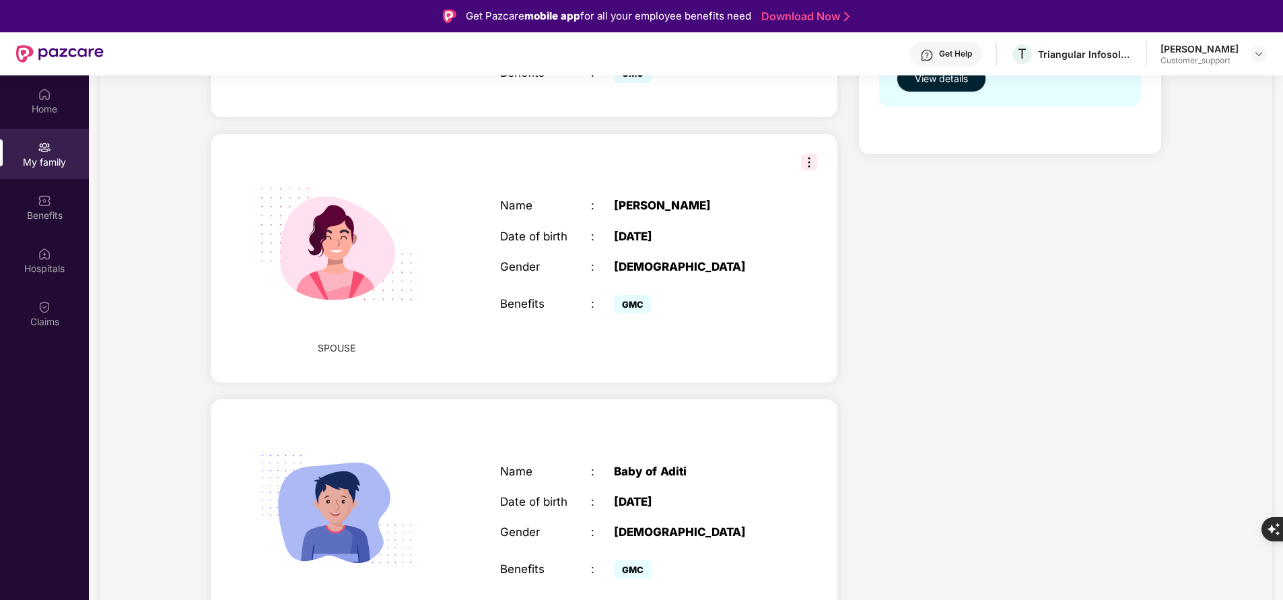
scroll to position [75, 0]
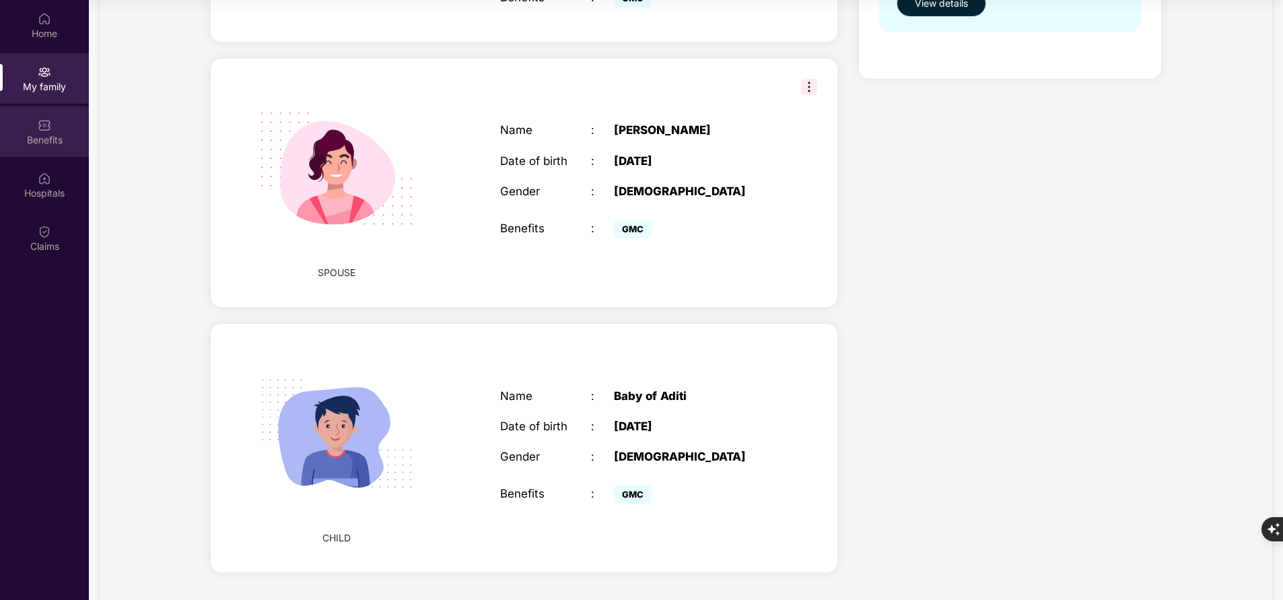
click at [42, 121] on img at bounding box center [44, 125] width 13 height 13
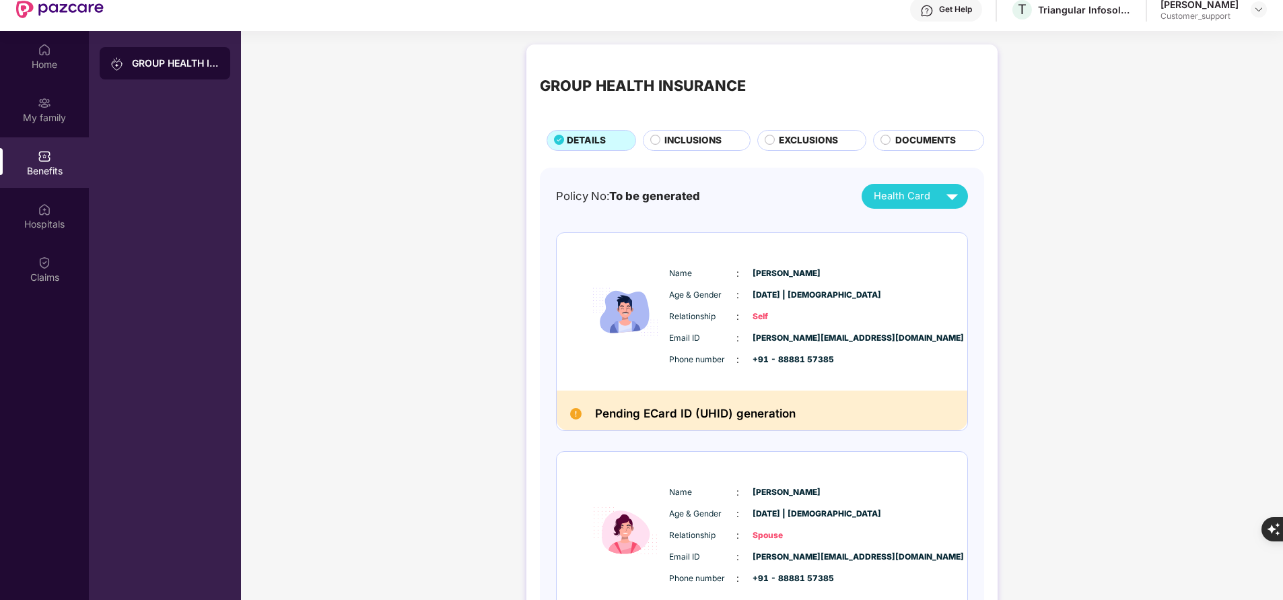
scroll to position [0, 0]
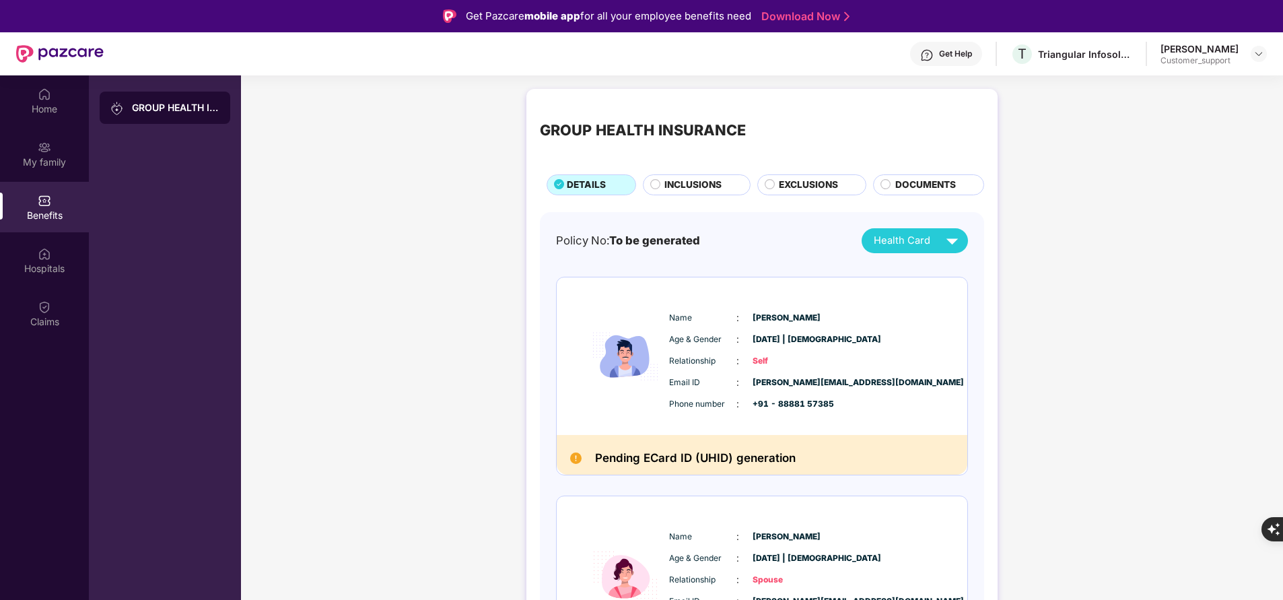
click at [944, 59] on div "Get Help" at bounding box center [946, 54] width 72 height 24
click at [391, 250] on div "GROUP HEALTH INSURANCE DETAILS INCLUSIONS EXCLUSIONS DOCUMENTS Policy No: To be…" at bounding box center [762, 539] width 1042 height 914
click at [697, 182] on span "INCLUSIONS" at bounding box center [693, 185] width 57 height 14
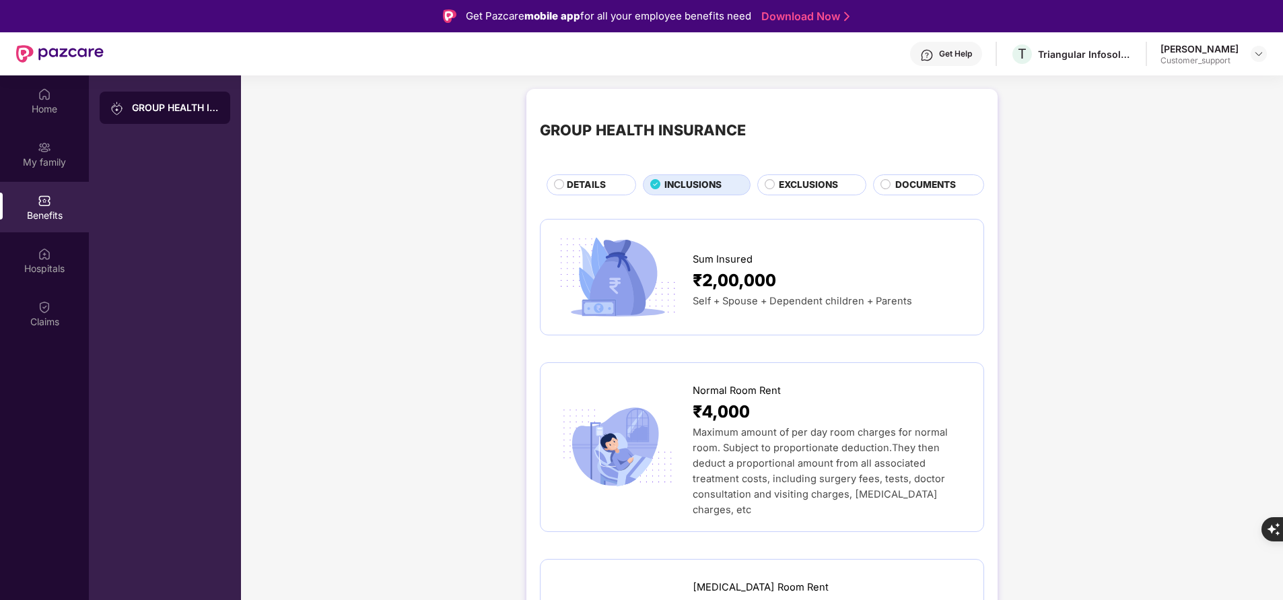
click at [582, 191] on span "DETAILS" at bounding box center [586, 185] width 39 height 14
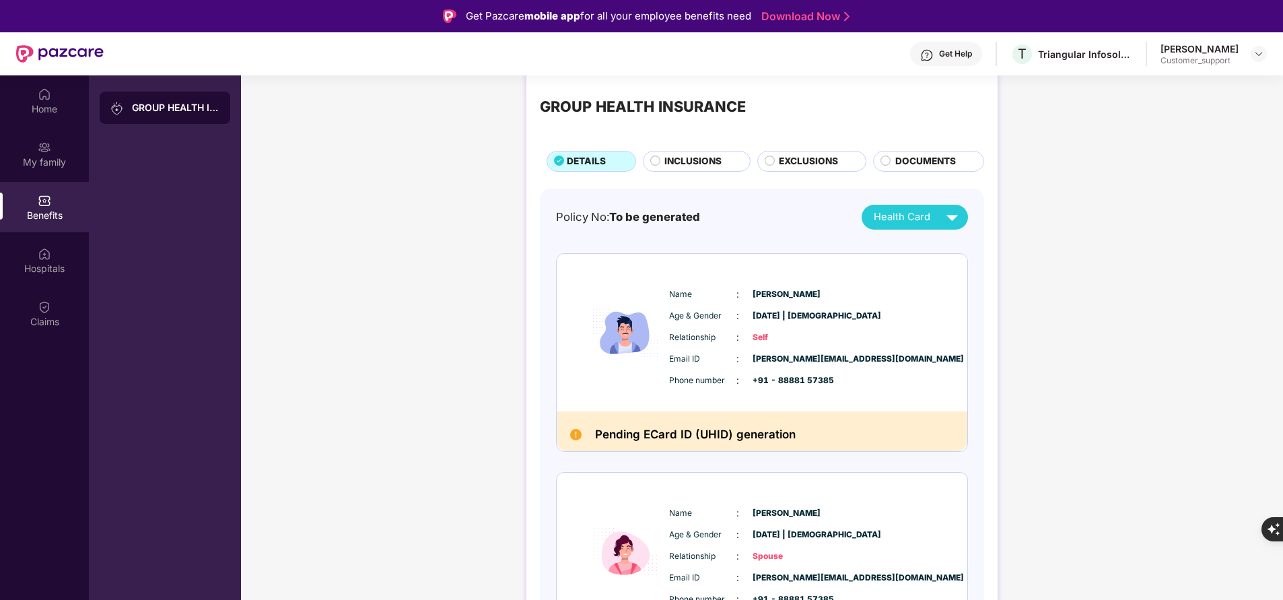
scroll to position [22, 0]
click at [679, 167] on span "INCLUSIONS" at bounding box center [693, 163] width 57 height 14
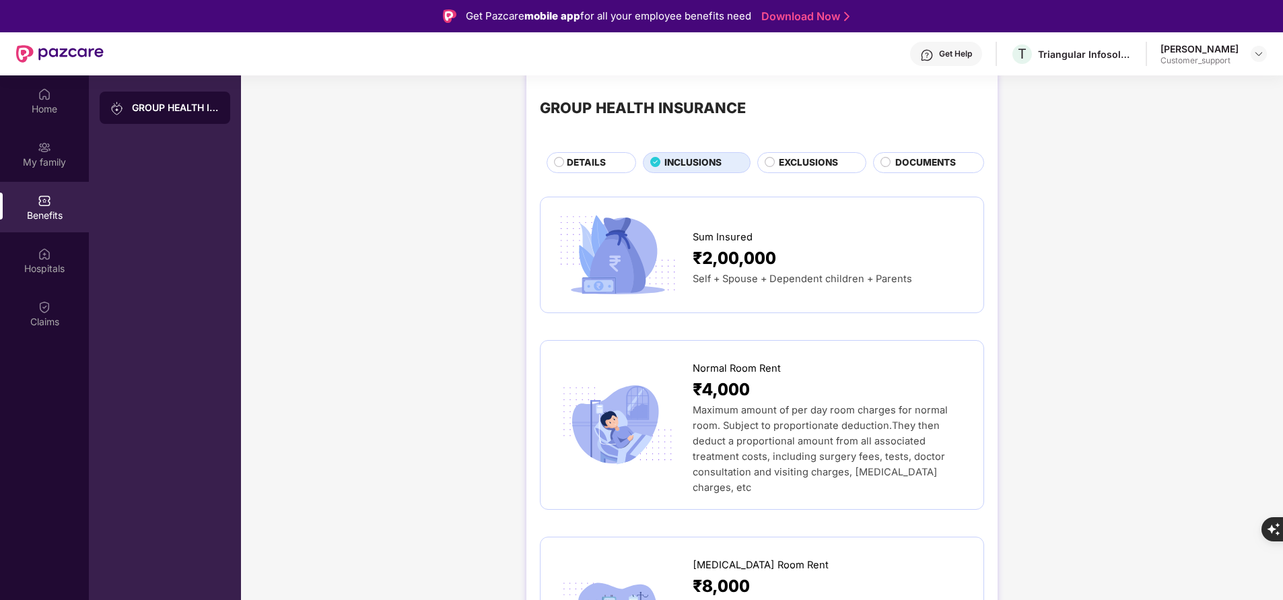
click at [571, 165] on span "DETAILS" at bounding box center [586, 163] width 39 height 14
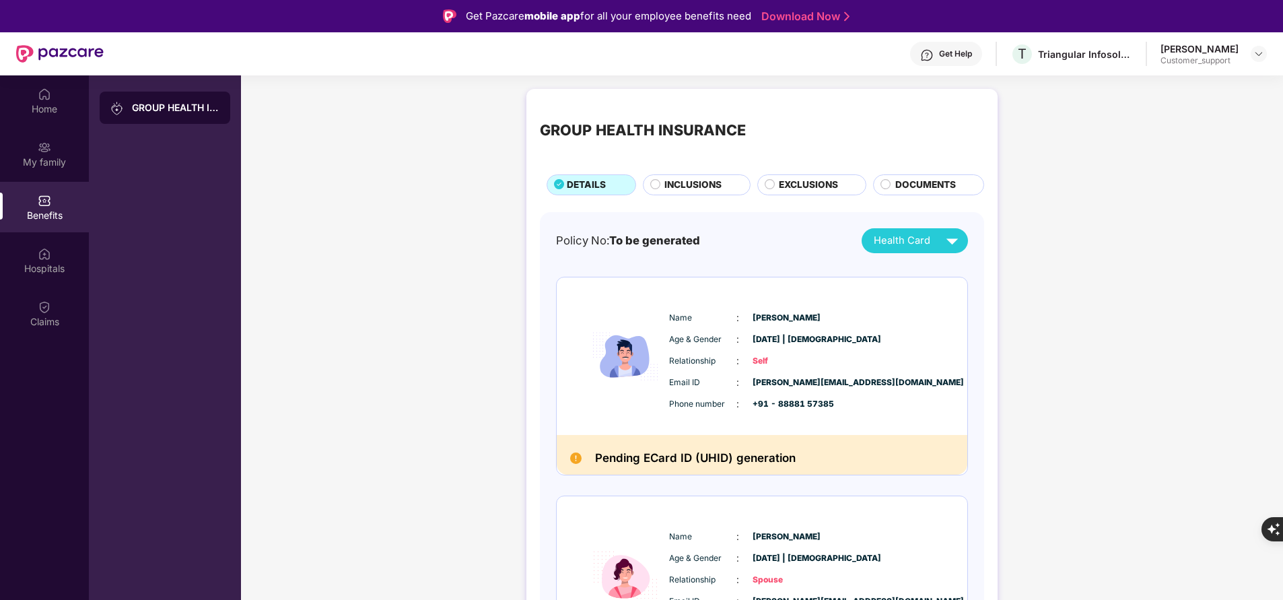
click at [727, 189] on div "INCLUSIONS" at bounding box center [700, 186] width 85 height 16
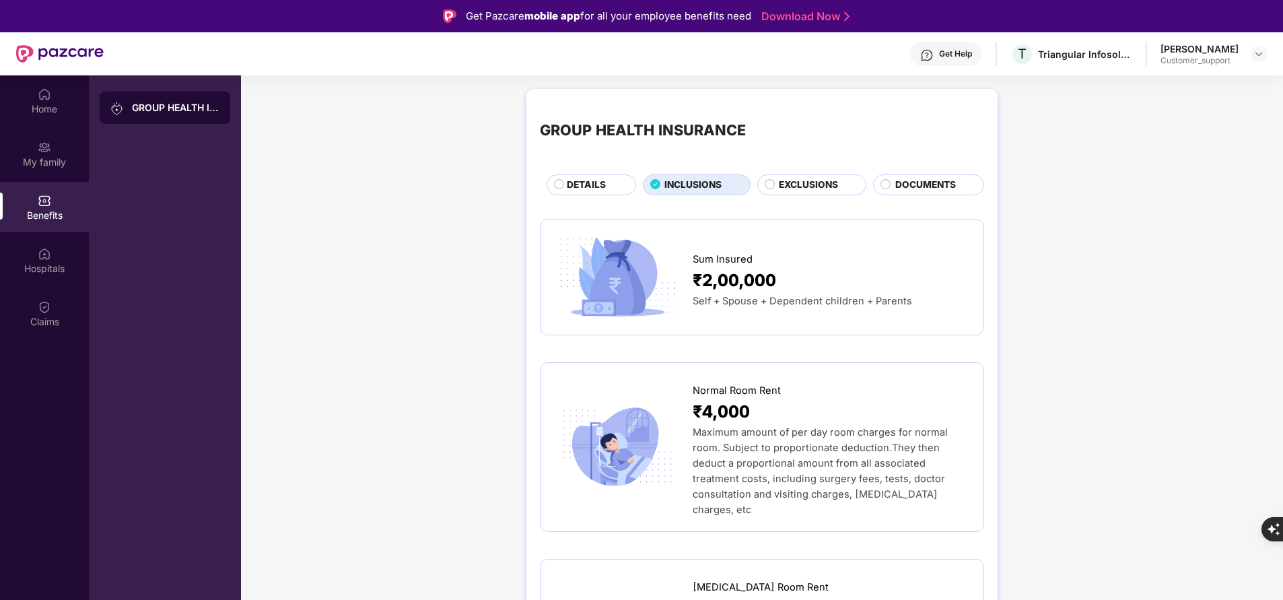
click at [607, 194] on div "DETAILS" at bounding box center [594, 186] width 69 height 16
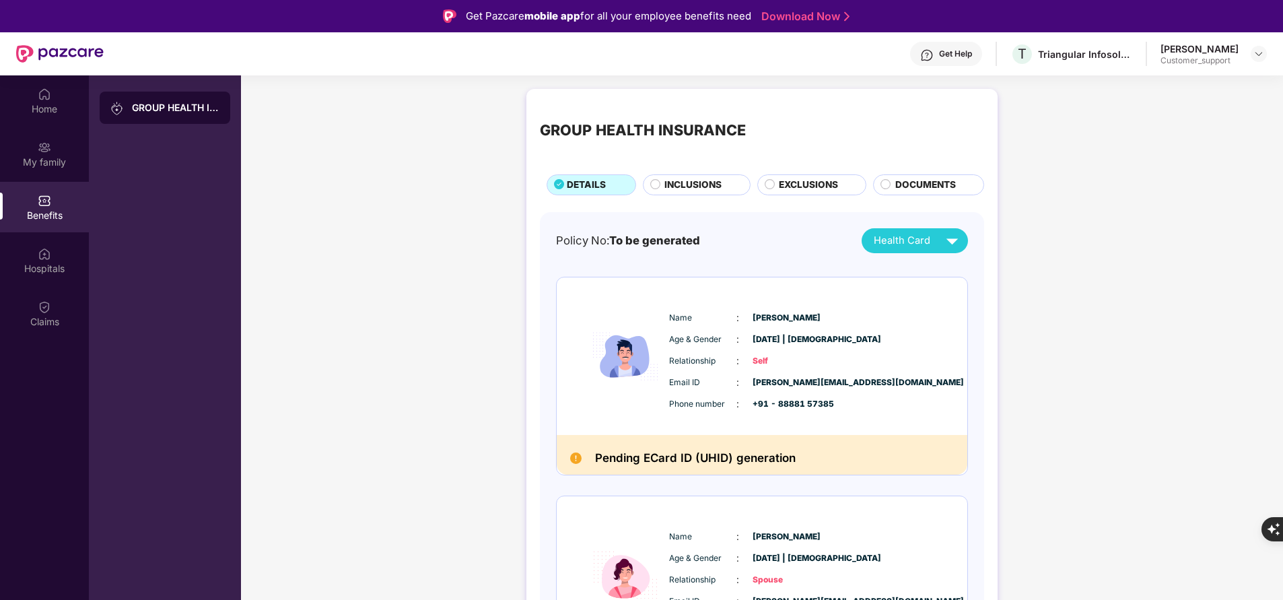
click at [679, 191] on span "INCLUSIONS" at bounding box center [693, 185] width 57 height 14
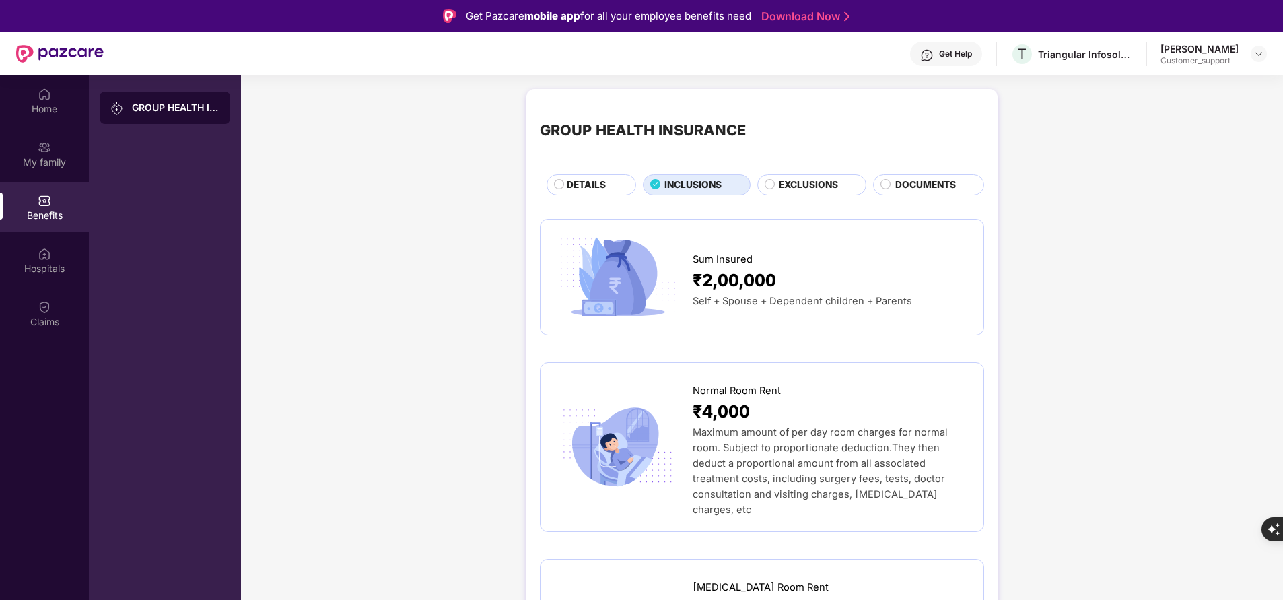
click at [578, 183] on span "DETAILS" at bounding box center [586, 185] width 39 height 14
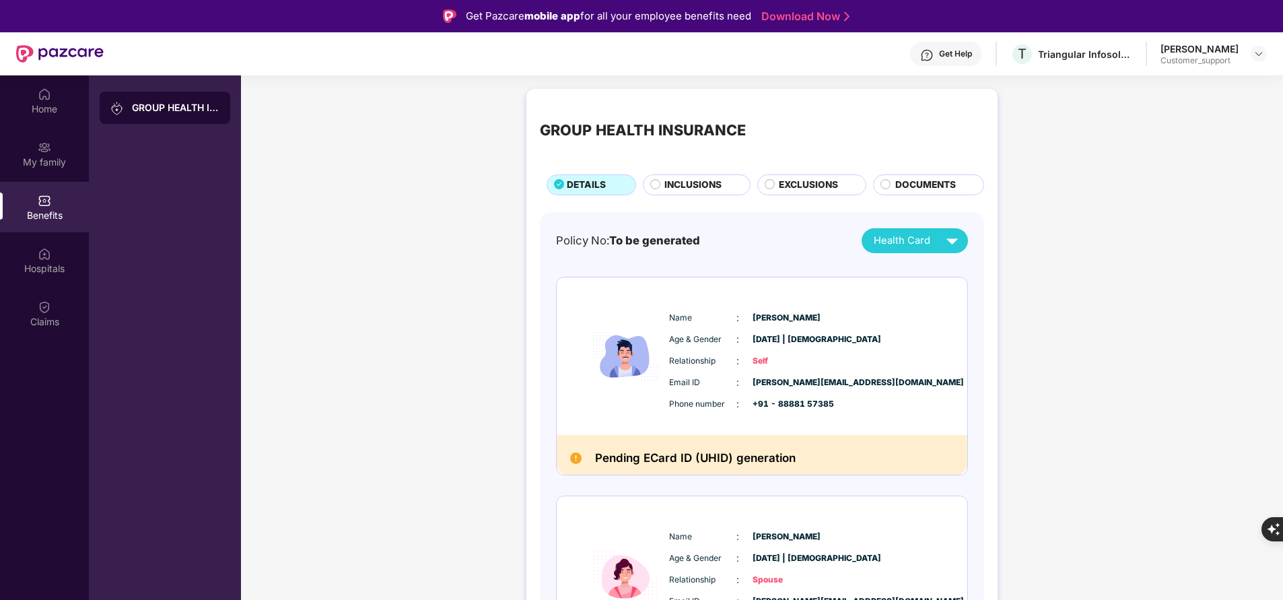
click at [951, 59] on div "Get Help" at bounding box center [946, 54] width 72 height 24
click at [1134, 419] on div "GROUP HEALTH INSURANCE DETAILS INCLUSIONS EXCLUSIONS DOCUMENTS Policy No: To be…" at bounding box center [762, 539] width 1042 height 914
click at [36, 318] on div "Claims" at bounding box center [44, 321] width 89 height 13
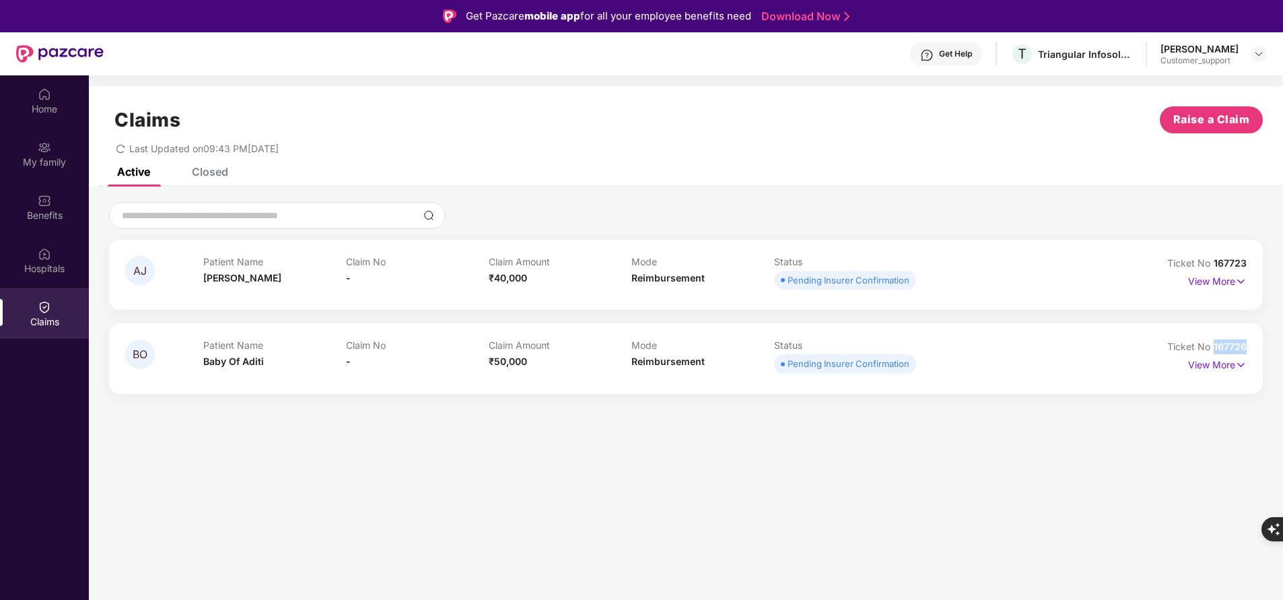
drag, startPoint x: 1215, startPoint y: 345, endPoint x: 1271, endPoint y: 343, distance: 55.9
click at [1271, 343] on div "AJ Patient Name [PERSON_NAME] Claim No - Claim Amount ₹40,000 Mode Reimbursemen…" at bounding box center [686, 298] width 1194 height 192
copy span "167726"
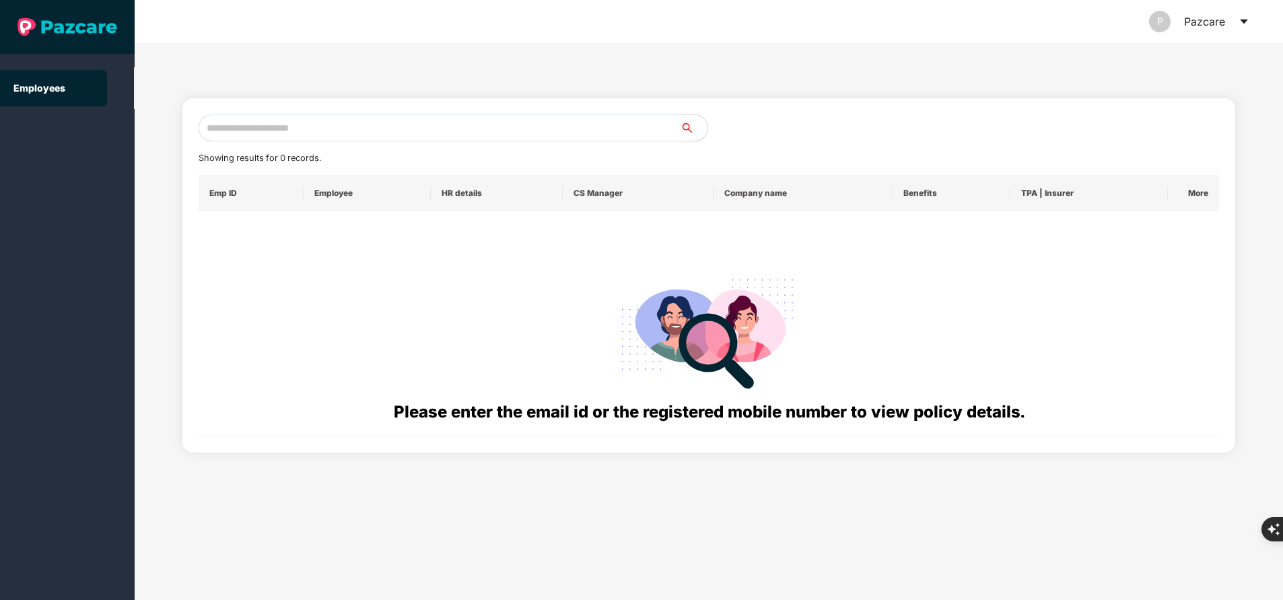
click at [258, 135] on input "text" at bounding box center [440, 127] width 482 height 27
paste input "**********"
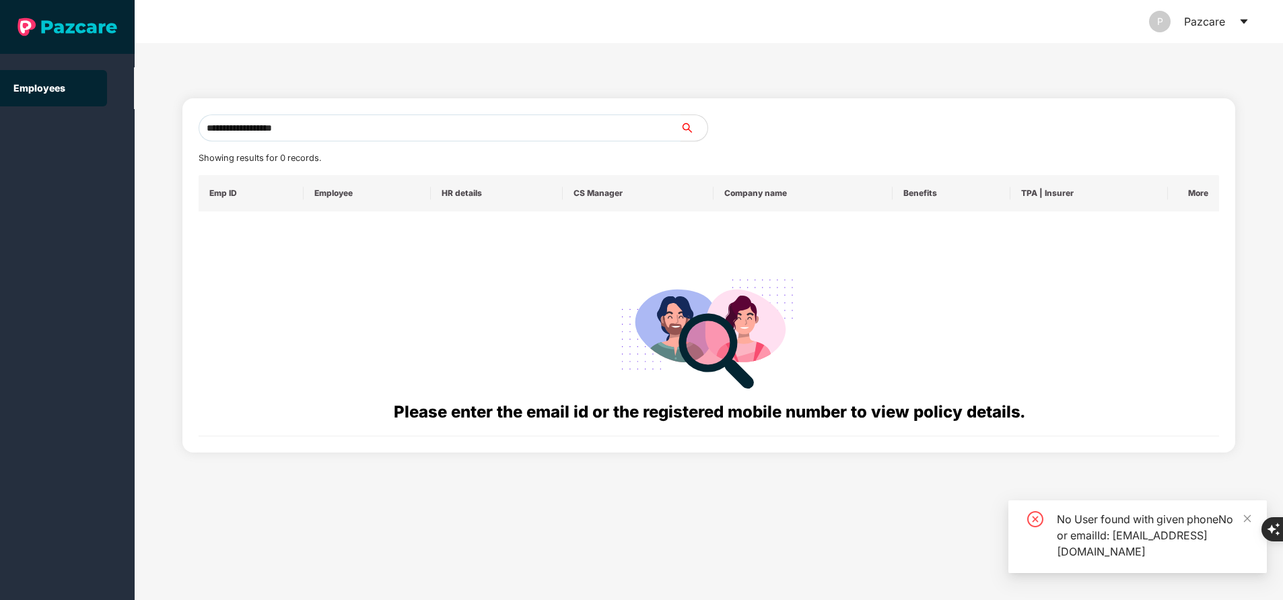
type input "**********"
